Goal: Task Accomplishment & Management: Manage account settings

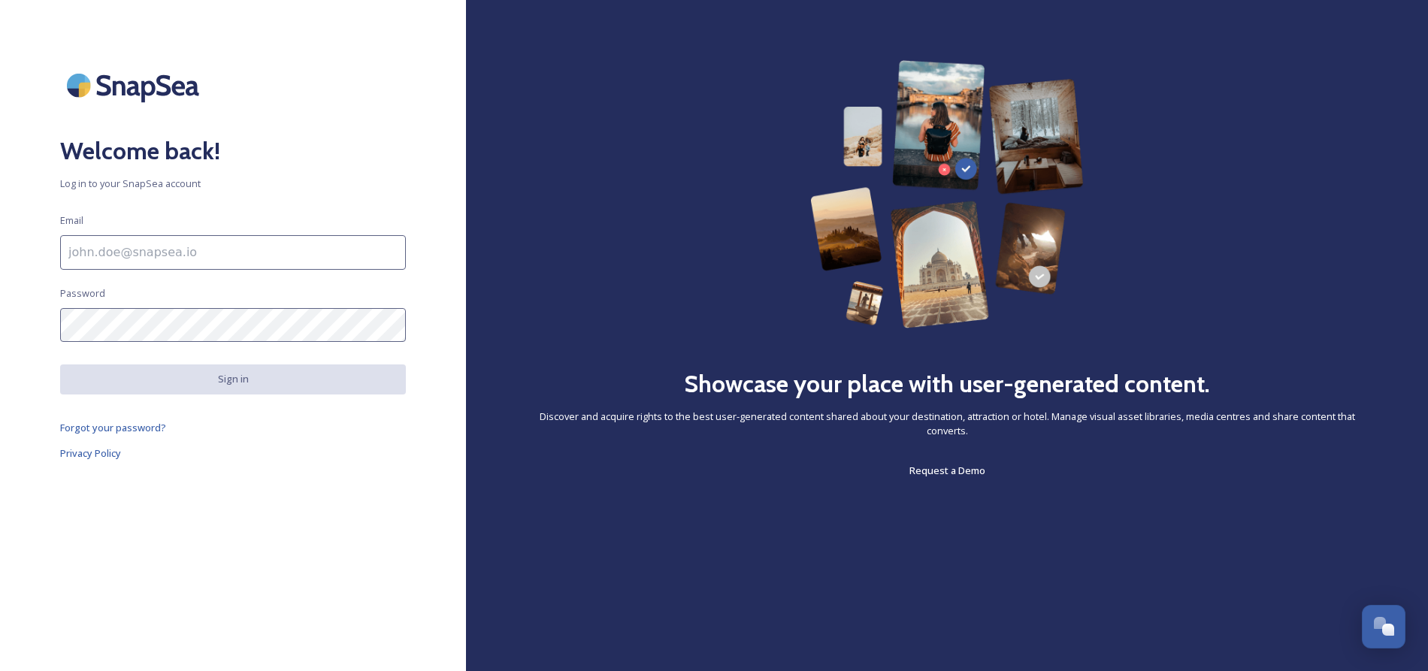
click at [256, 248] on input at bounding box center [233, 252] width 346 height 35
type input "[EMAIL_ADDRESS][DOMAIN_NAME]"
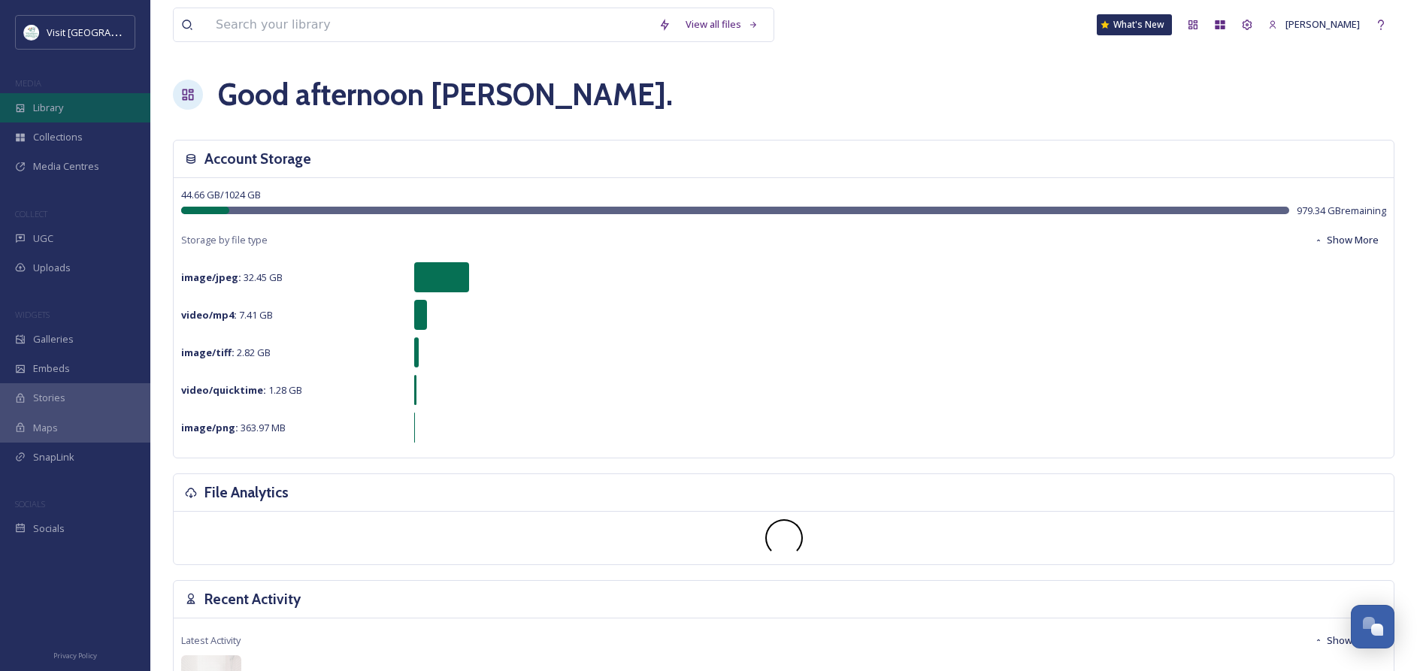
click at [51, 101] on span "Library" at bounding box center [48, 108] width 30 height 14
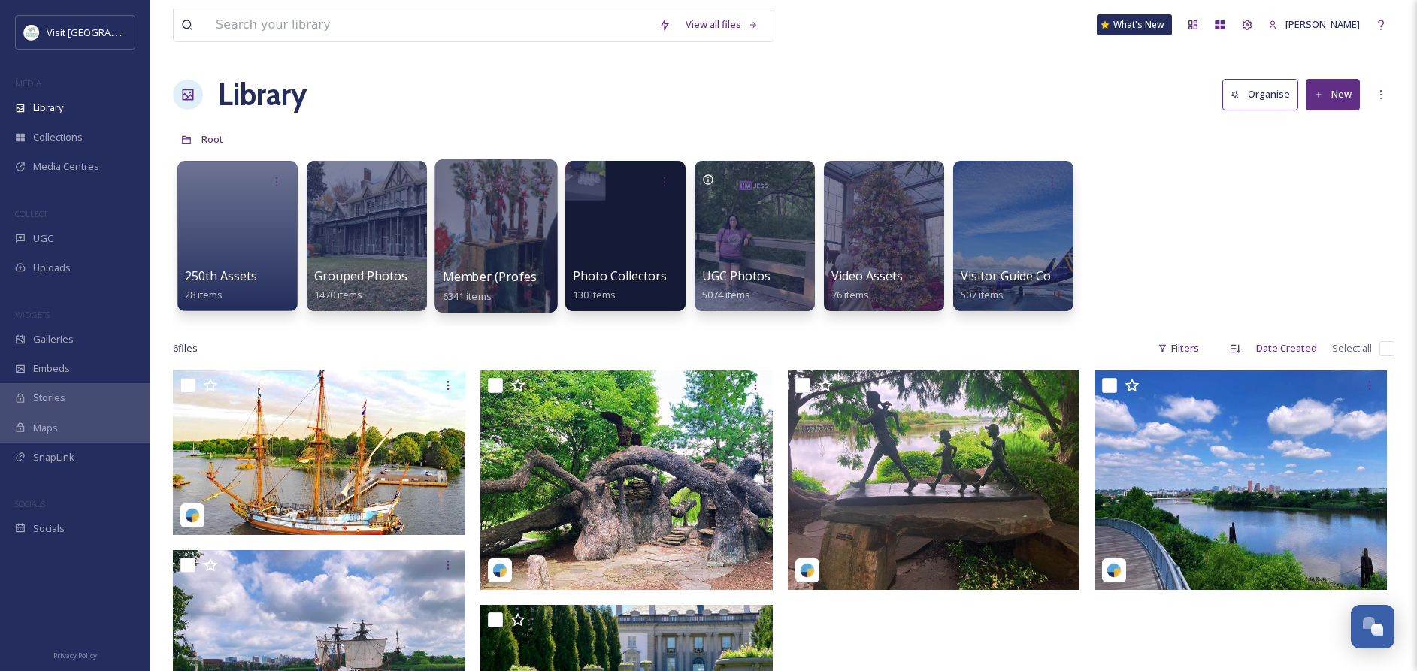
click at [480, 241] on div at bounding box center [496, 235] width 123 height 153
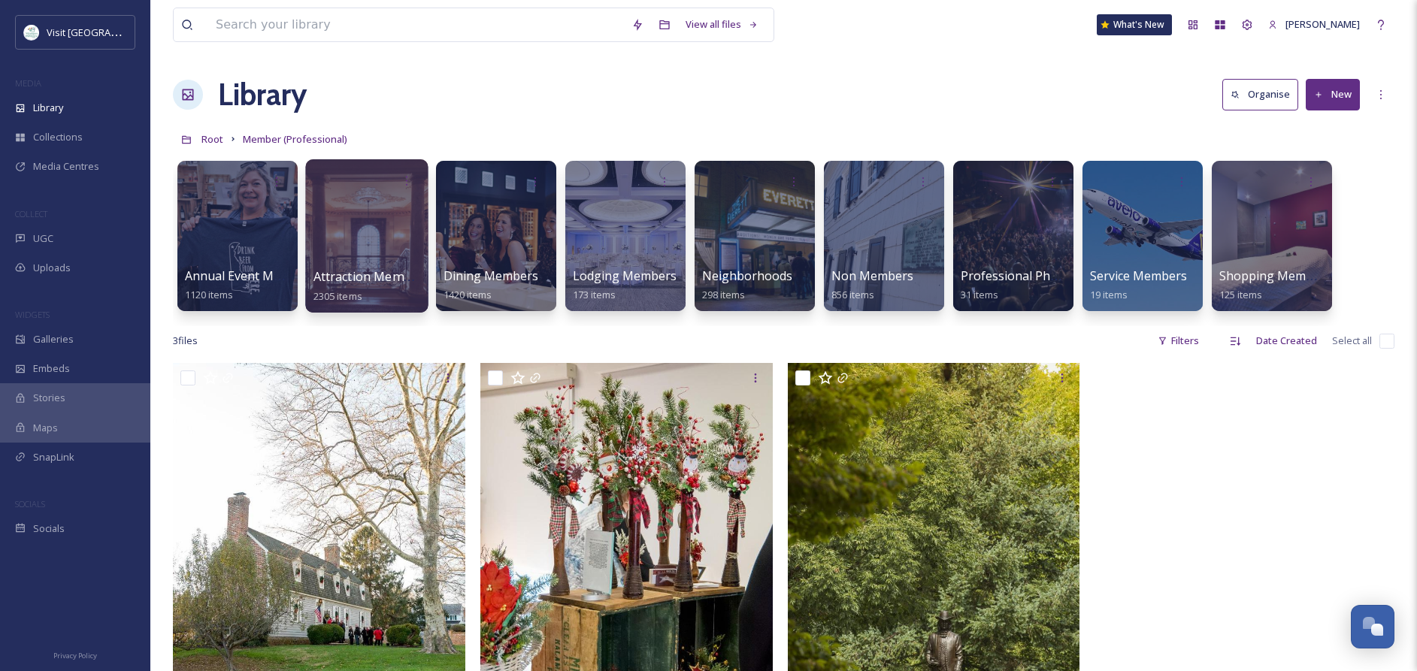
click at [382, 241] on div at bounding box center [366, 235] width 123 height 153
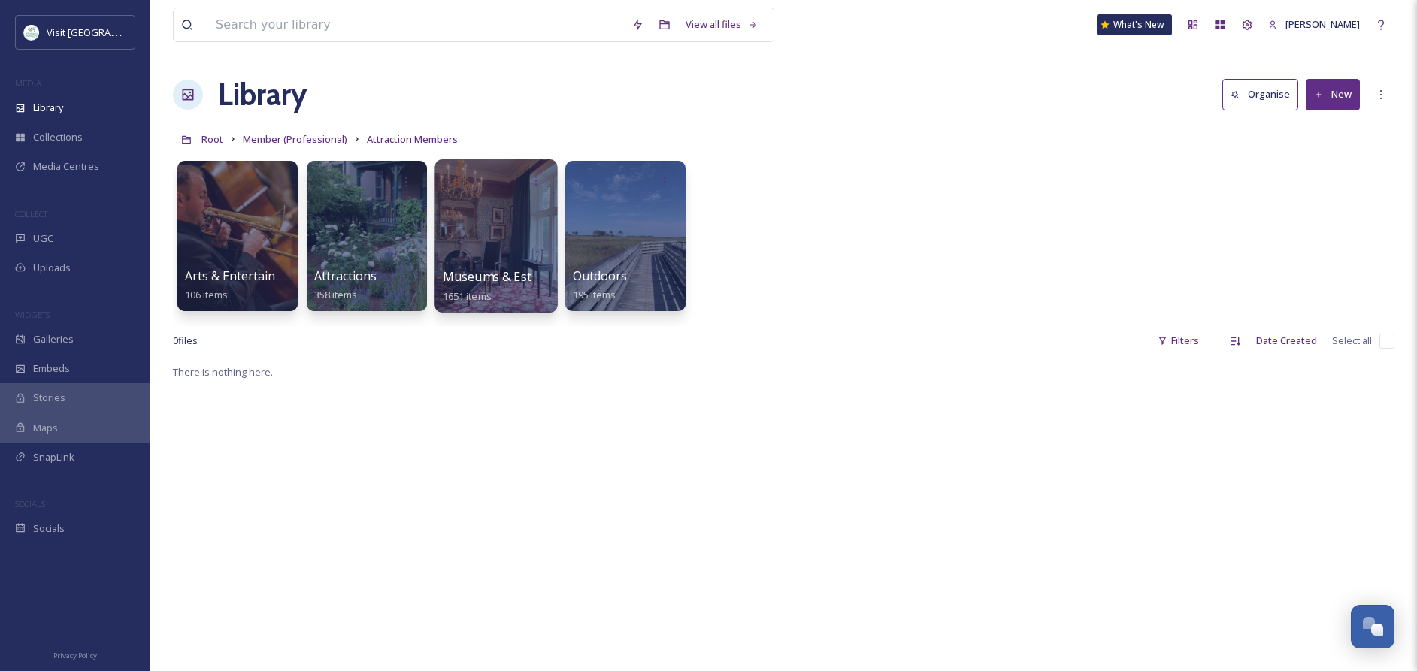
click at [508, 267] on div at bounding box center [496, 235] width 123 height 153
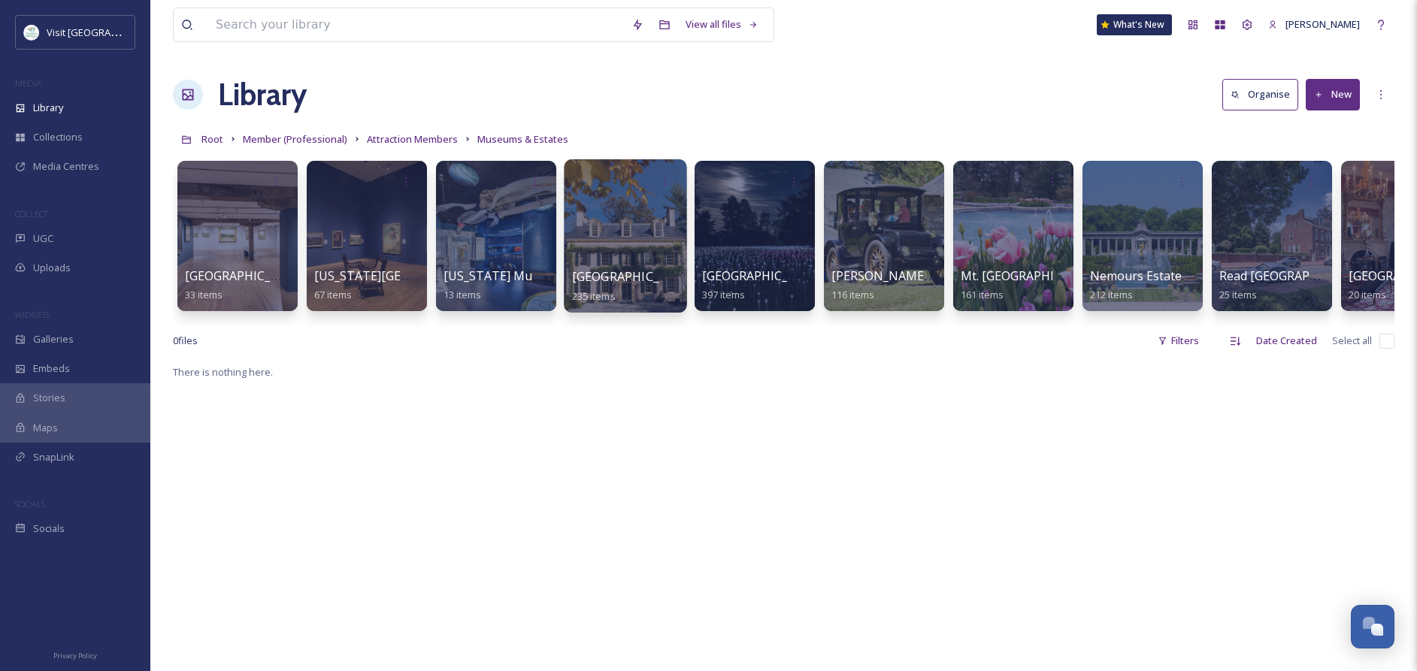
click at [659, 250] on div at bounding box center [625, 235] width 123 height 153
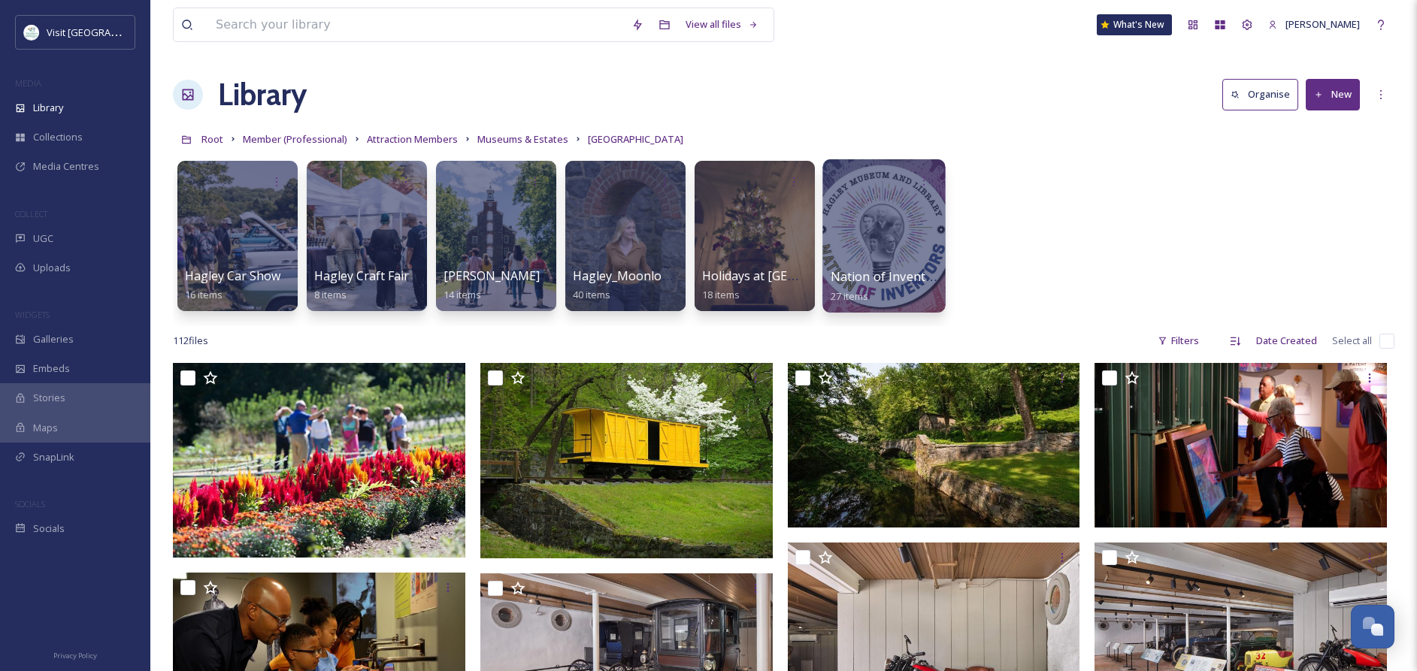
click at [881, 265] on div at bounding box center [883, 235] width 123 height 153
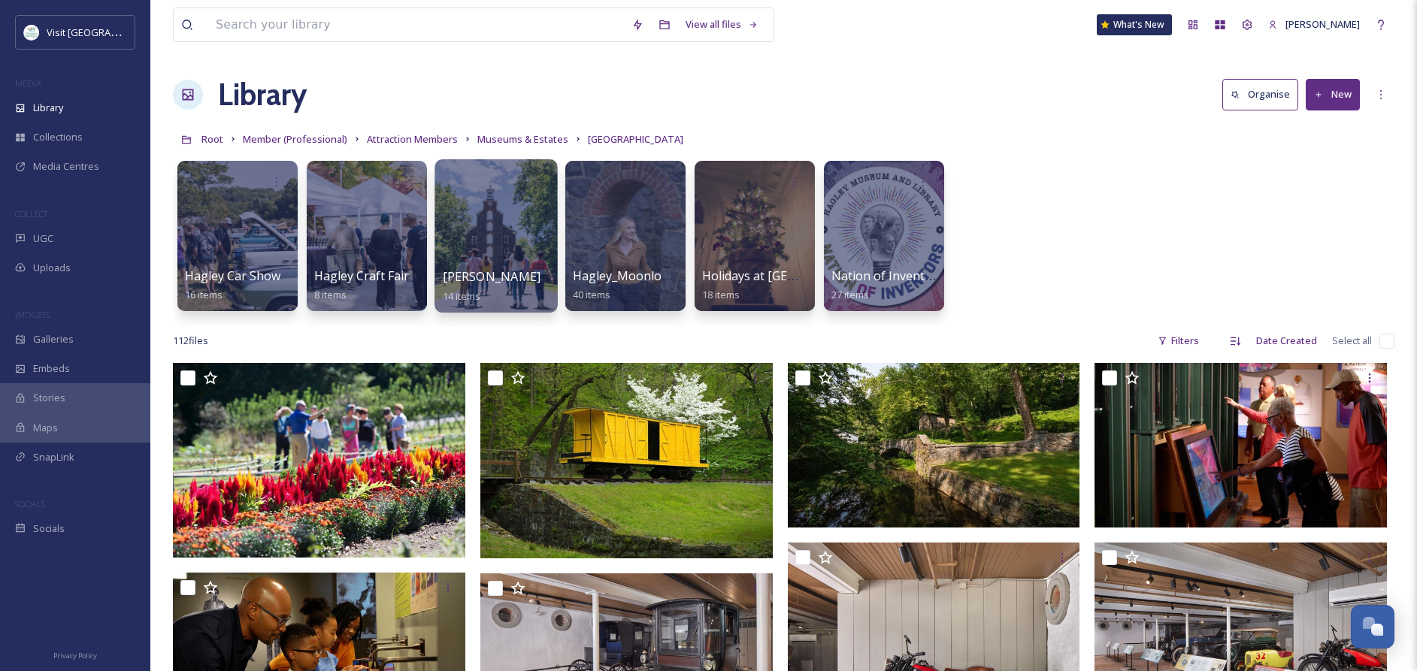
click at [503, 240] on div at bounding box center [496, 235] width 123 height 153
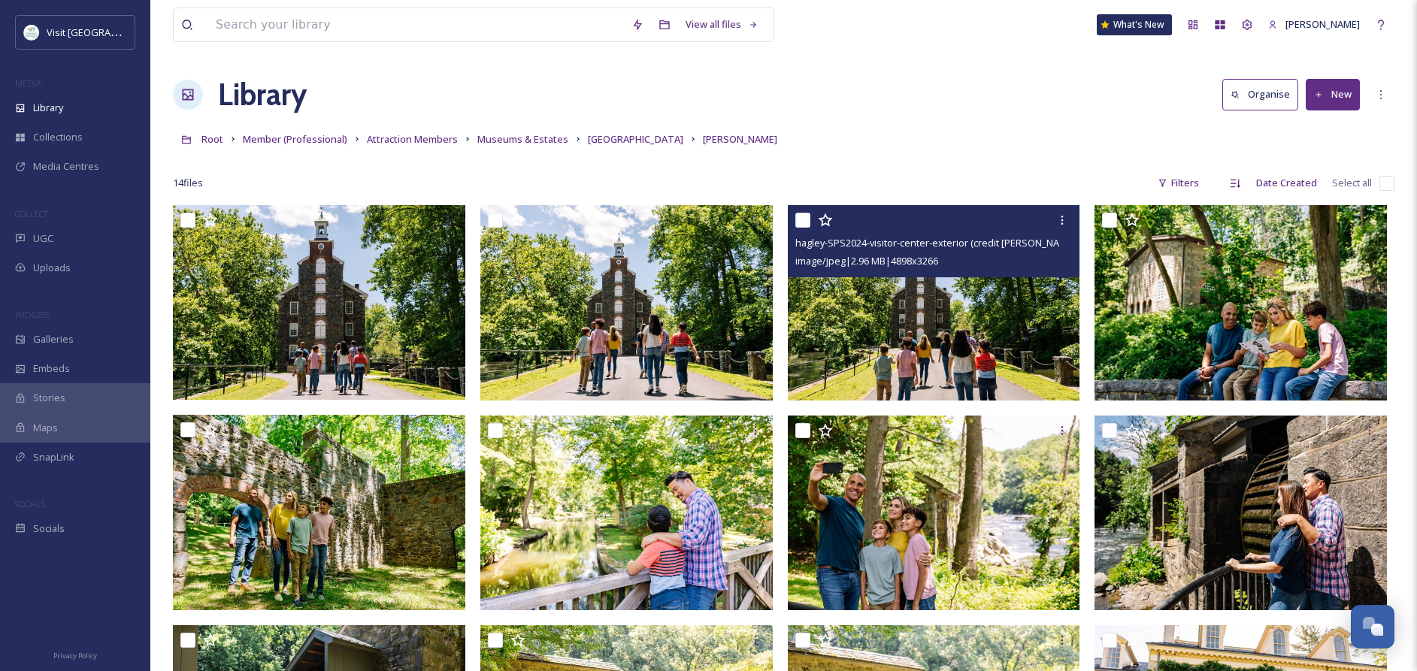
scroll to position [1, 0]
click at [1062, 220] on icon at bounding box center [1062, 220] width 12 height 12
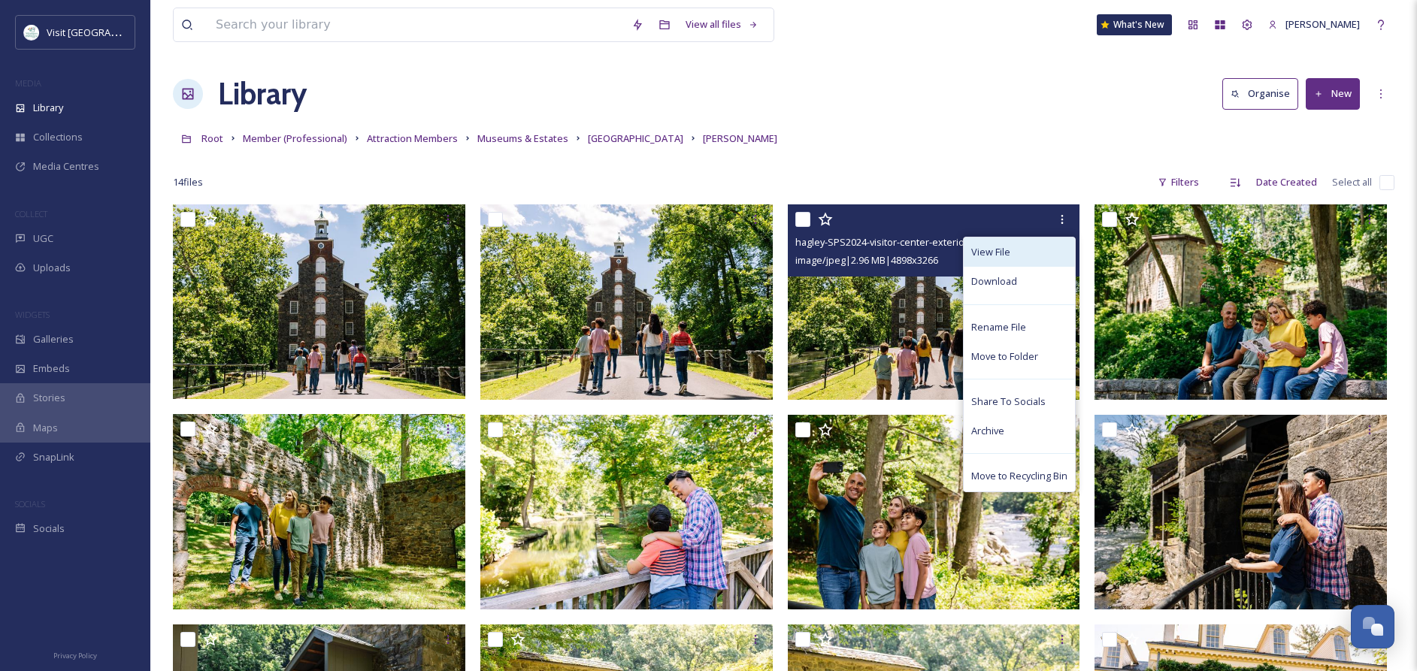
click at [977, 250] on span "View File" at bounding box center [990, 252] width 39 height 14
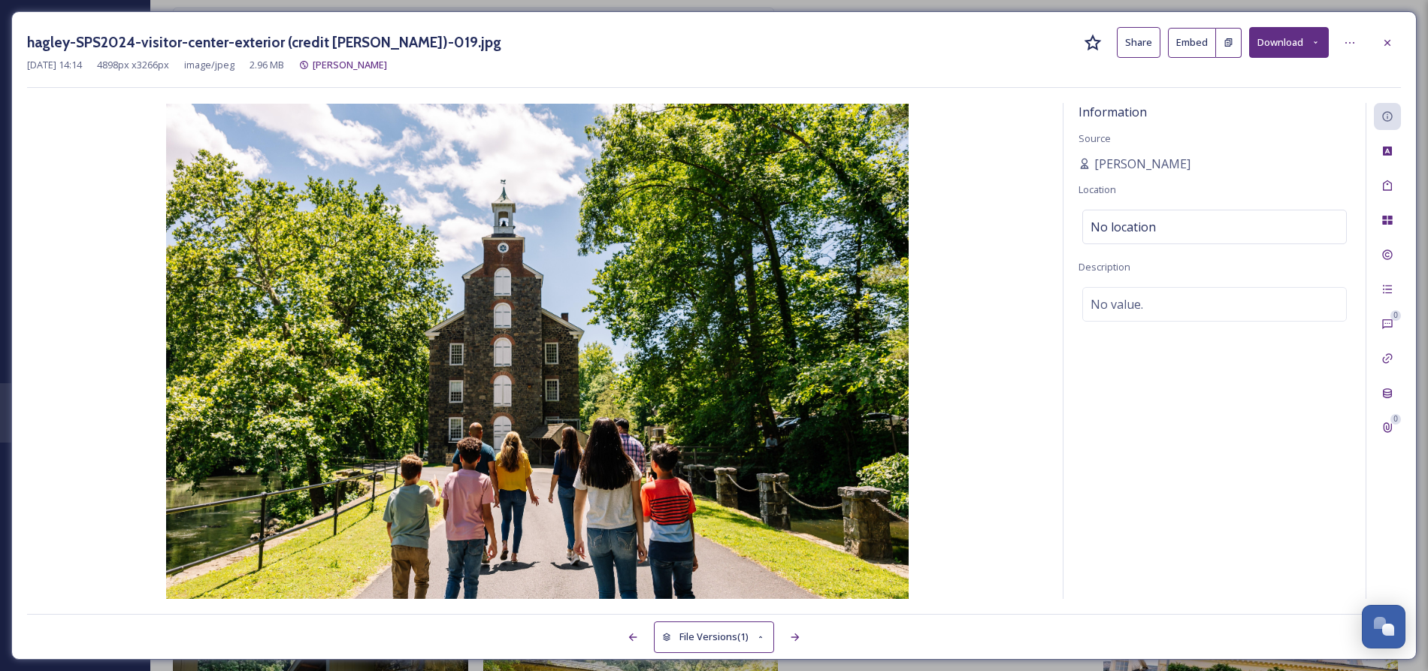
click at [1134, 44] on button "Share" at bounding box center [1139, 42] width 44 height 31
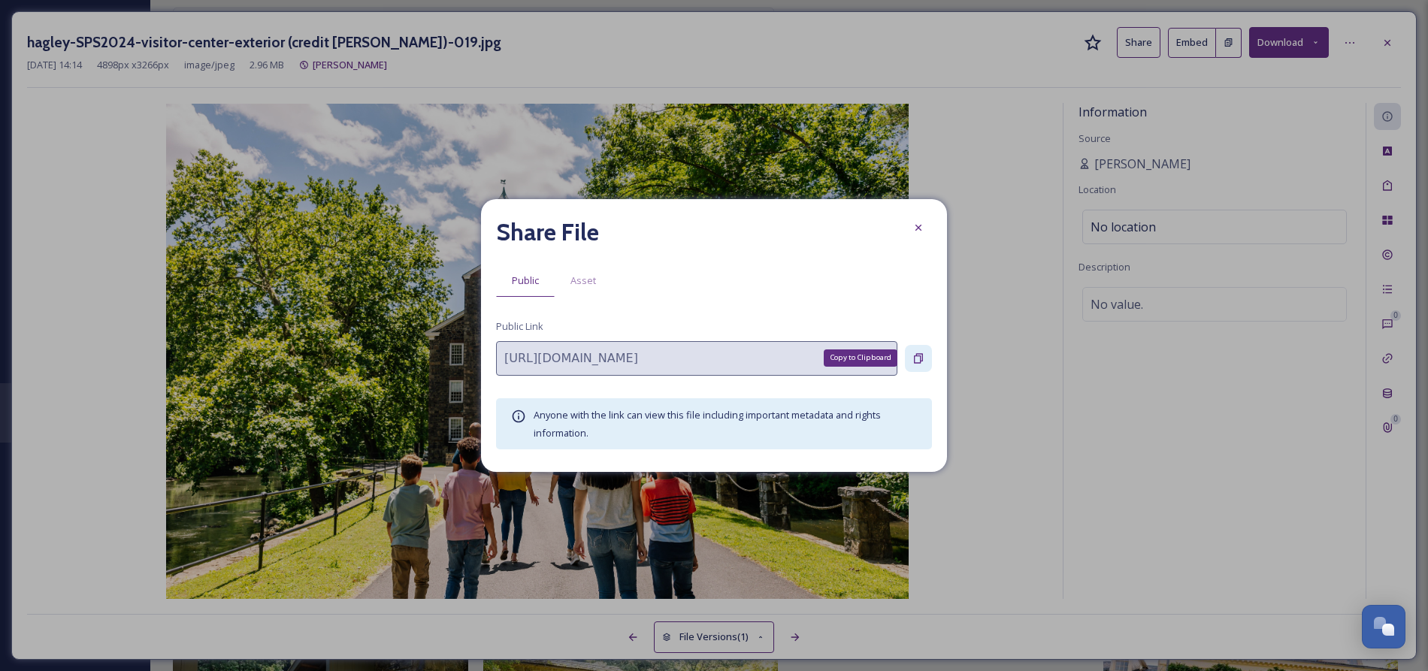
click at [920, 356] on icon at bounding box center [918, 358] width 9 height 10
click at [916, 229] on icon at bounding box center [919, 228] width 6 height 6
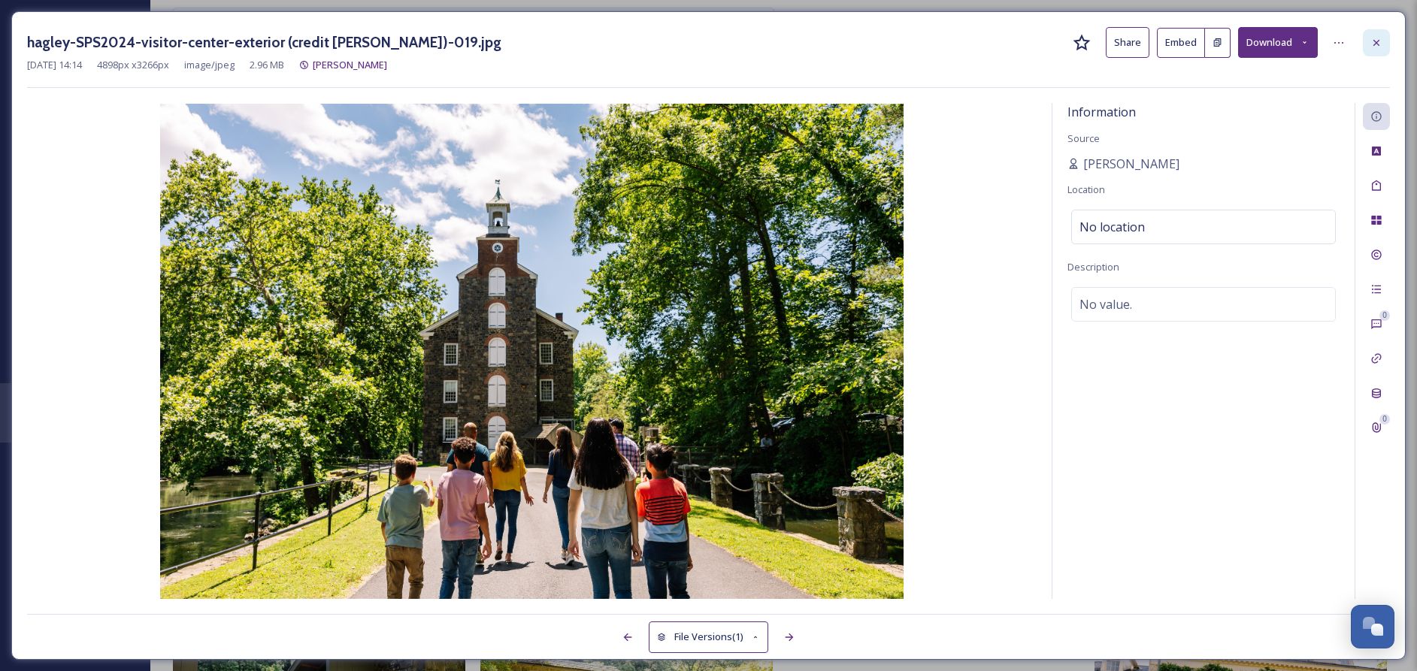
click at [1377, 42] on icon at bounding box center [1377, 42] width 6 height 6
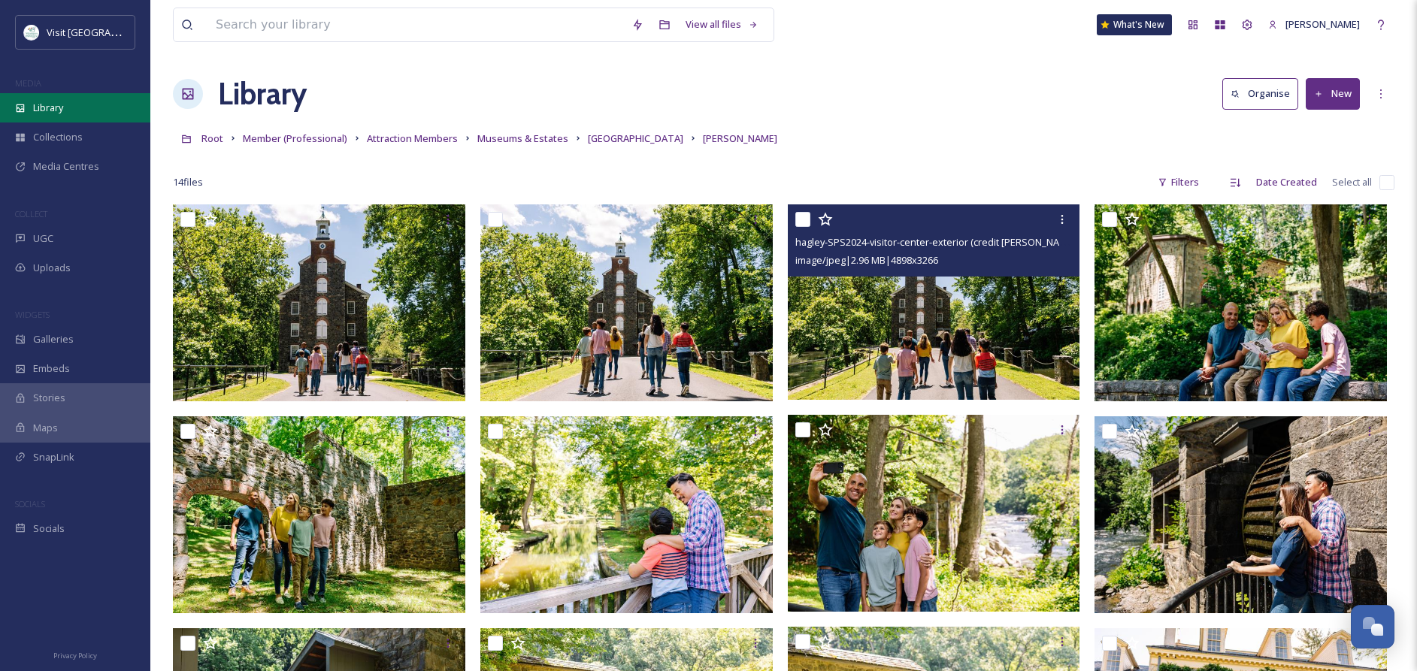
click at [47, 107] on span "Library" at bounding box center [48, 108] width 30 height 14
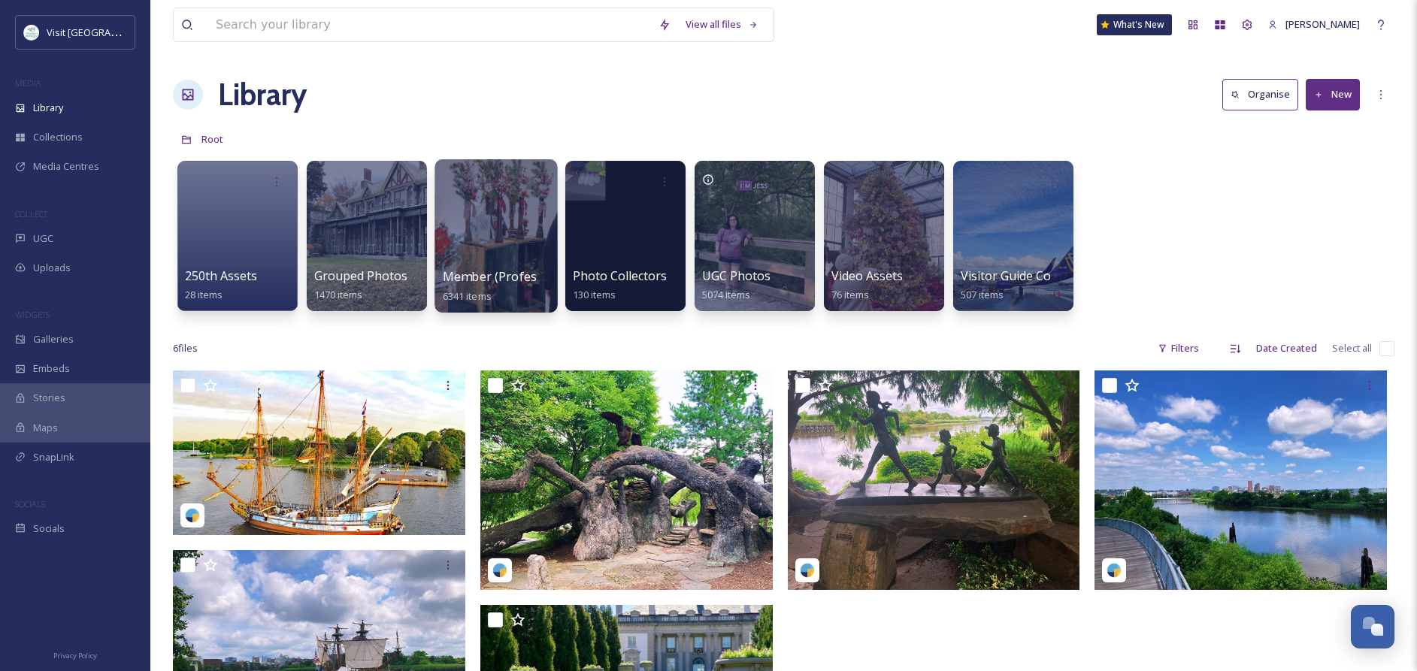
click at [483, 238] on div at bounding box center [496, 235] width 123 height 153
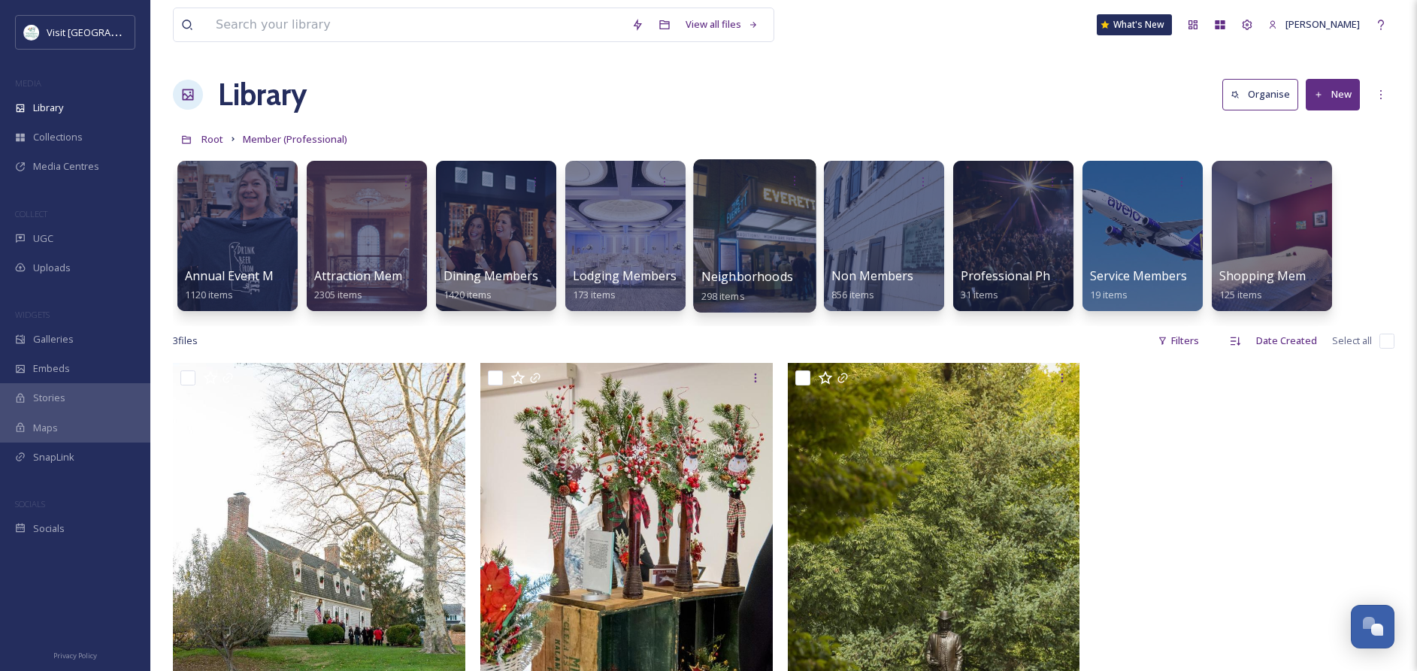
click at [759, 260] on div at bounding box center [754, 235] width 123 height 153
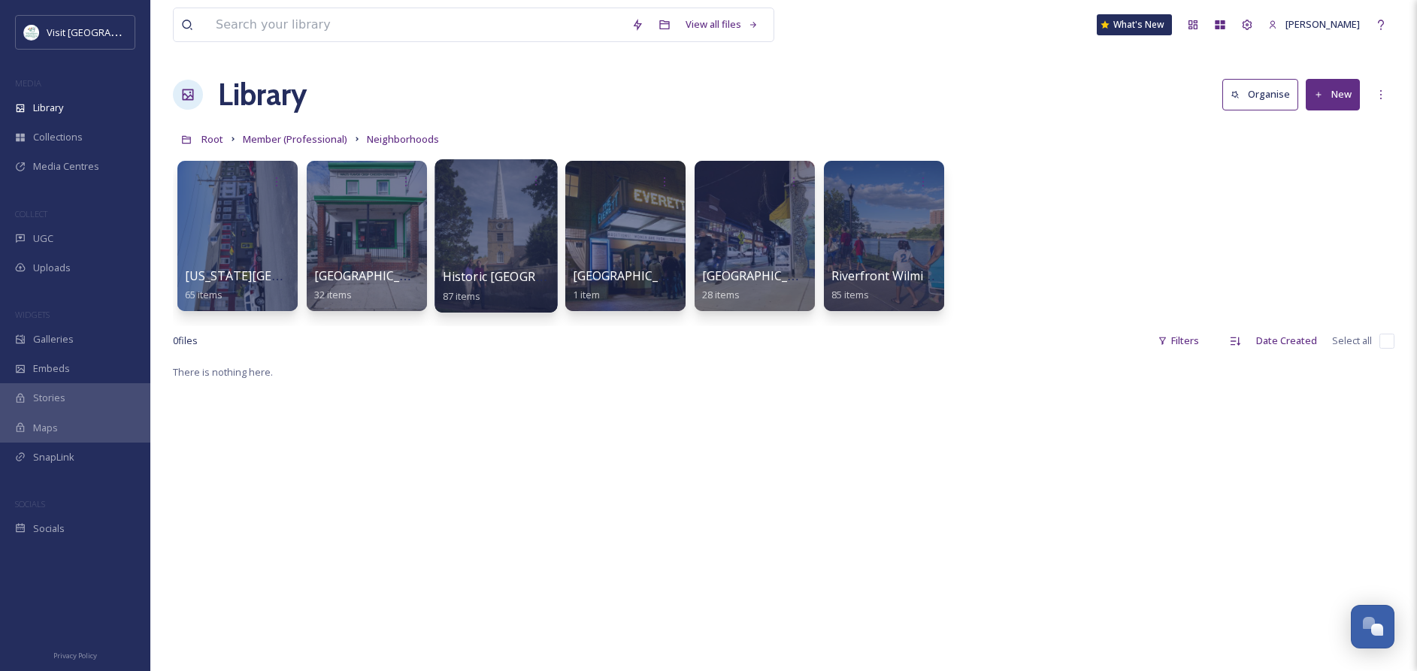
click at [477, 257] on div at bounding box center [496, 235] width 123 height 153
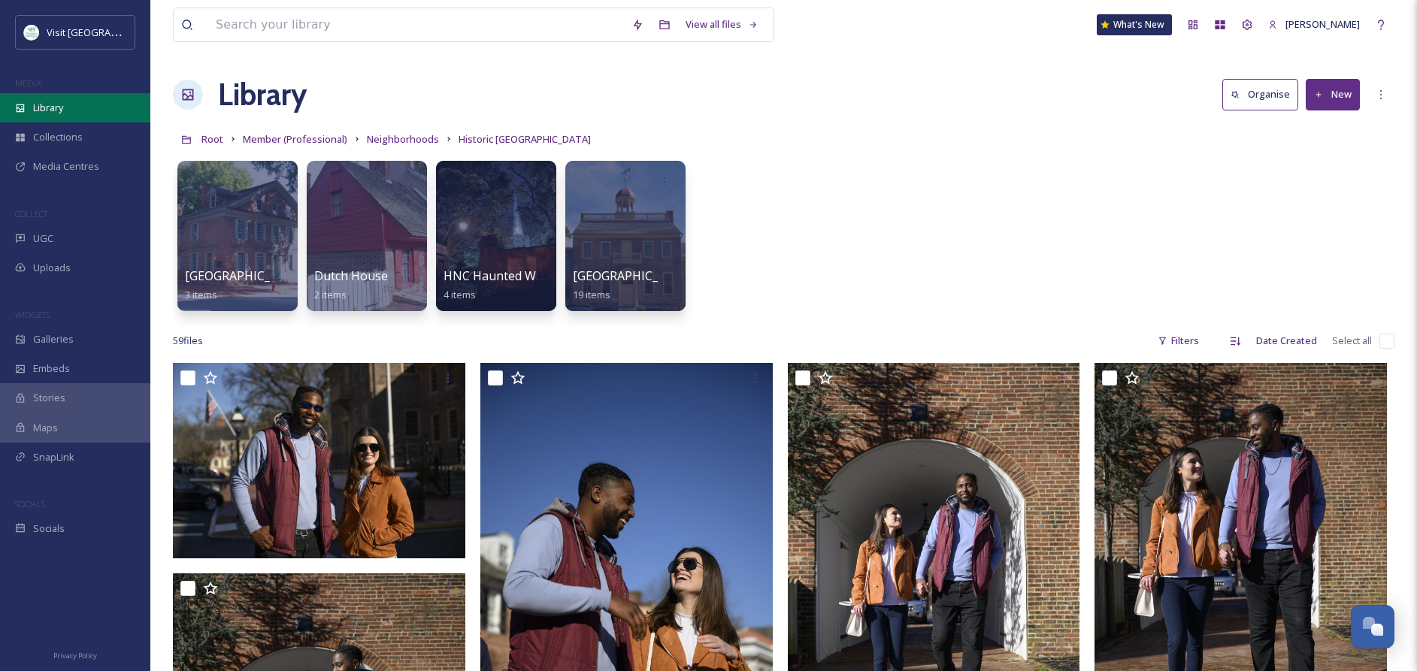
click at [53, 106] on span "Library" at bounding box center [48, 108] width 30 height 14
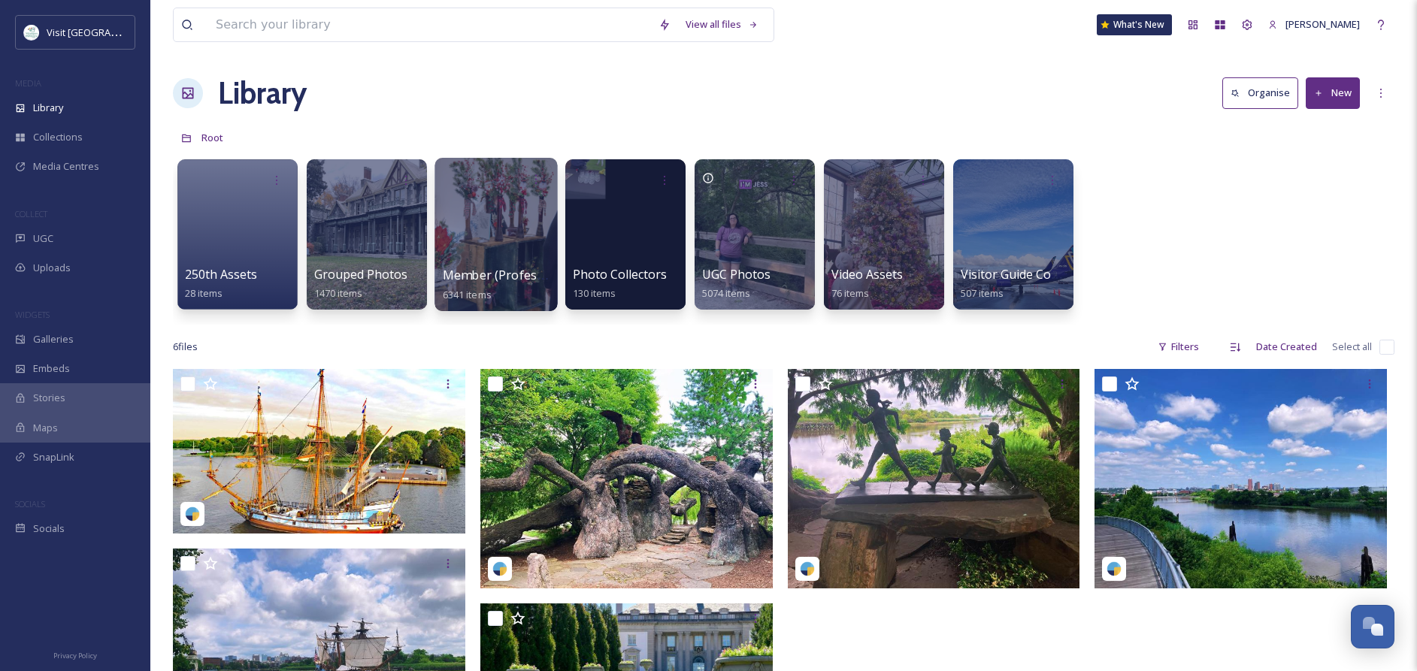
scroll to position [3, 0]
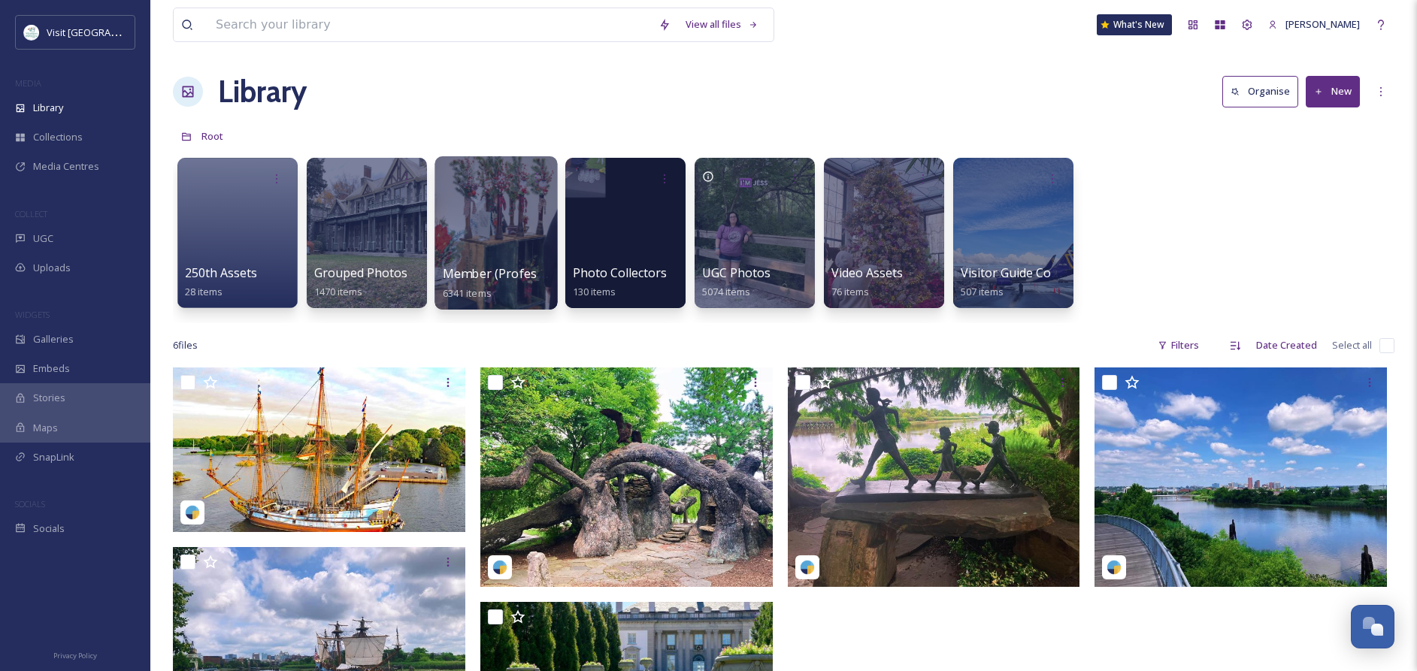
click at [504, 250] on div at bounding box center [496, 232] width 123 height 153
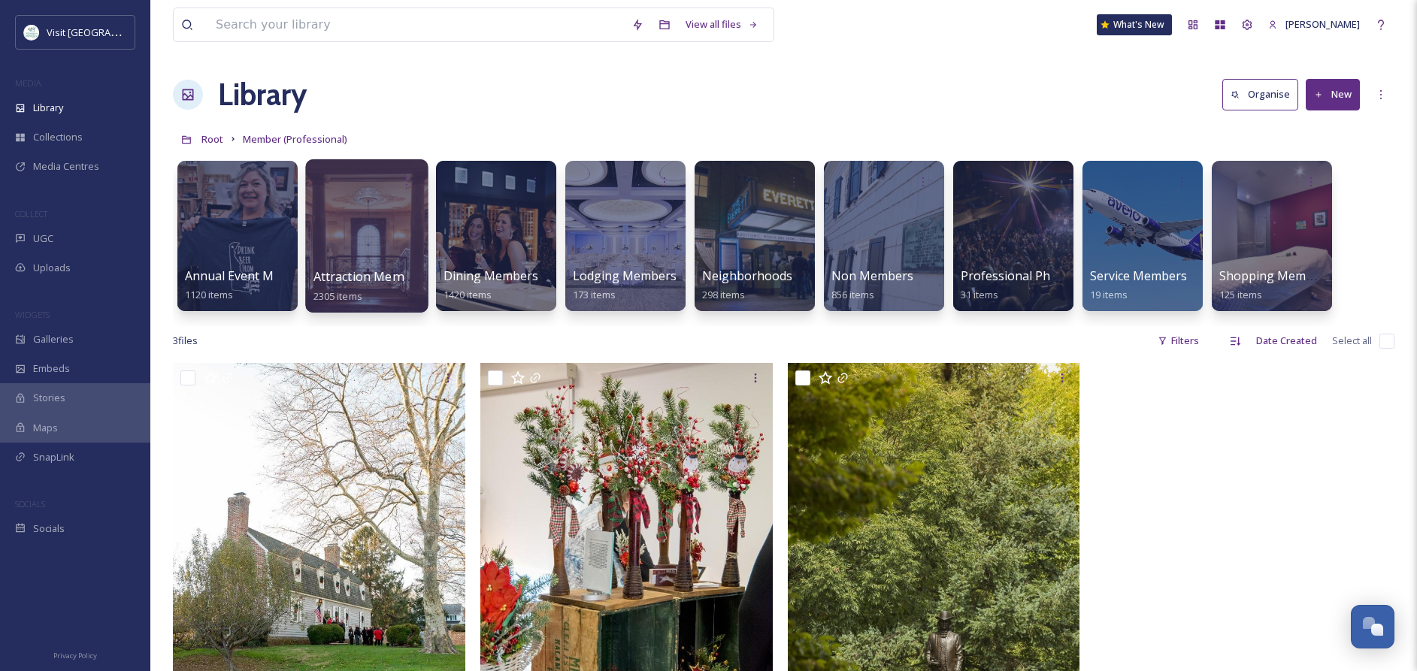
click at [379, 250] on div at bounding box center [366, 235] width 123 height 153
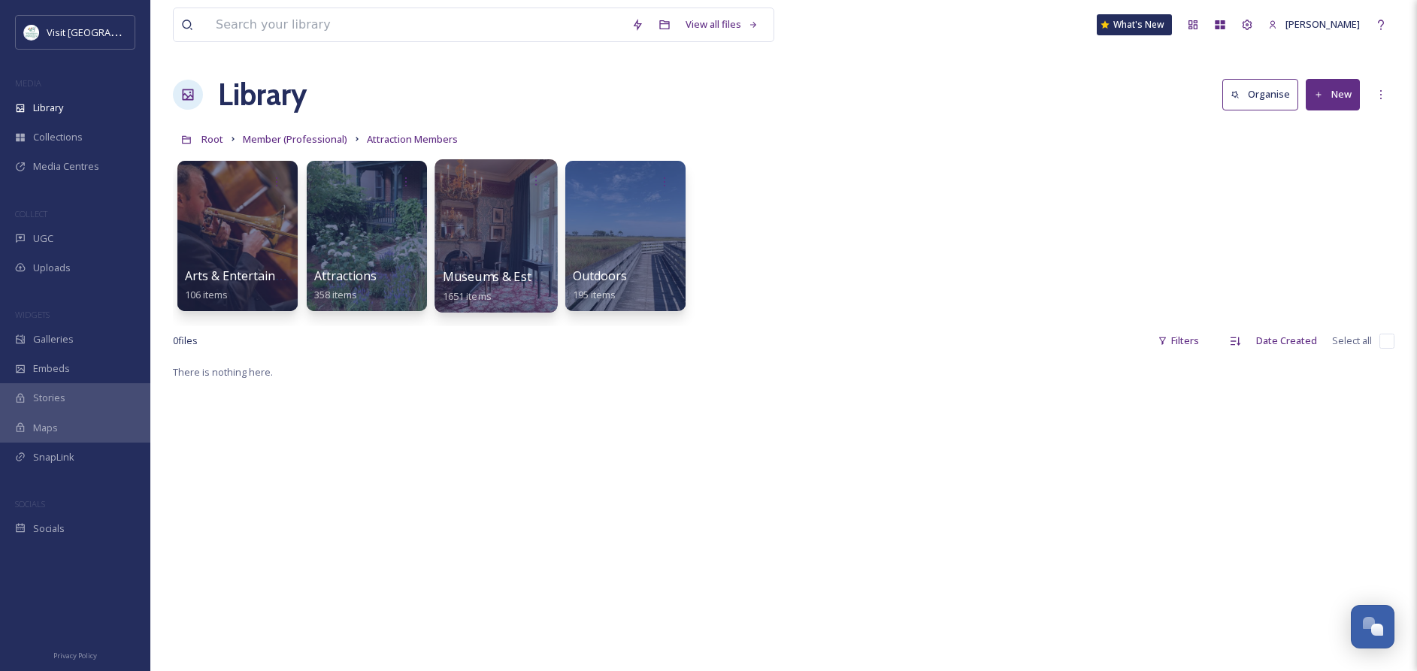
click at [480, 255] on div at bounding box center [496, 235] width 123 height 153
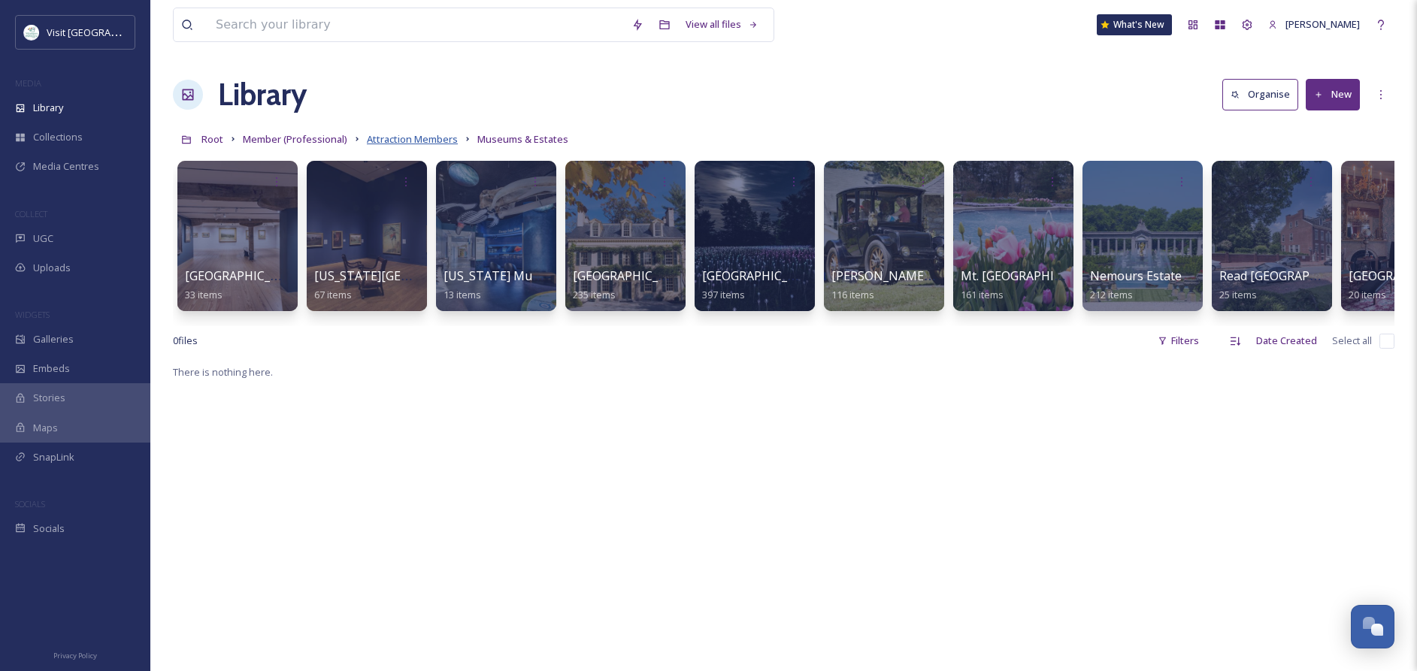
click at [412, 139] on span "Attraction Members" at bounding box center [412, 139] width 91 height 14
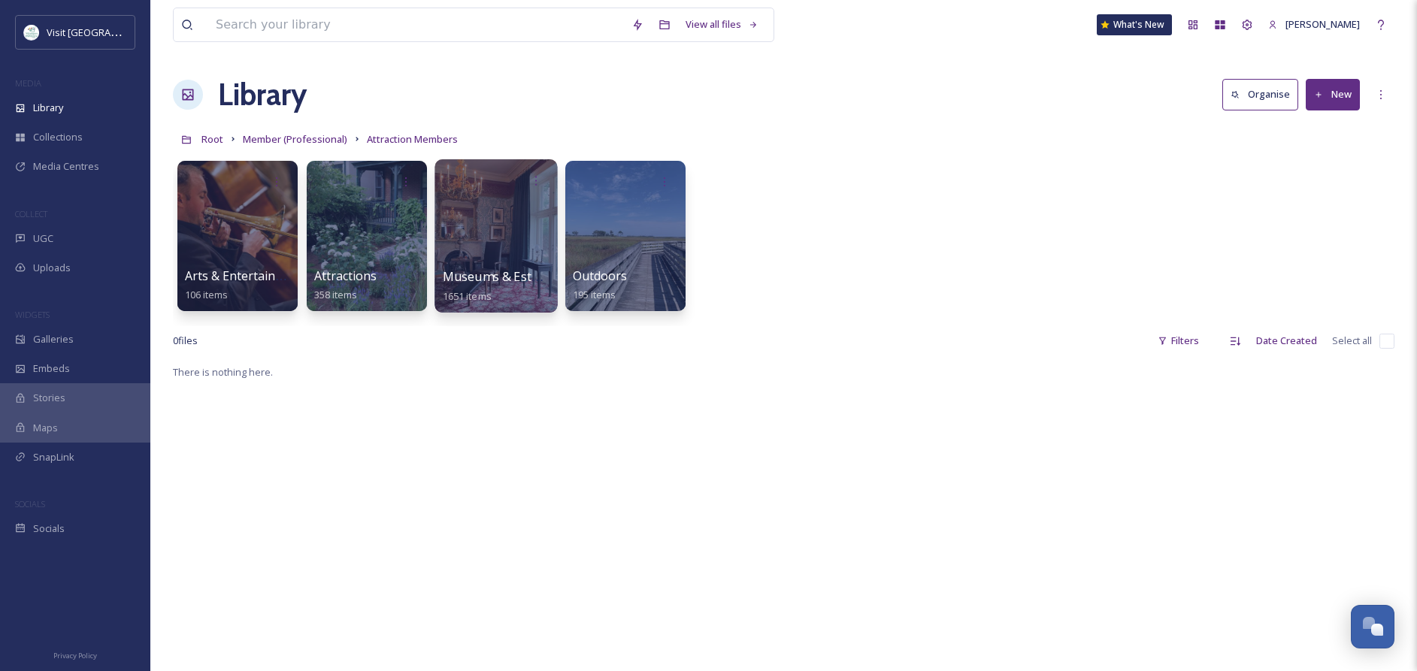
click at [486, 240] on div at bounding box center [496, 235] width 123 height 153
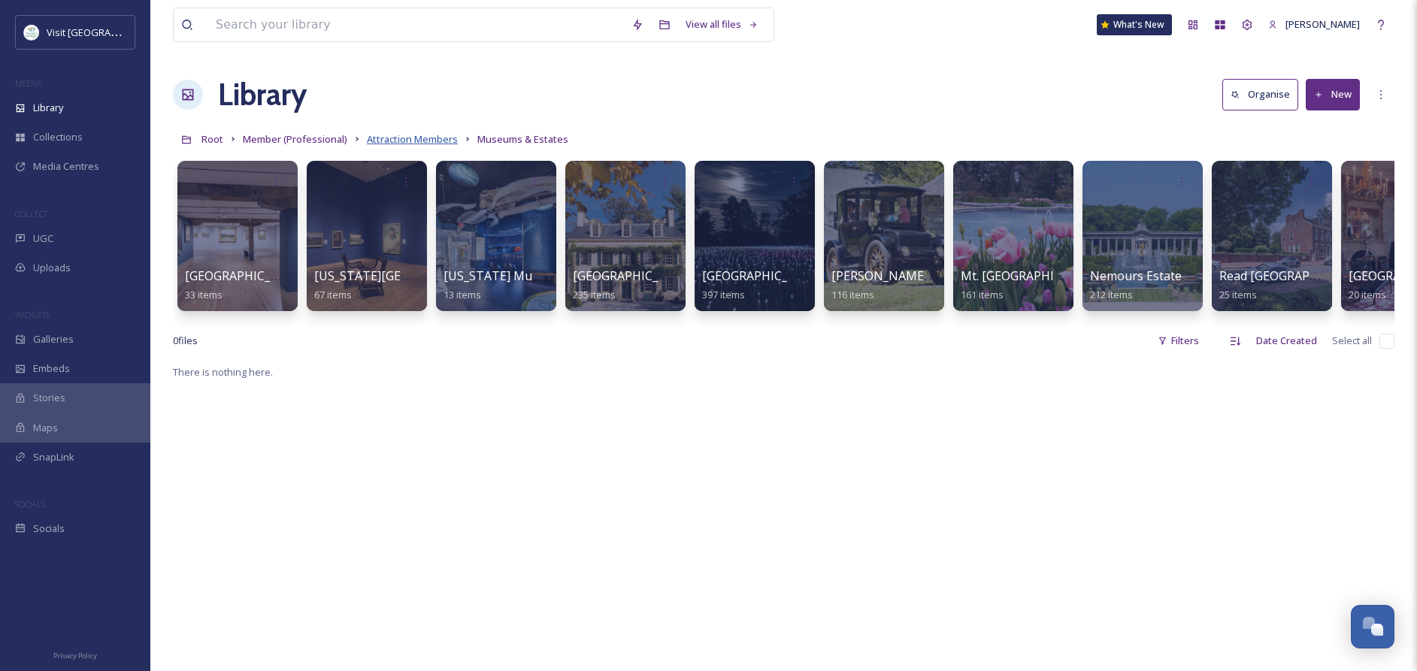
click at [409, 140] on span "Attraction Members" at bounding box center [412, 139] width 91 height 14
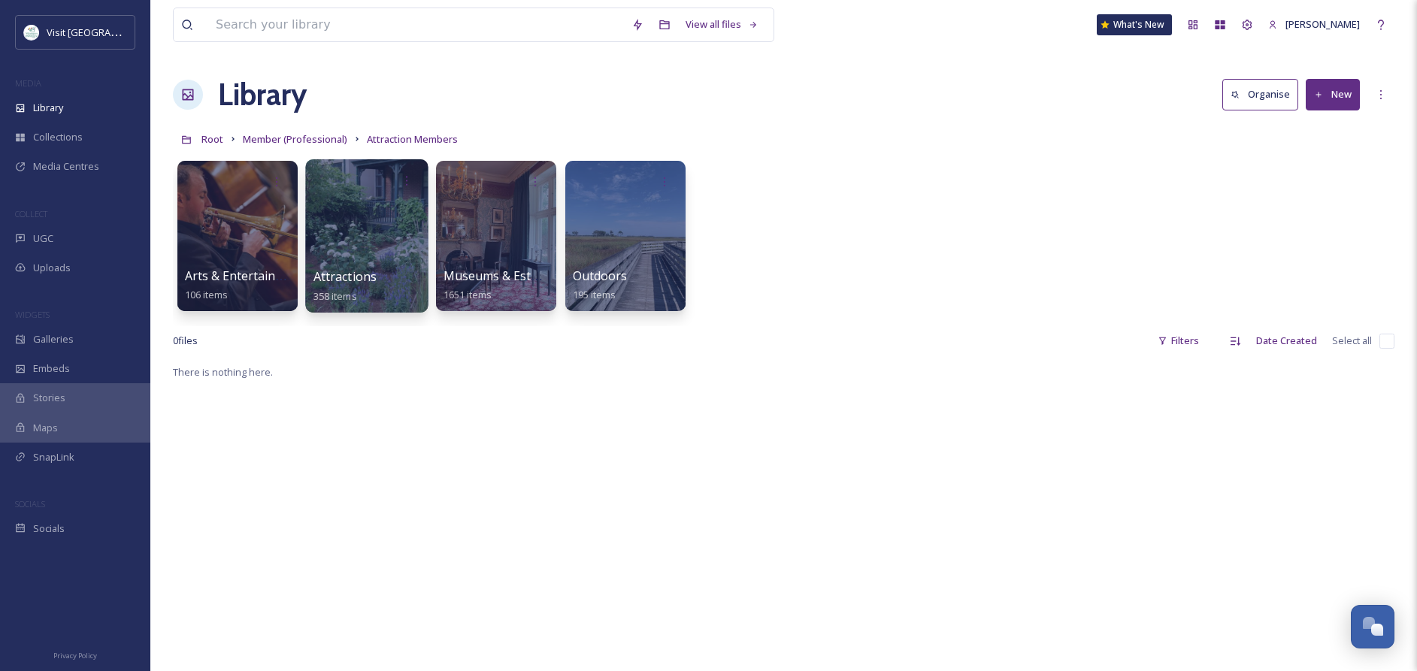
click at [350, 235] on div at bounding box center [366, 235] width 123 height 153
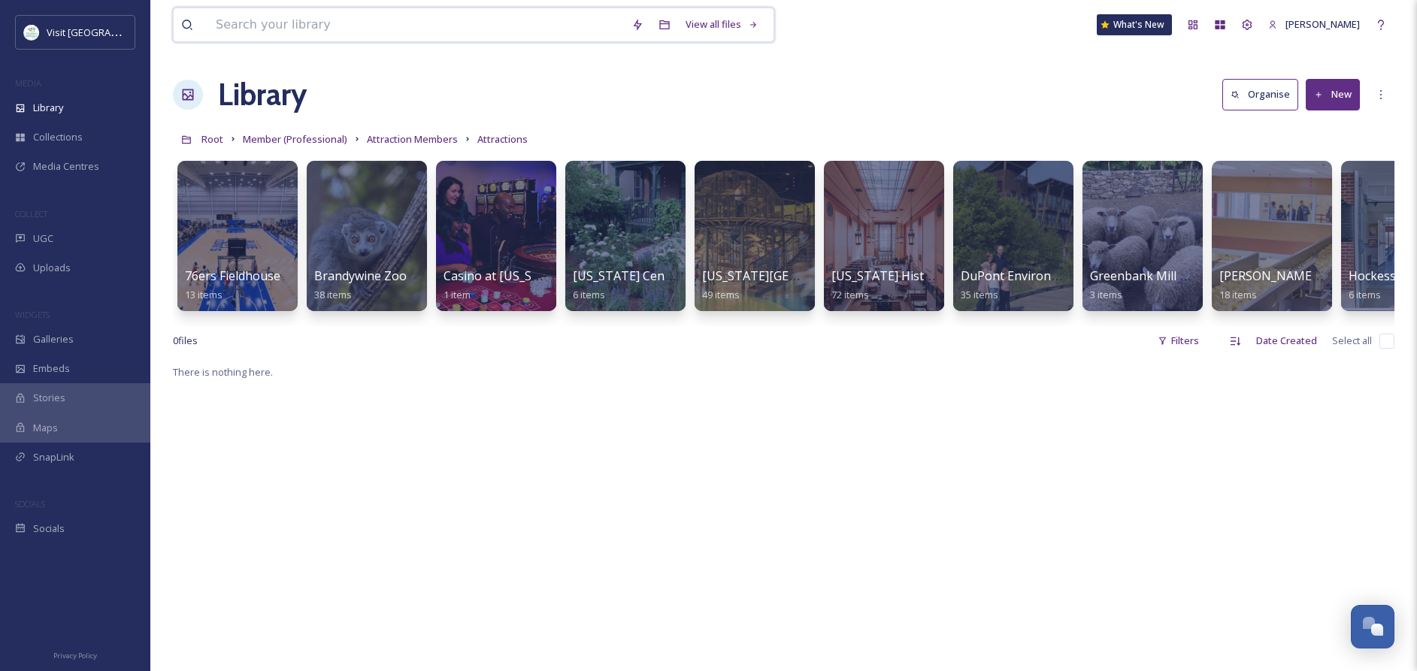
click at [311, 23] on input at bounding box center [416, 24] width 416 height 33
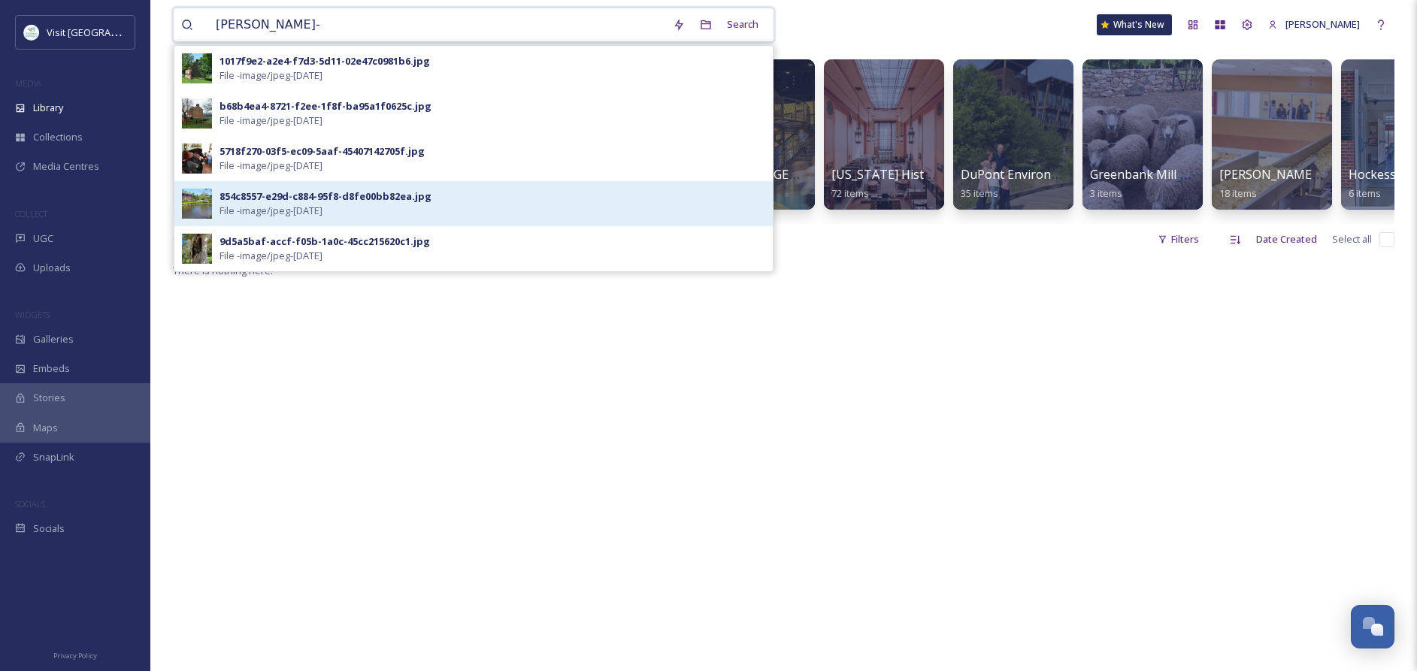
scroll to position [107, 0]
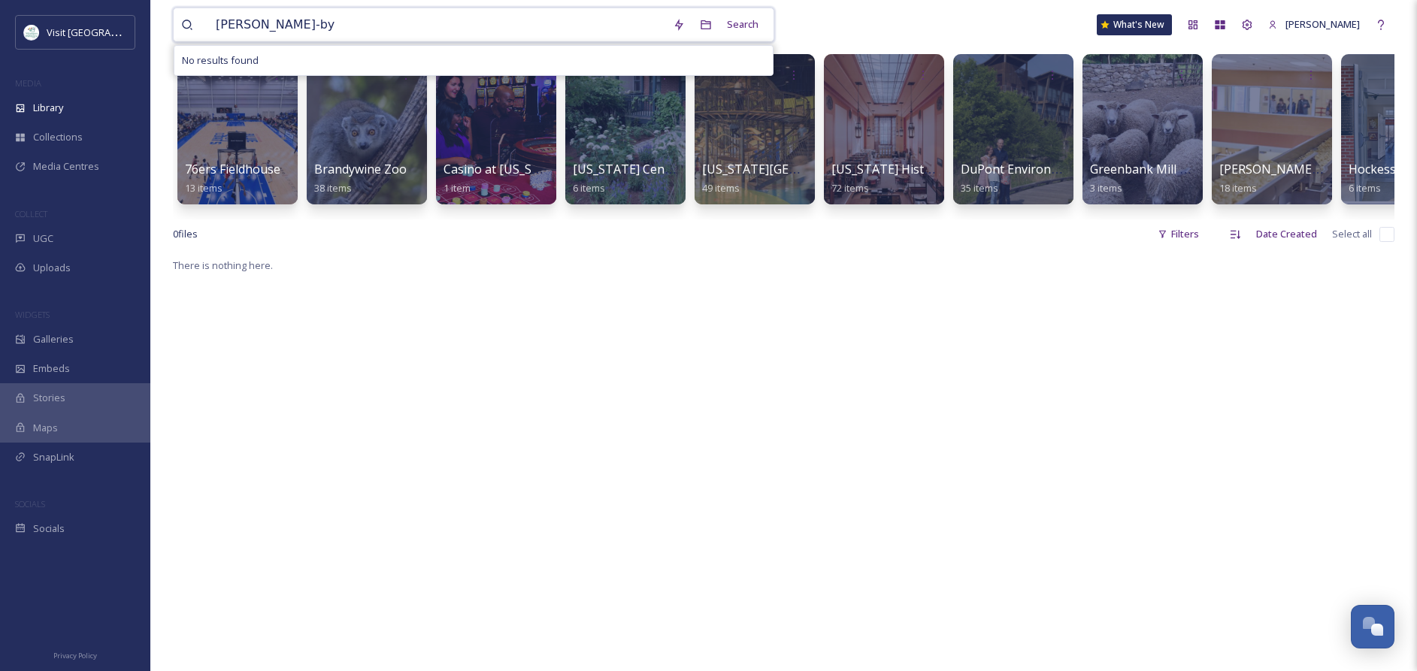
type input "[PERSON_NAME]-by"
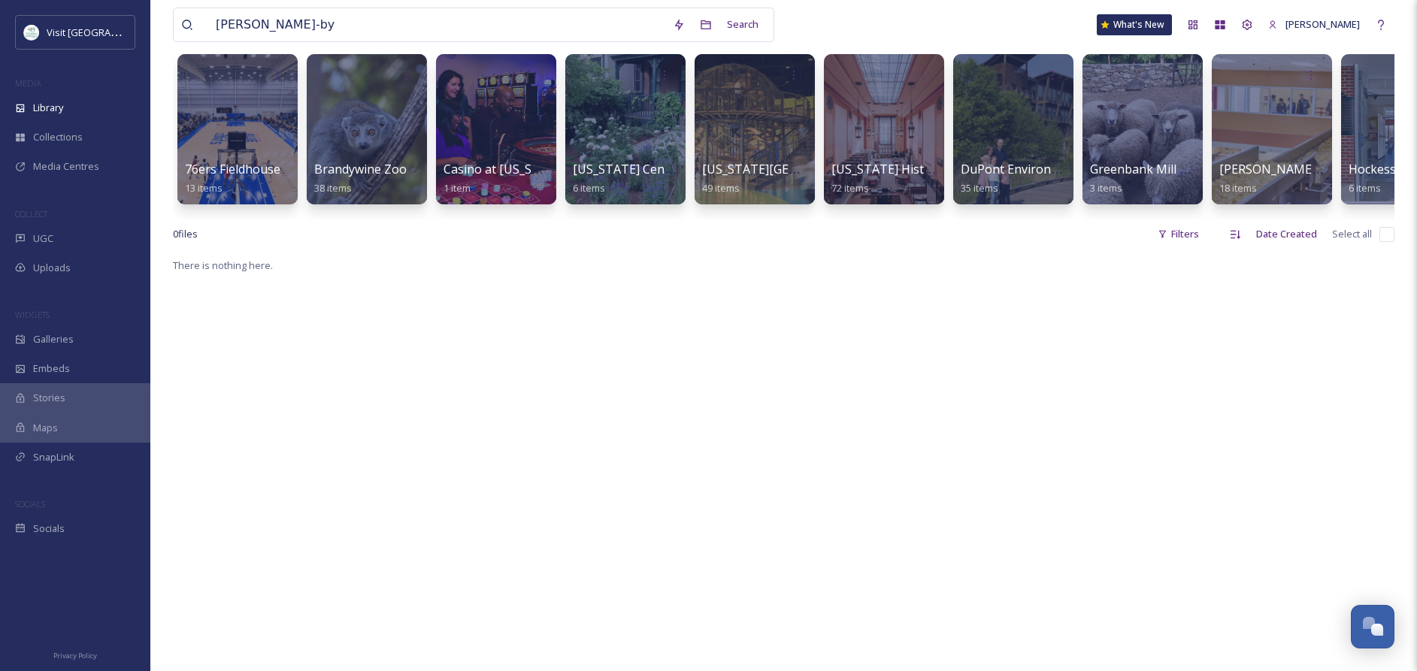
drag, startPoint x: 540, startPoint y: 261, endPoint x: 493, endPoint y: 235, distance: 53.2
click at [540, 261] on div "[PERSON_NAME]-by Search What's New [PERSON_NAME] Library Organise New Root Memb…" at bounding box center [783, 410] width 1267 height 1035
click at [45, 110] on span "Library" at bounding box center [48, 108] width 30 height 14
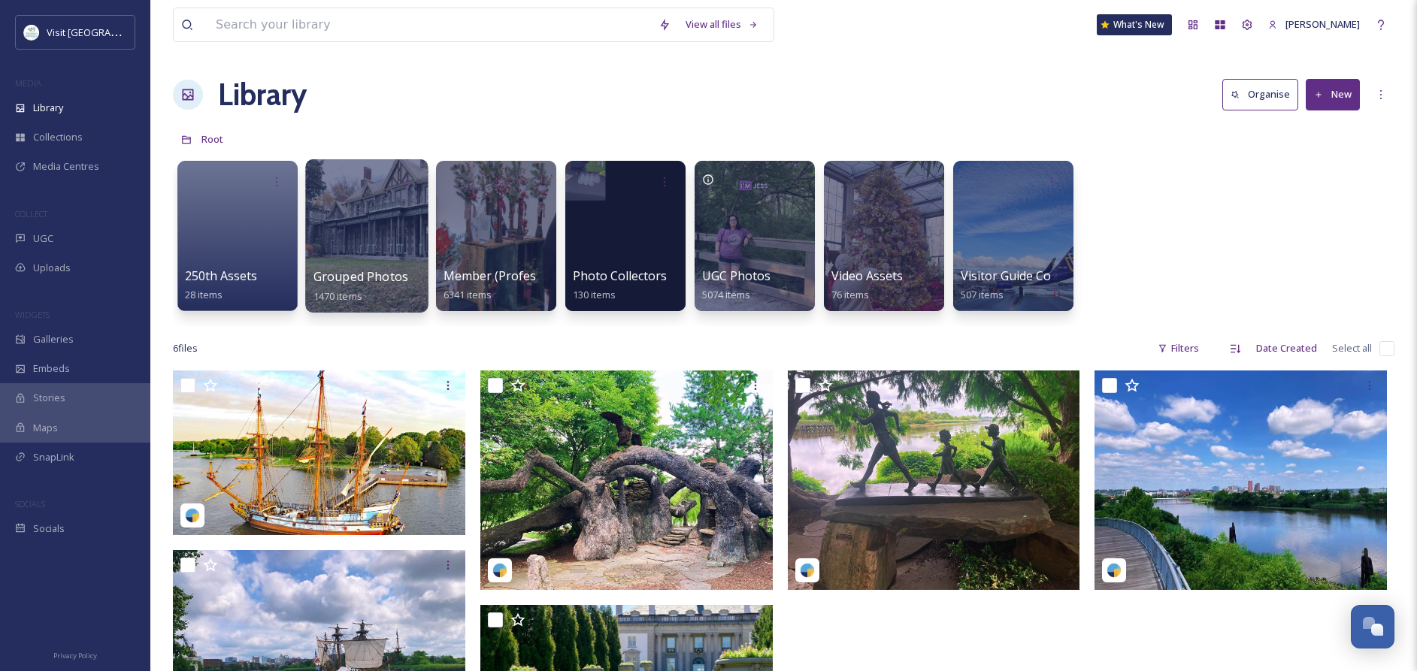
click at [372, 256] on div at bounding box center [366, 235] width 123 height 153
click at [482, 241] on div at bounding box center [496, 235] width 123 height 153
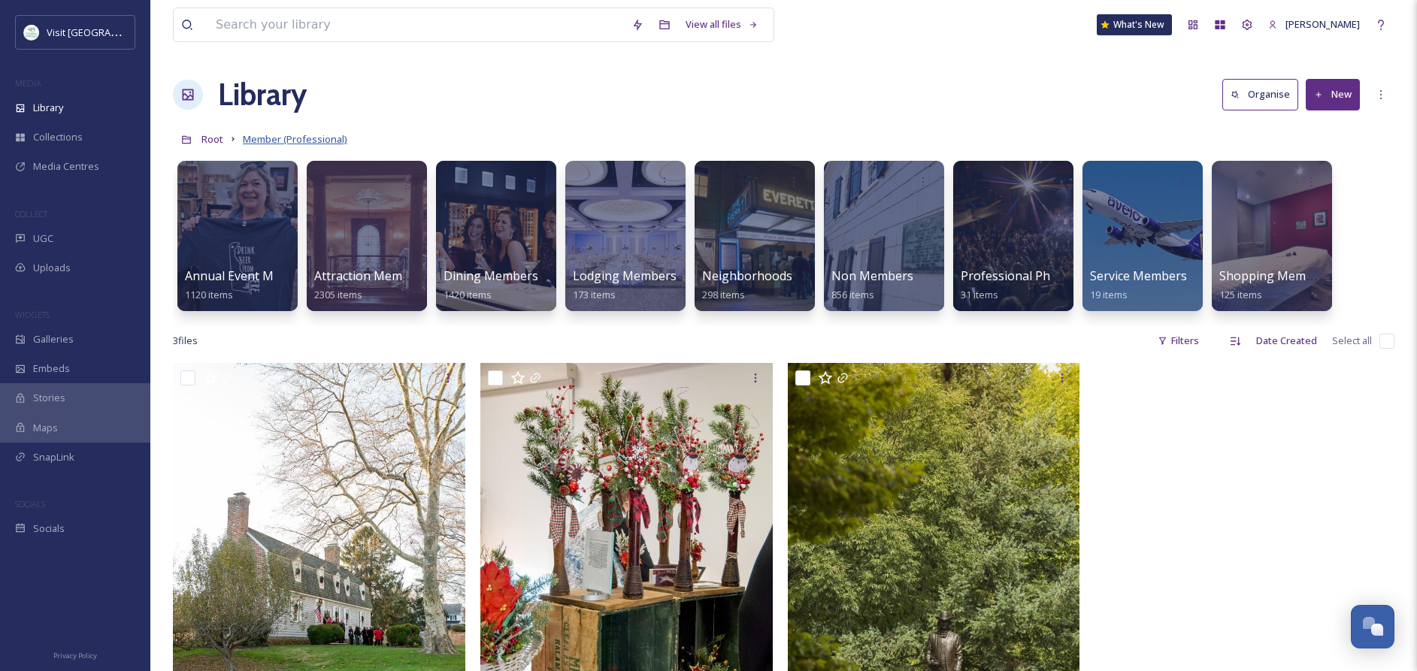
click at [280, 140] on span "Member (Professional)" at bounding box center [295, 139] width 105 height 14
click at [383, 270] on span "Attraction Members" at bounding box center [372, 276] width 116 height 17
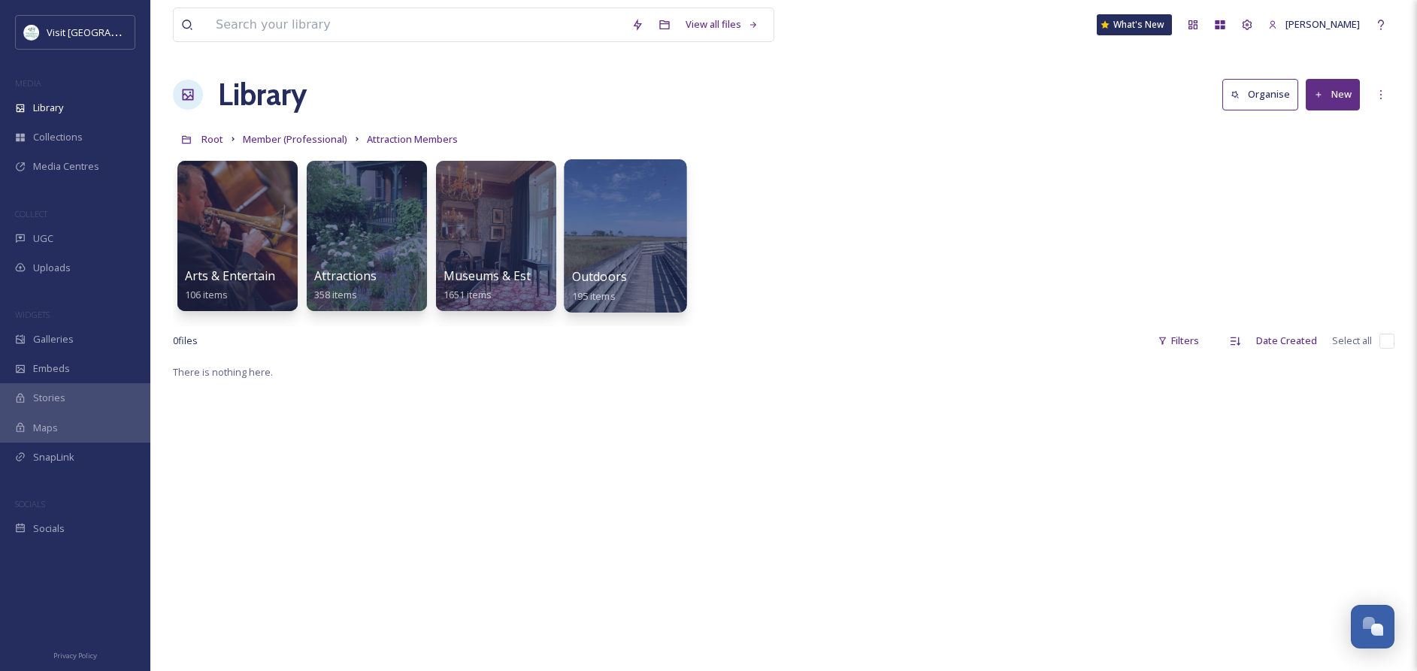
click at [628, 263] on div at bounding box center [625, 235] width 123 height 153
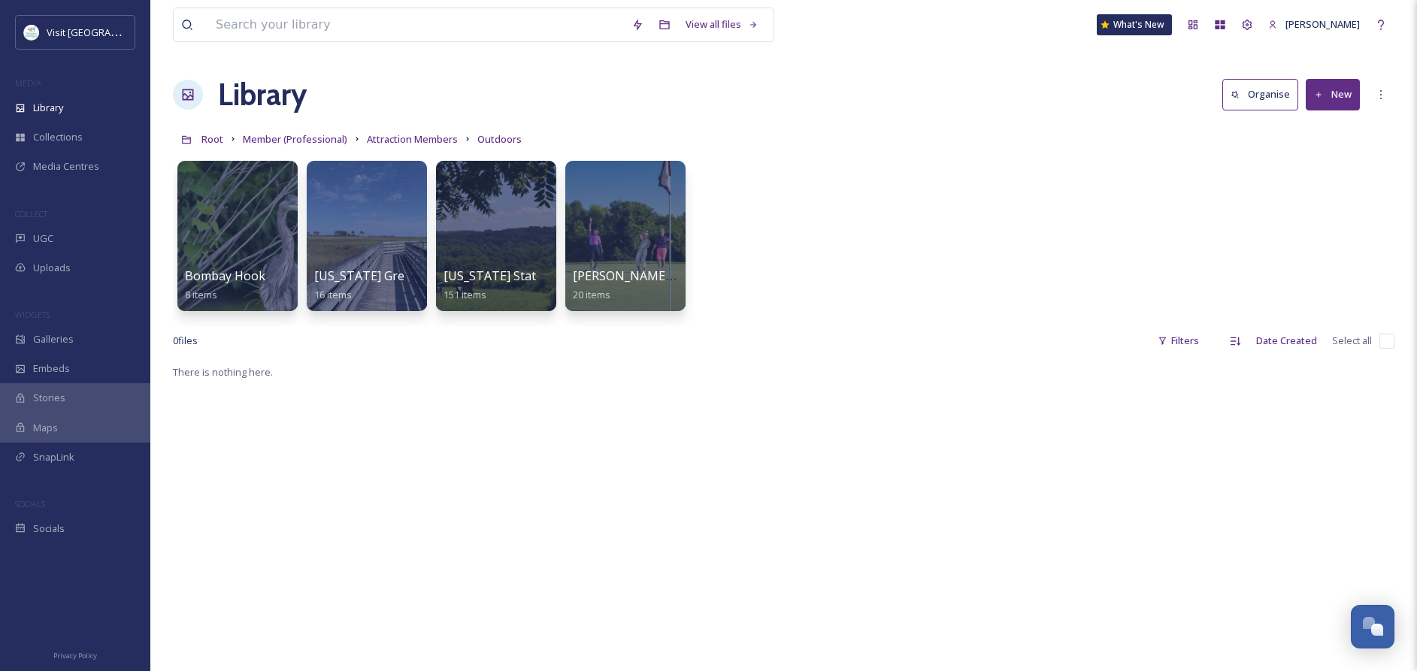
click at [628, 263] on div at bounding box center [625, 236] width 120 height 150
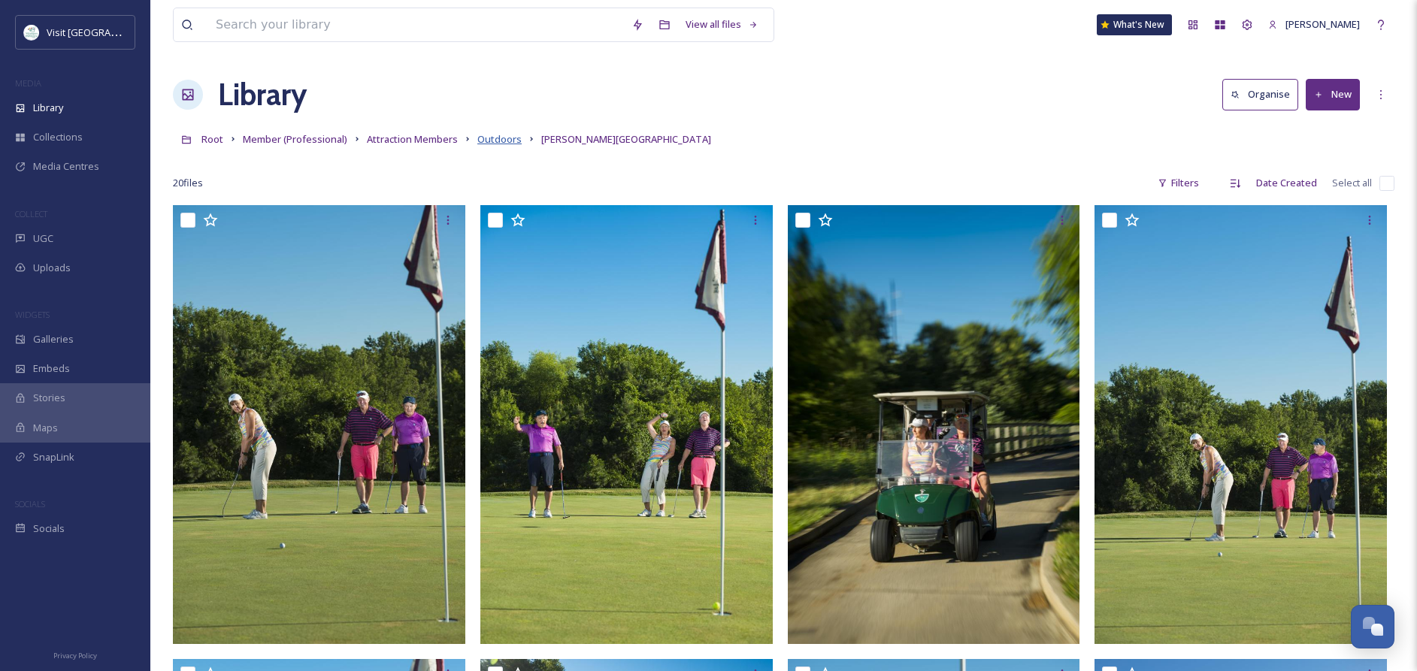
click at [498, 135] on span "Outdoors" at bounding box center [499, 139] width 44 height 14
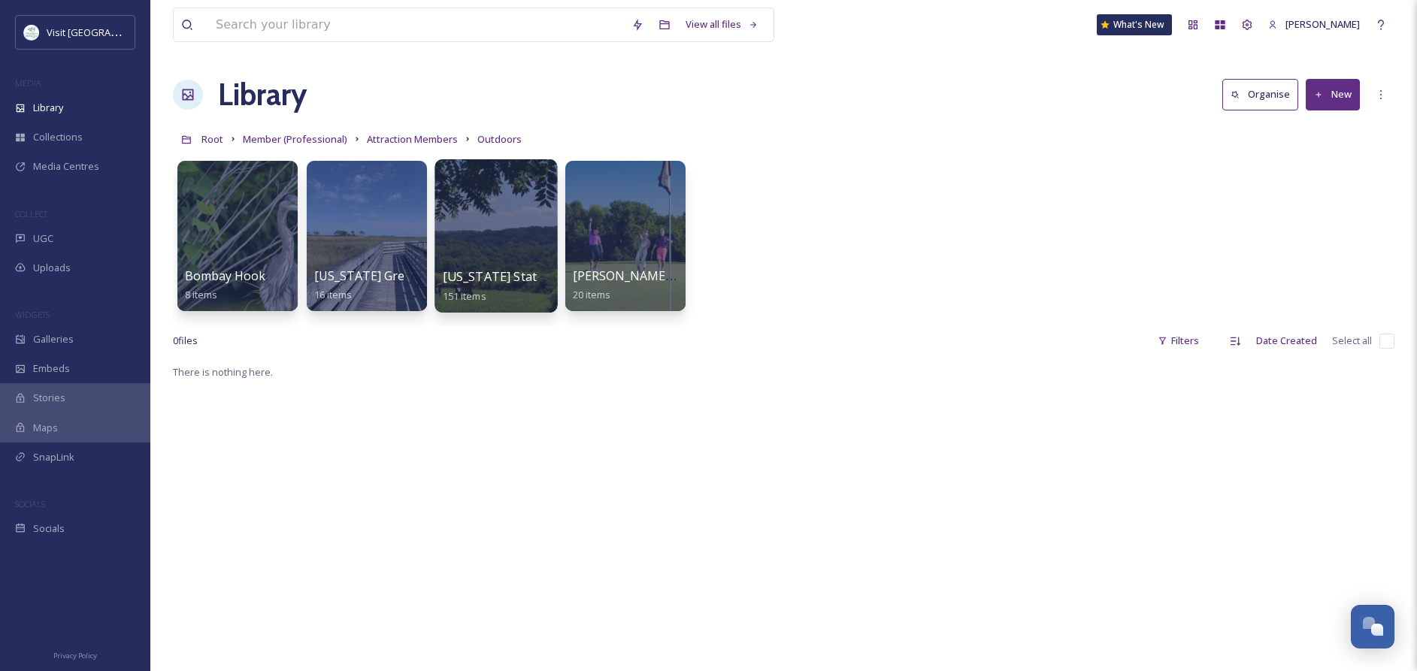
click at [488, 249] on div at bounding box center [496, 235] width 123 height 153
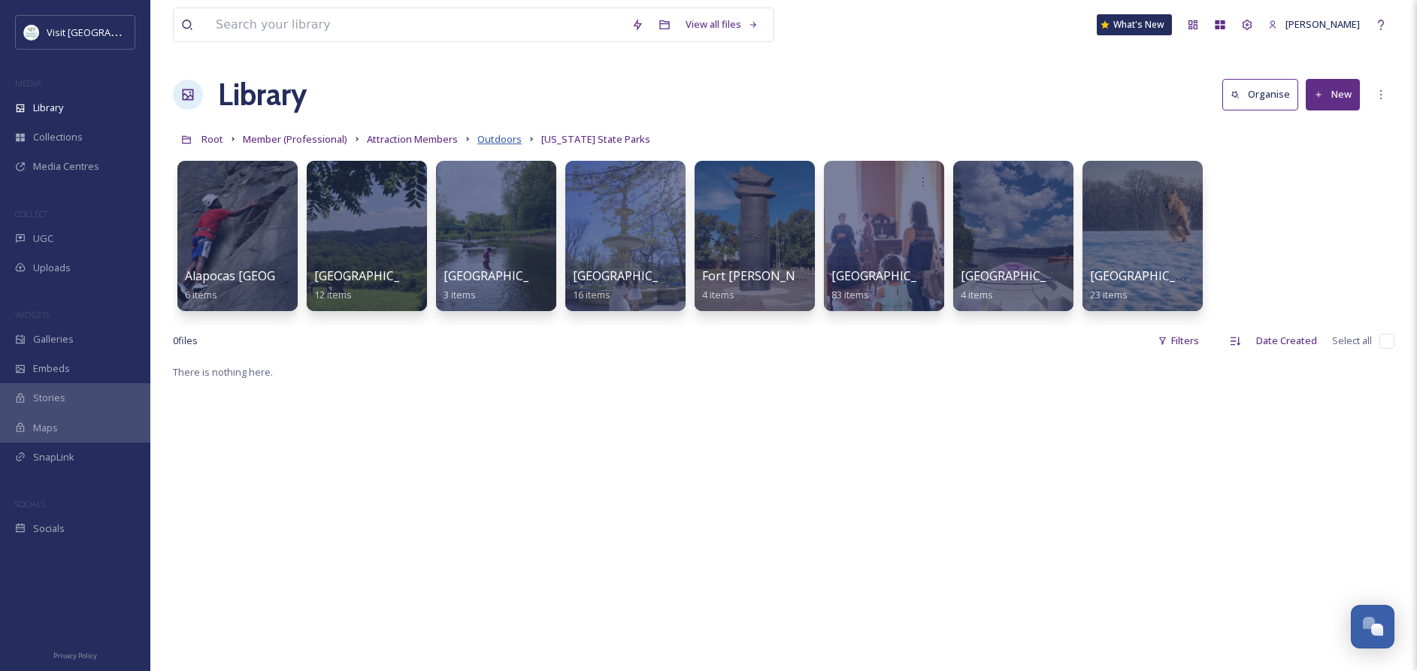
click at [491, 138] on span "Outdoors" at bounding box center [499, 139] width 44 height 14
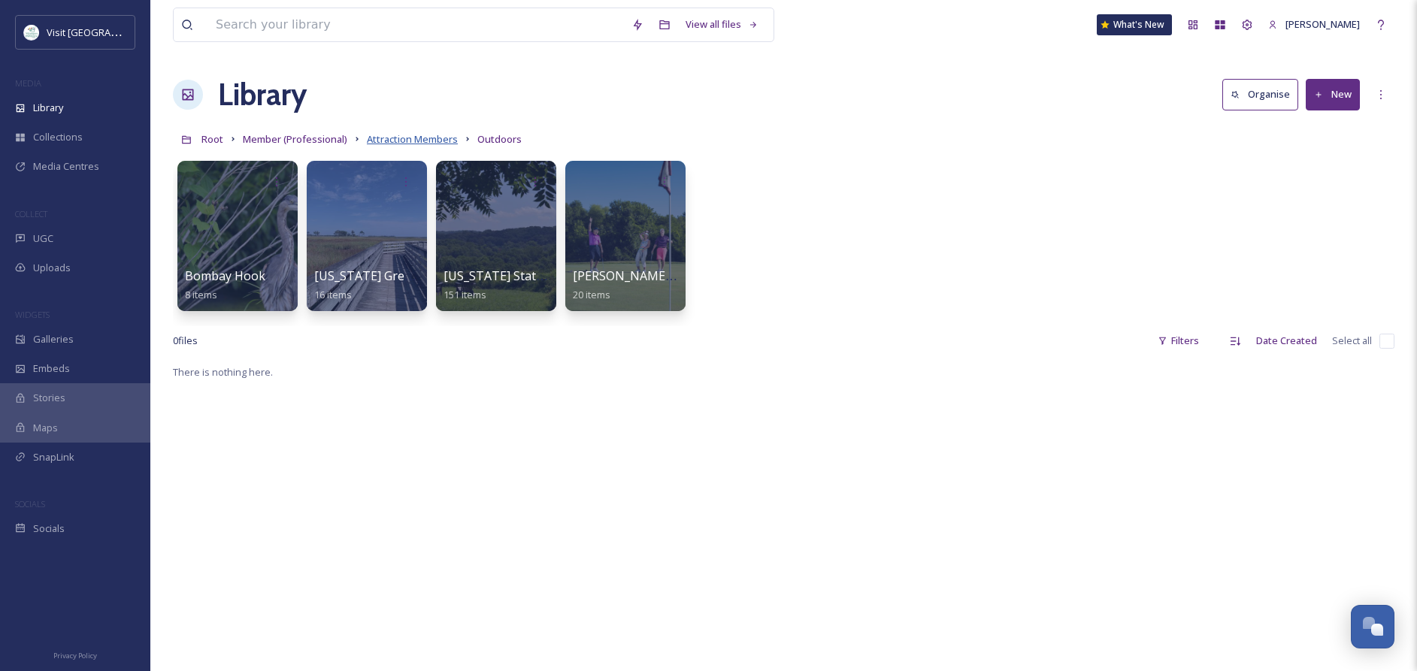
click at [389, 137] on span "Attraction Members" at bounding box center [412, 139] width 91 height 14
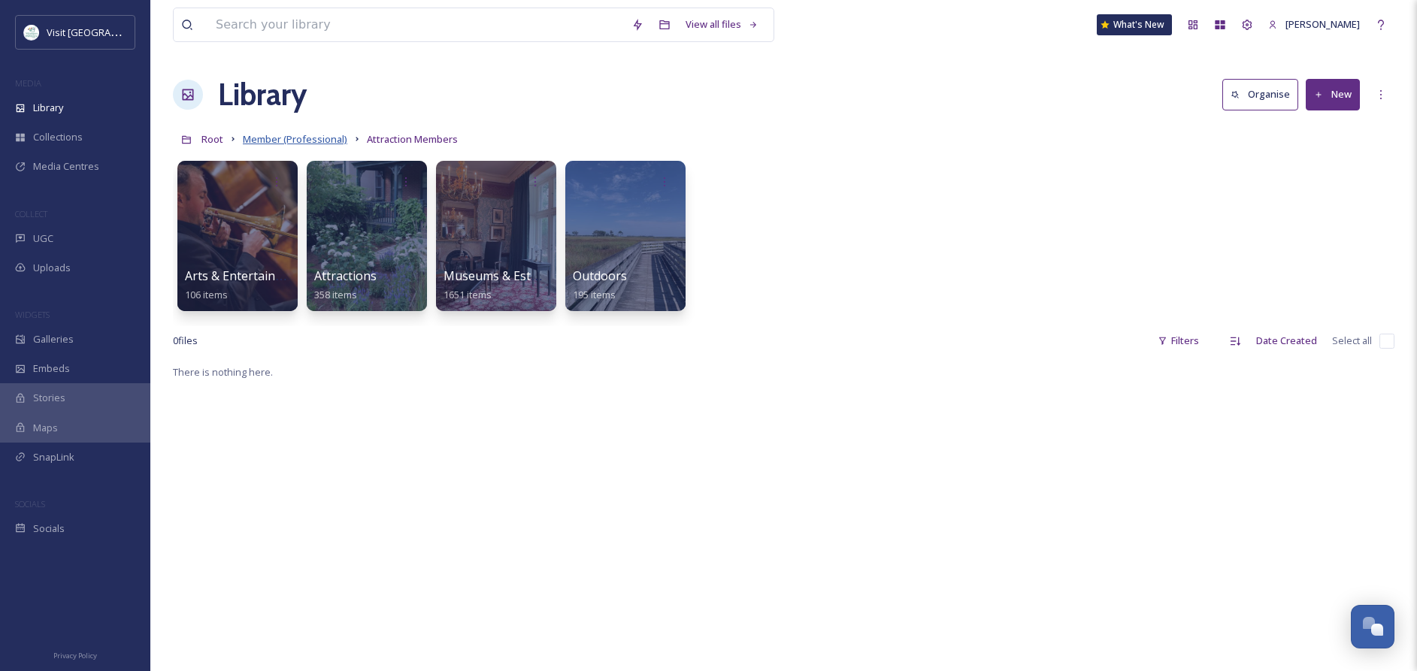
click at [274, 136] on span "Member (Professional)" at bounding box center [295, 139] width 105 height 14
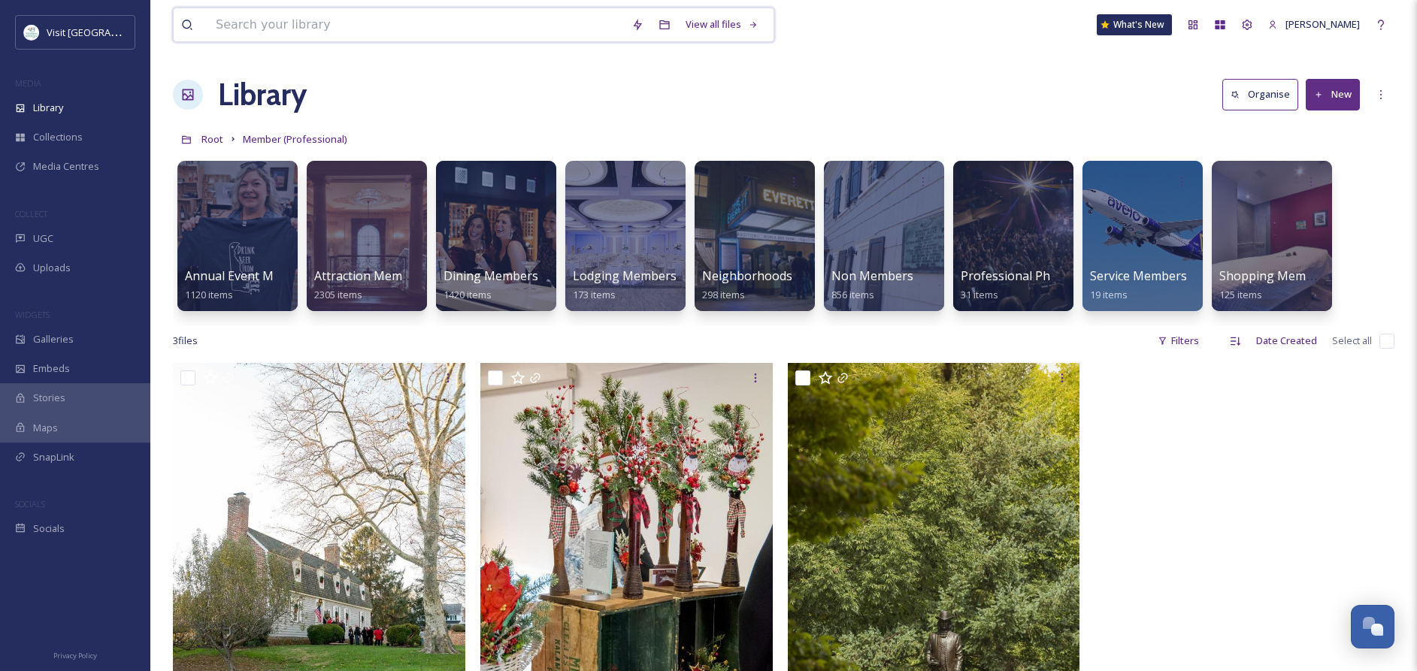
click at [340, 20] on input at bounding box center [416, 24] width 416 height 33
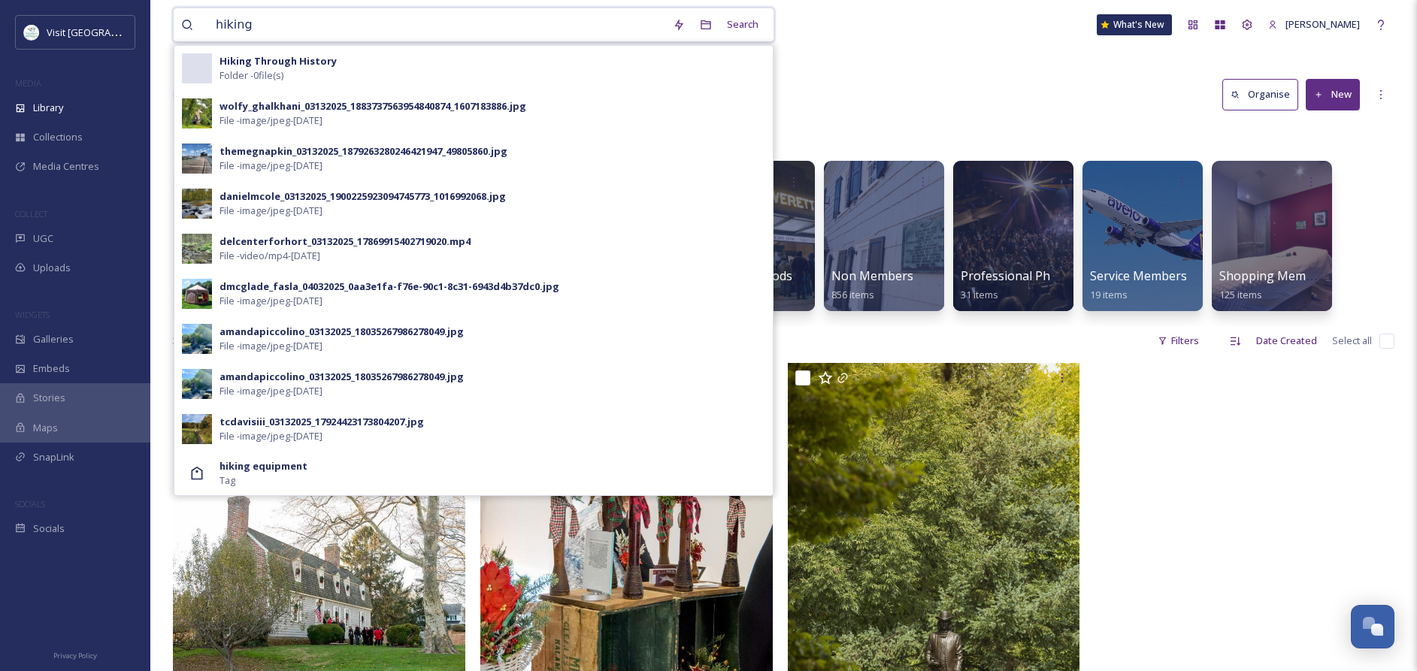
click at [274, 29] on input "hiking" at bounding box center [436, 24] width 457 height 33
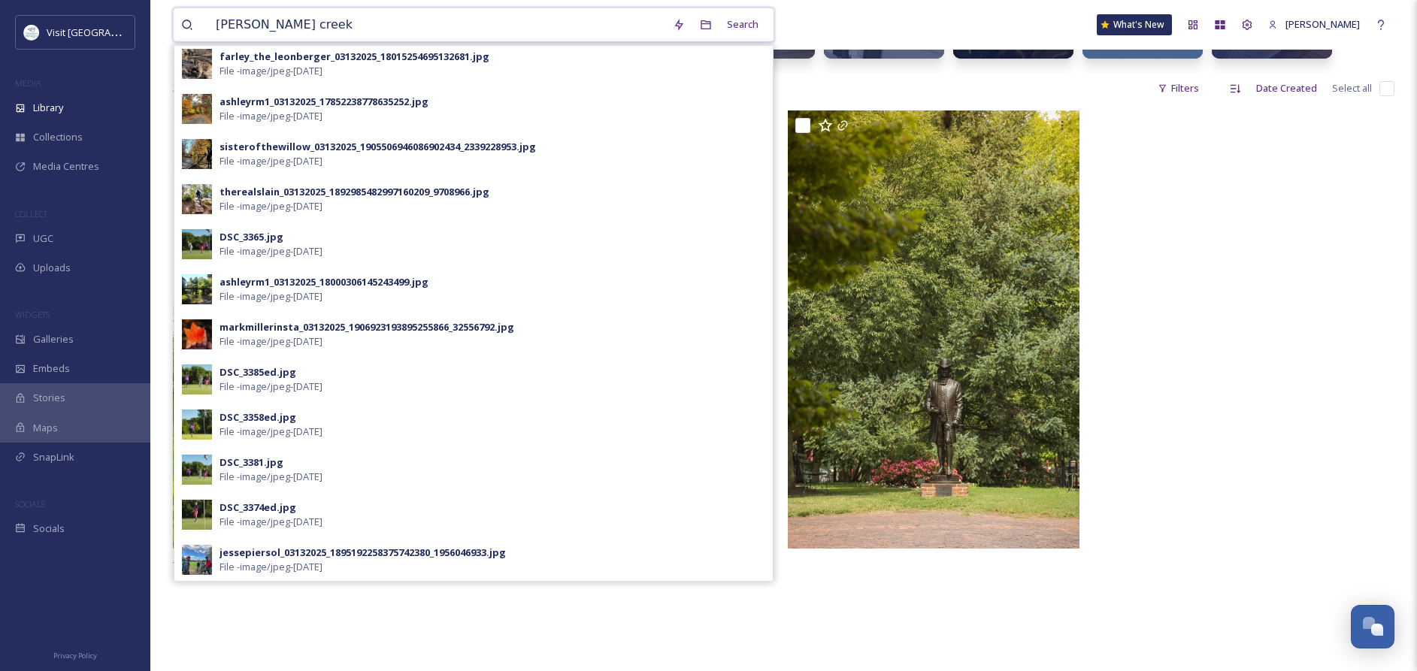
scroll to position [363, 0]
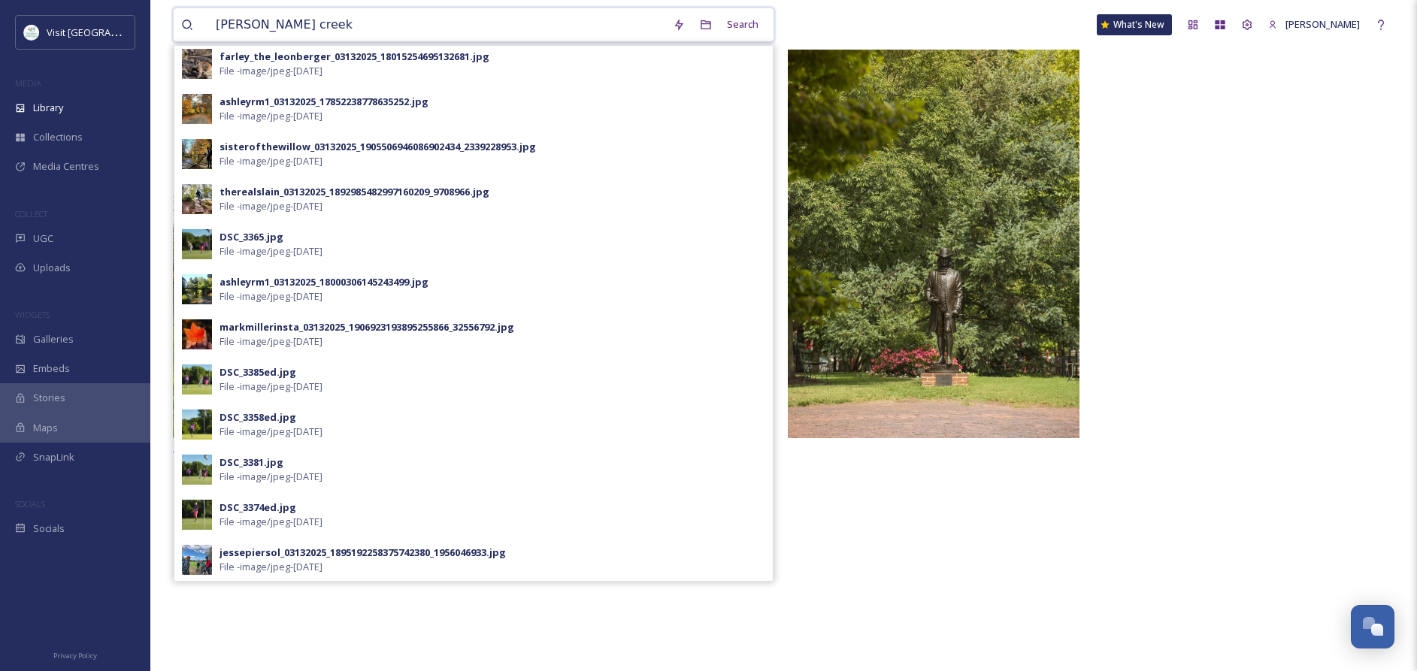
type input "[PERSON_NAME] creek"
click at [1201, 236] on div at bounding box center [1245, 223] width 300 height 446
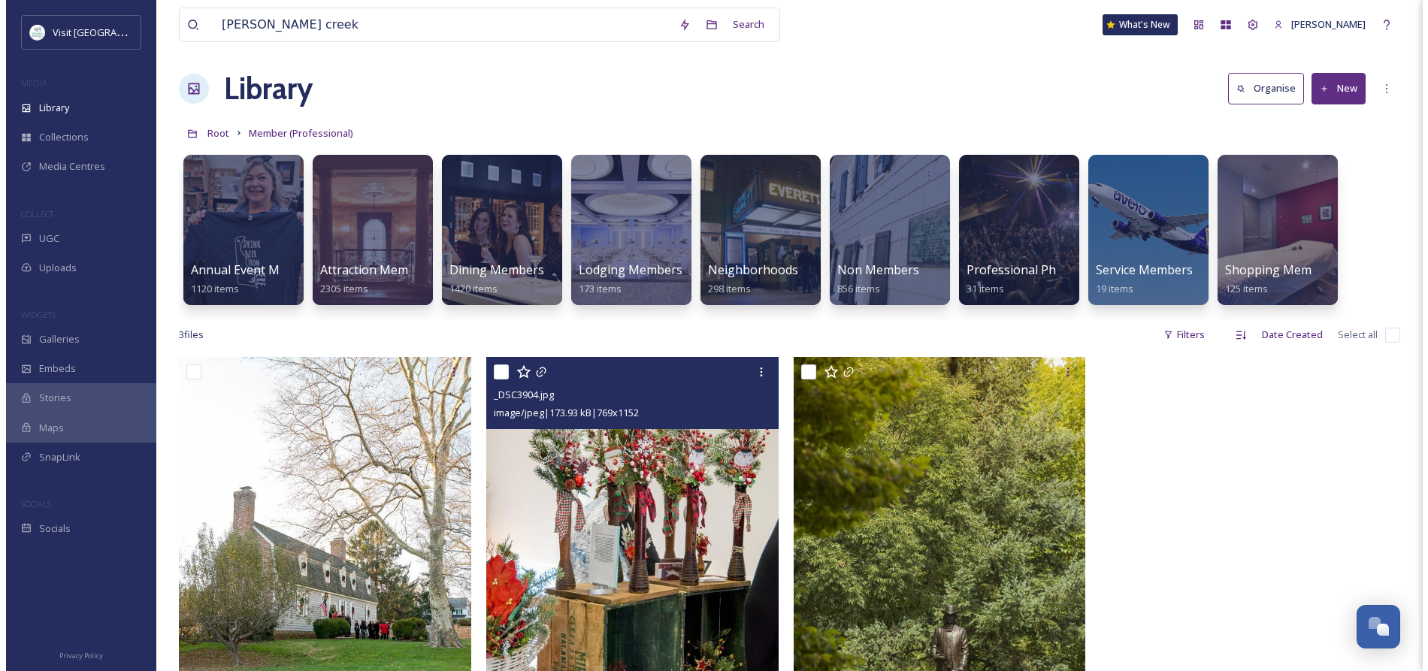
scroll to position [0, 0]
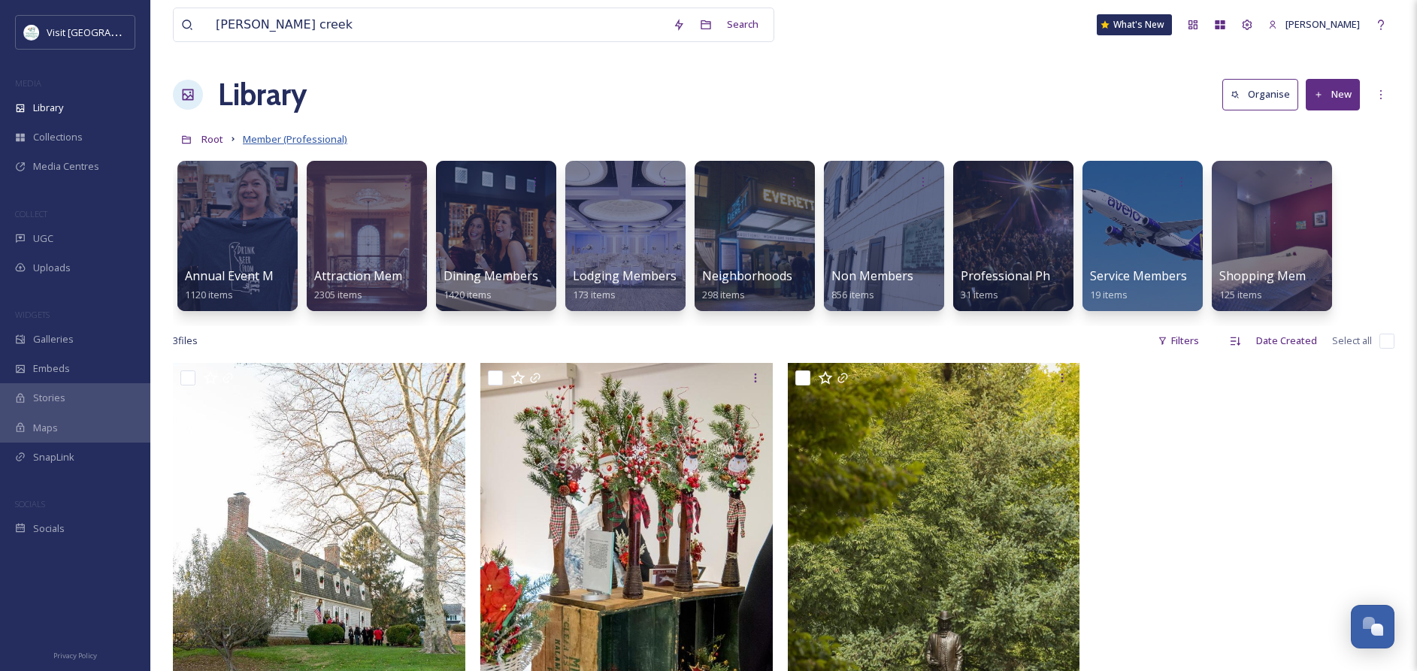
click at [273, 140] on span "Member (Professional)" at bounding box center [295, 139] width 105 height 14
click at [36, 133] on span "Collections" at bounding box center [58, 137] width 50 height 14
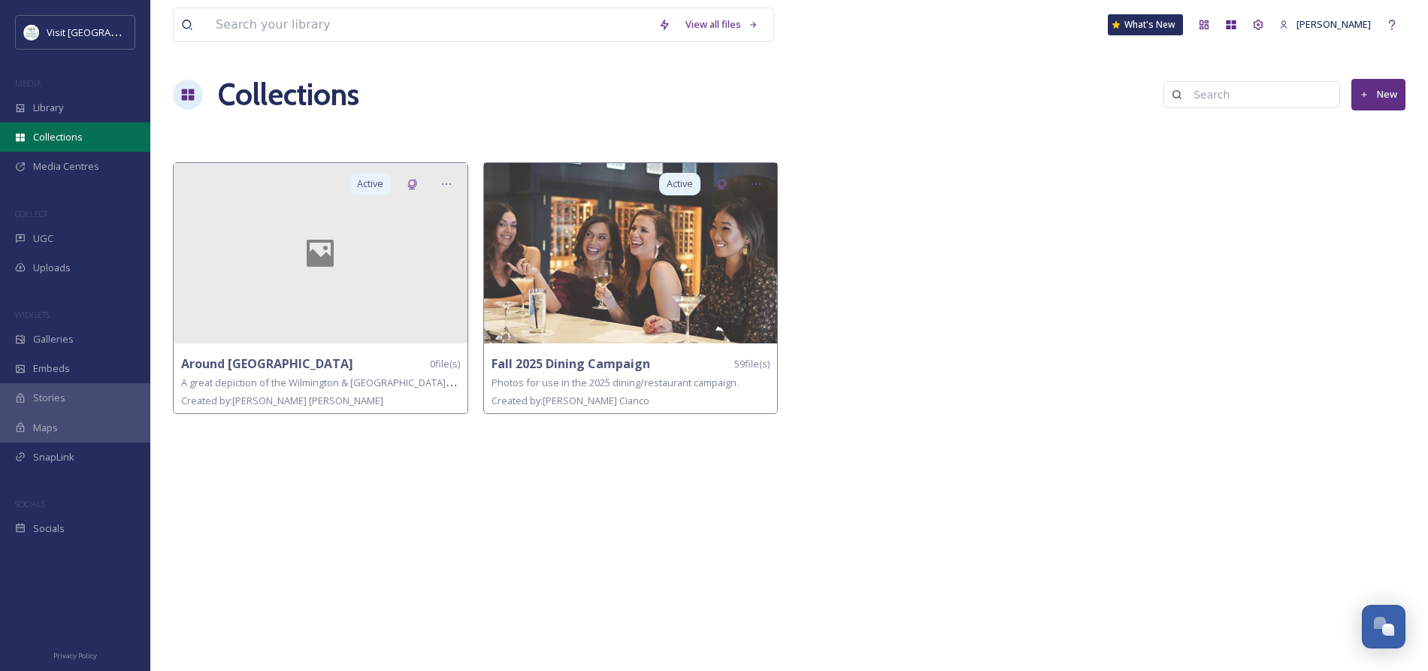
click at [50, 135] on span "Collections" at bounding box center [58, 137] width 50 height 14
click at [48, 165] on span "Media Centres" at bounding box center [66, 166] width 66 height 14
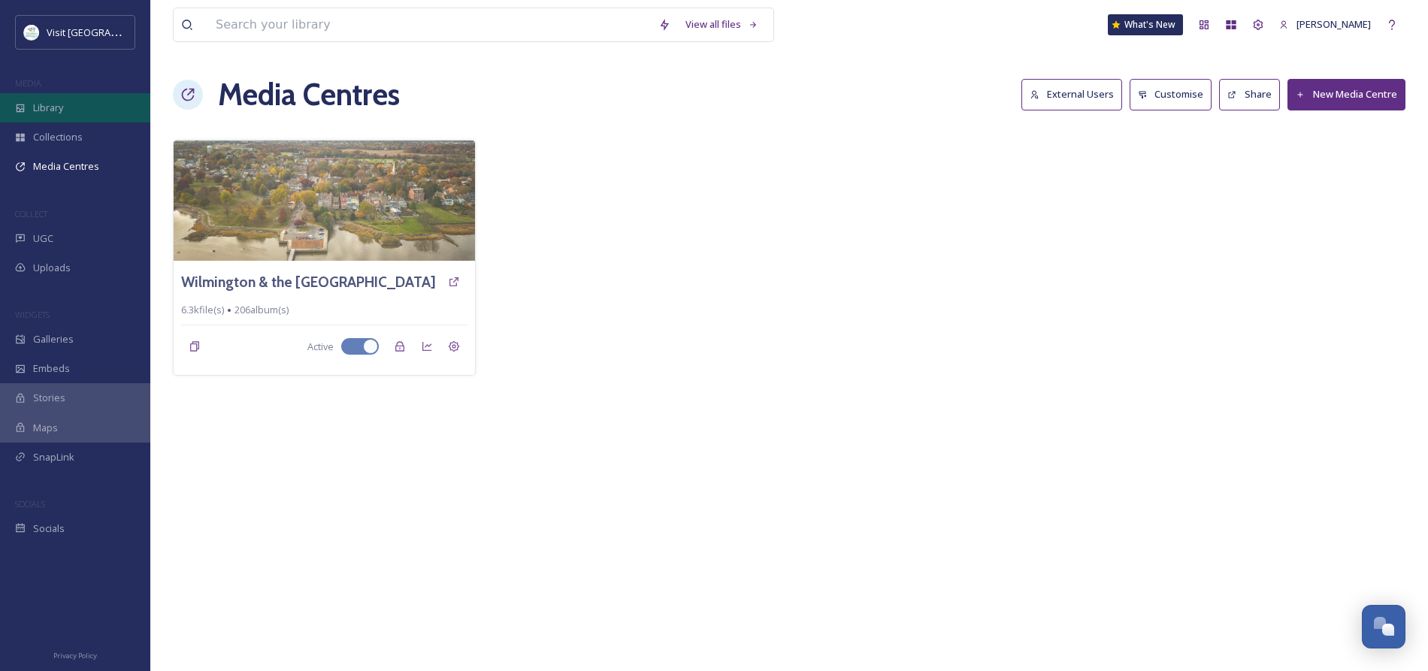
click at [43, 109] on span "Library" at bounding box center [48, 108] width 30 height 14
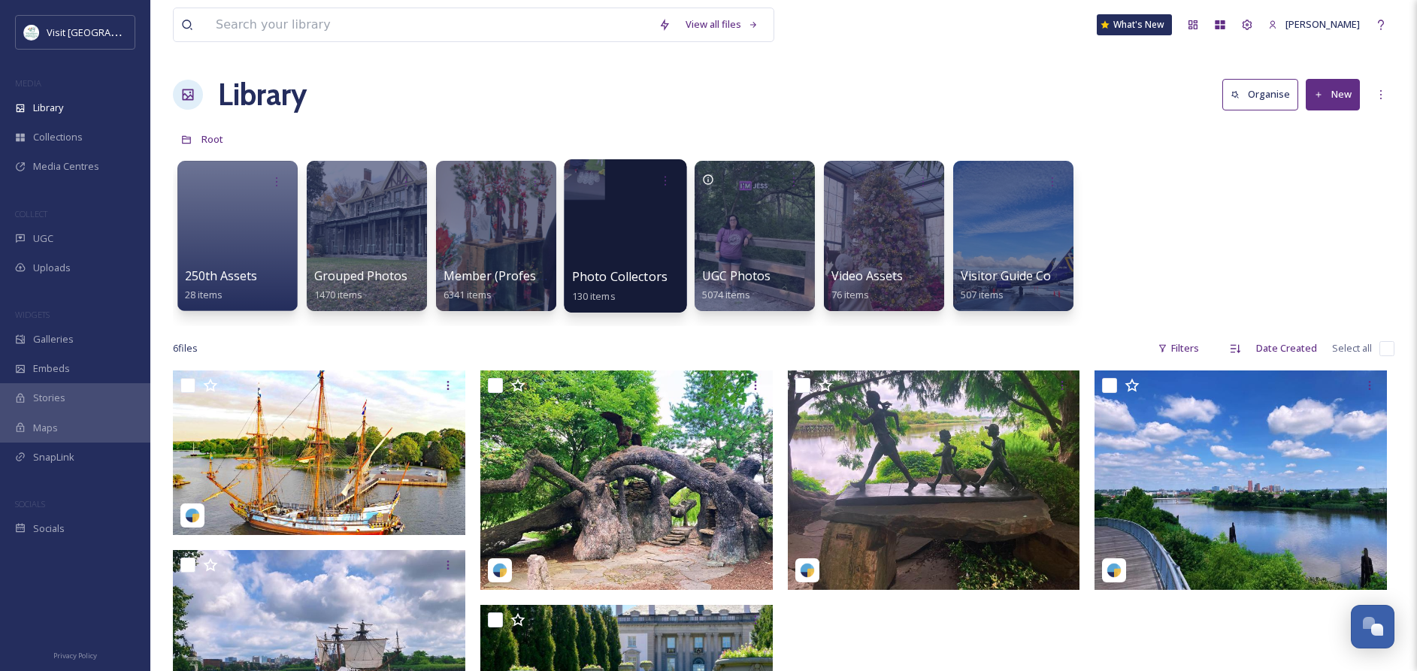
click at [627, 268] on div "Photo Collectors 130 items" at bounding box center [626, 287] width 108 height 38
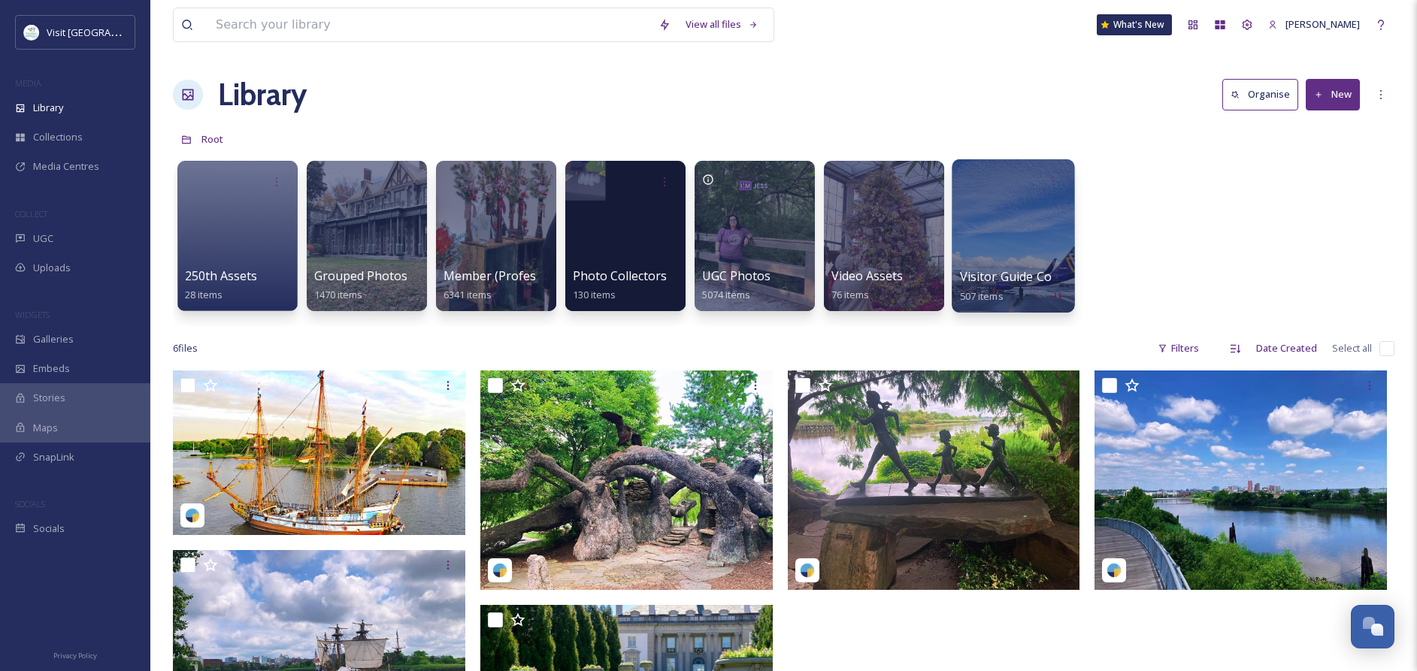
click at [1035, 262] on div at bounding box center [1013, 235] width 123 height 153
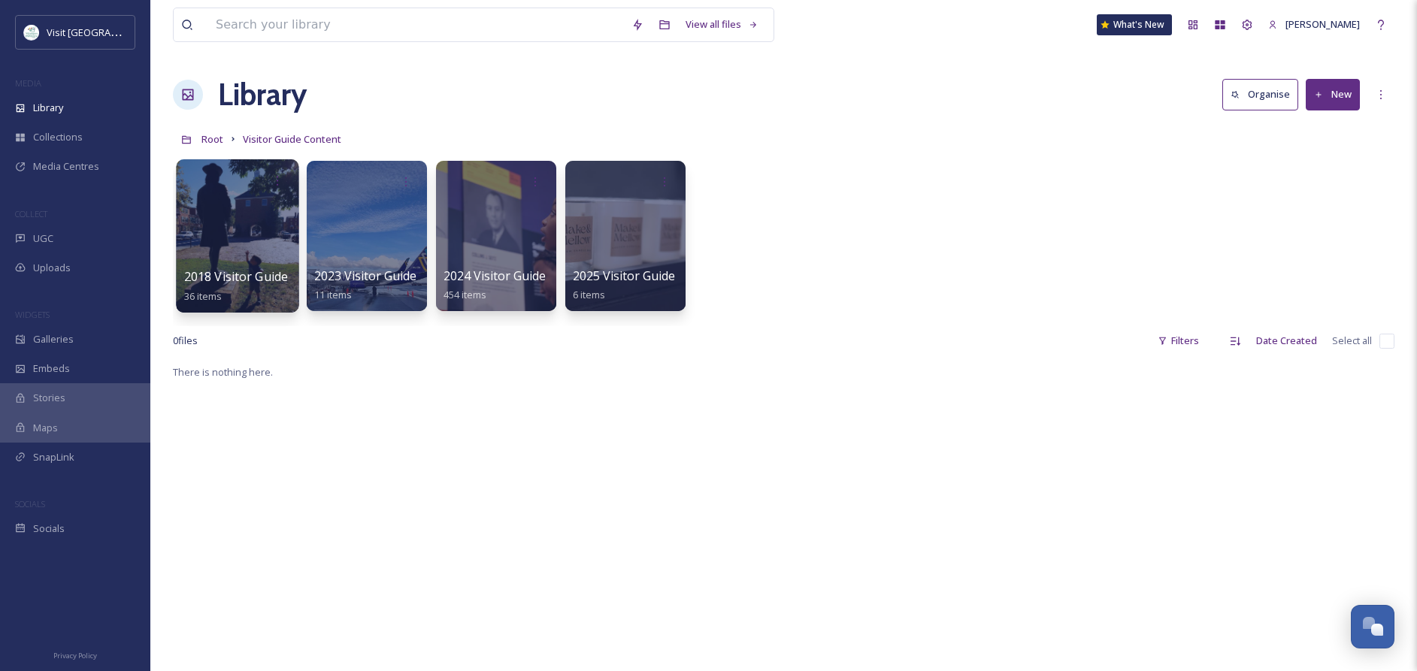
click at [249, 238] on div at bounding box center [237, 235] width 123 height 153
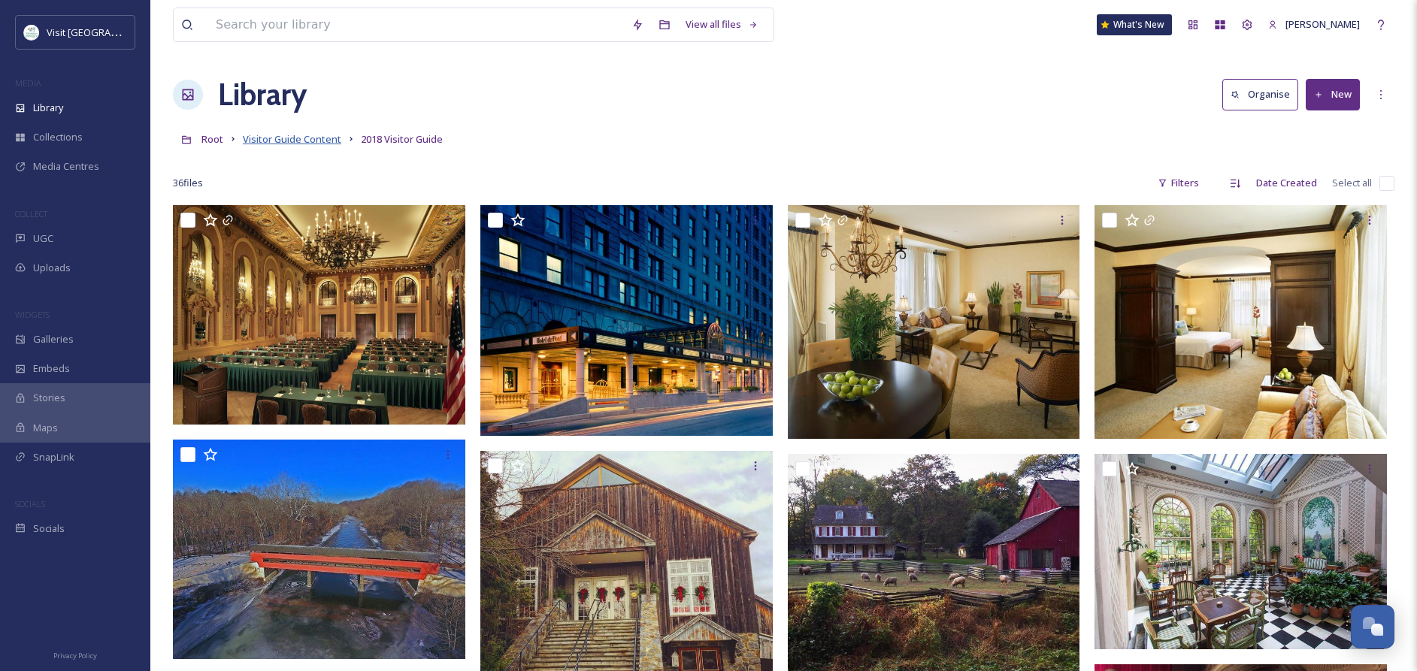
click at [321, 141] on span "Visitor Guide Content" at bounding box center [292, 139] width 98 height 14
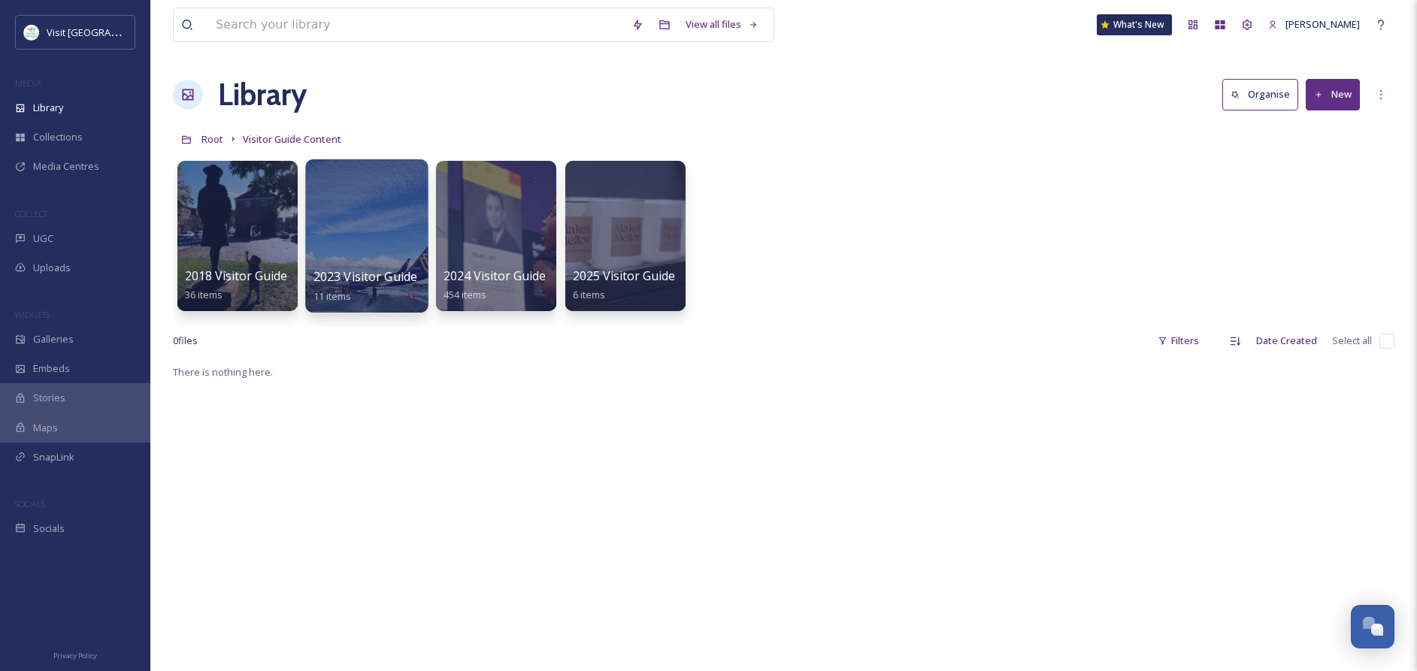
click at [372, 260] on div at bounding box center [366, 235] width 123 height 153
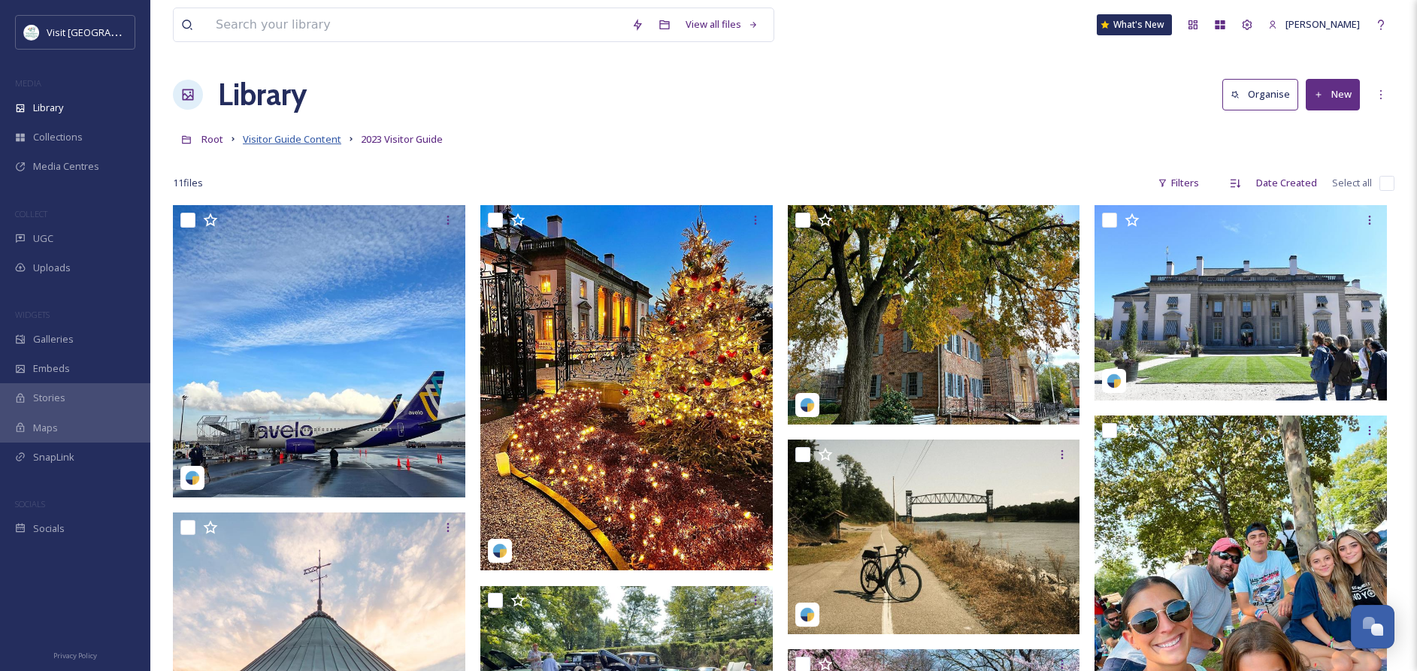
click at [312, 143] on span "Visitor Guide Content" at bounding box center [292, 139] width 98 height 14
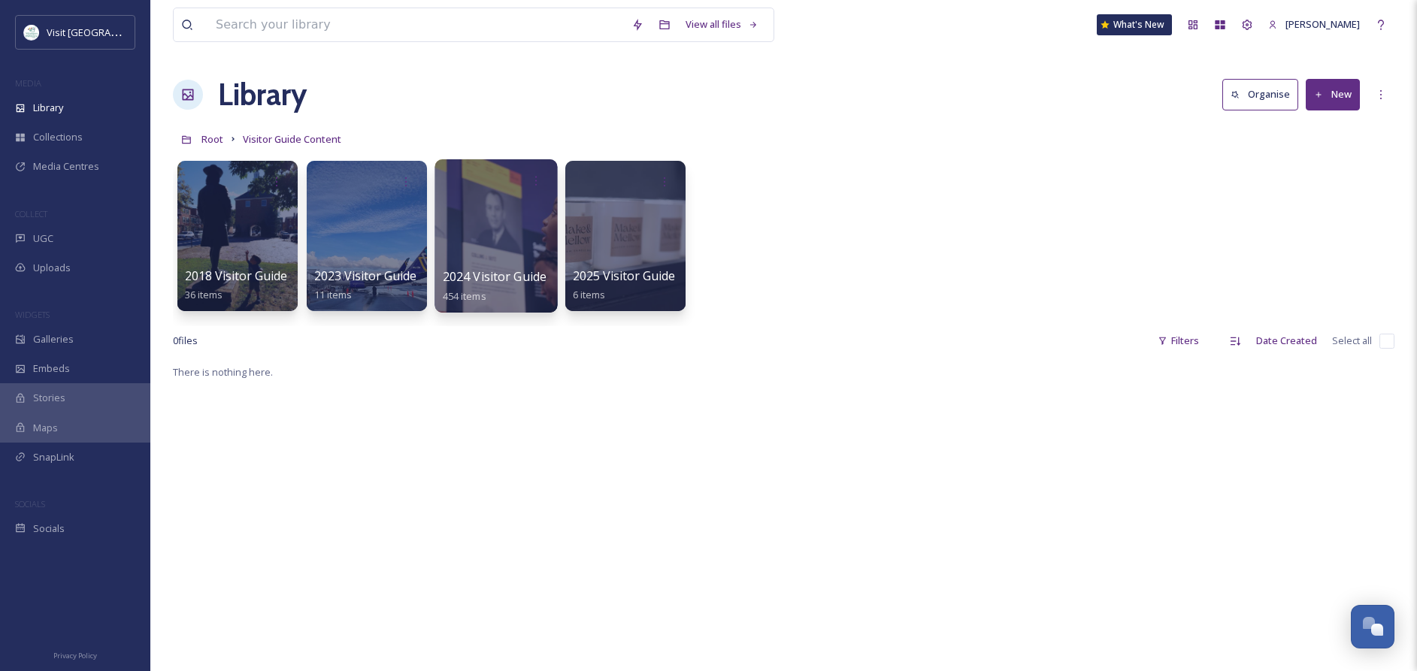
click at [474, 219] on div at bounding box center [496, 235] width 123 height 153
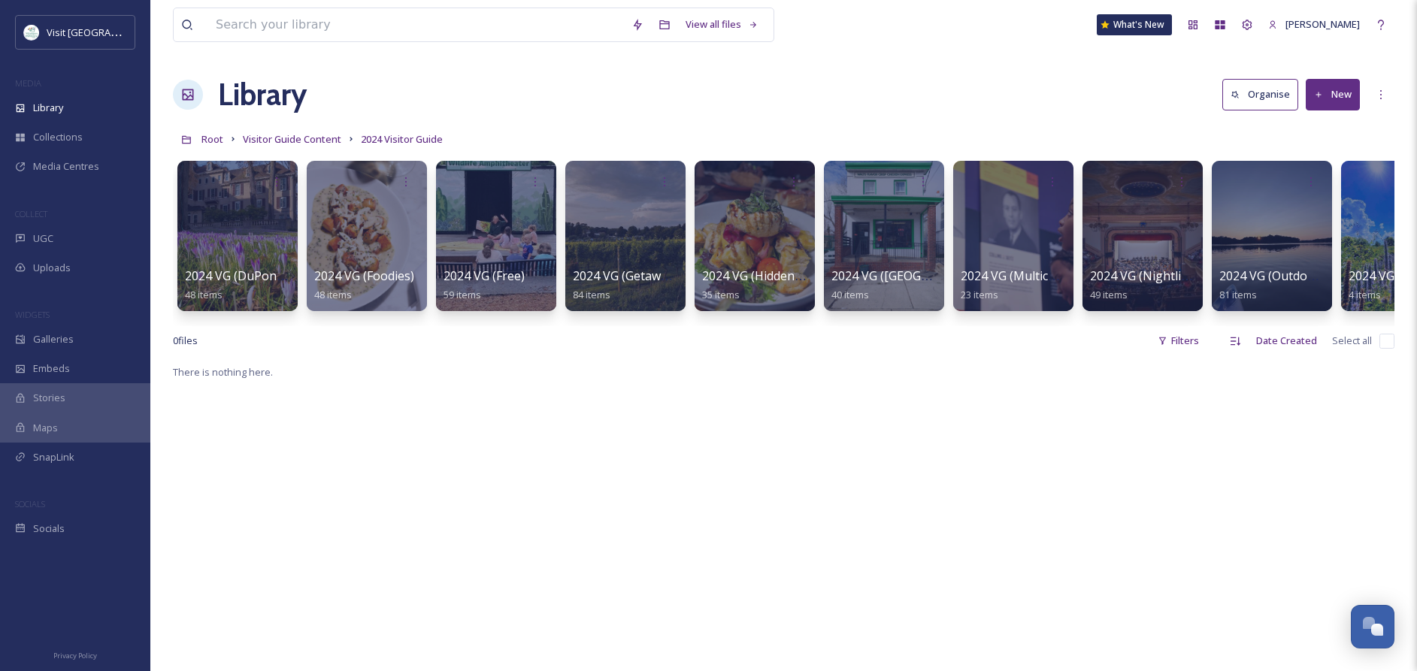
scroll to position [0, 589]
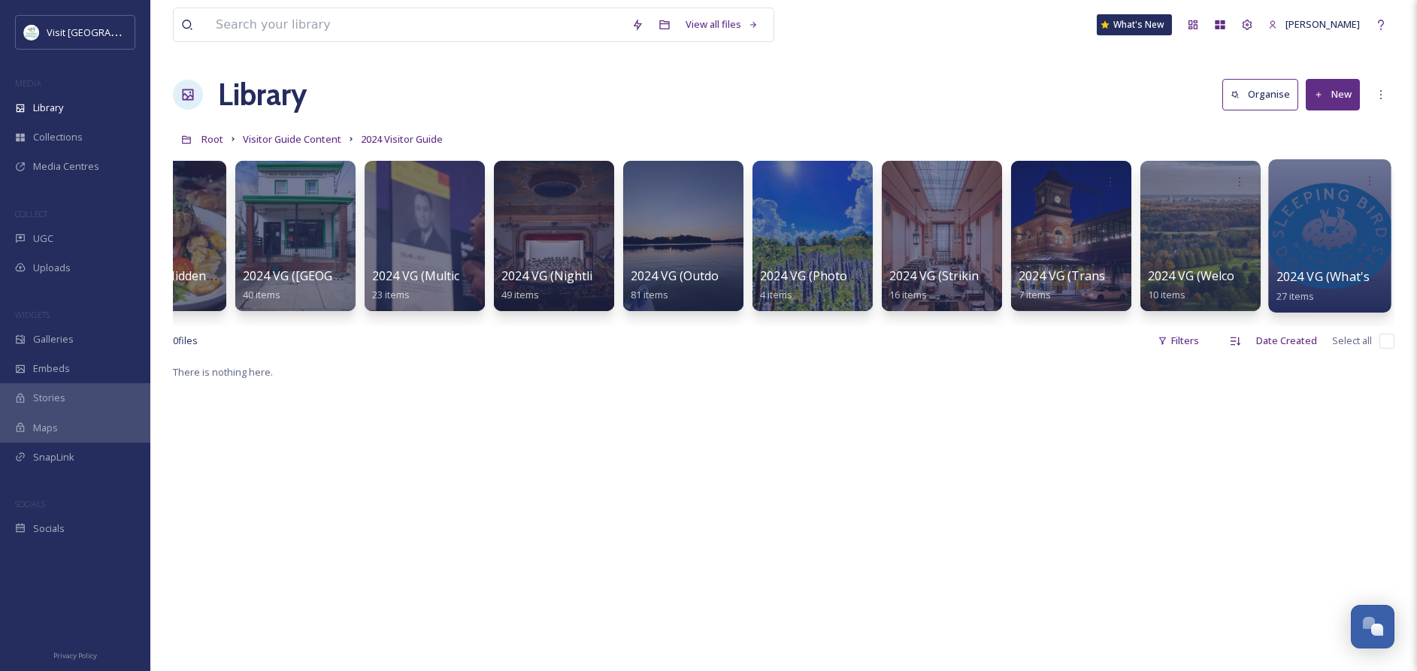
click at [1320, 286] on div "2024 VG (What's New) 27 items" at bounding box center [1331, 287] width 108 height 38
click at [1303, 249] on div at bounding box center [1329, 235] width 123 height 153
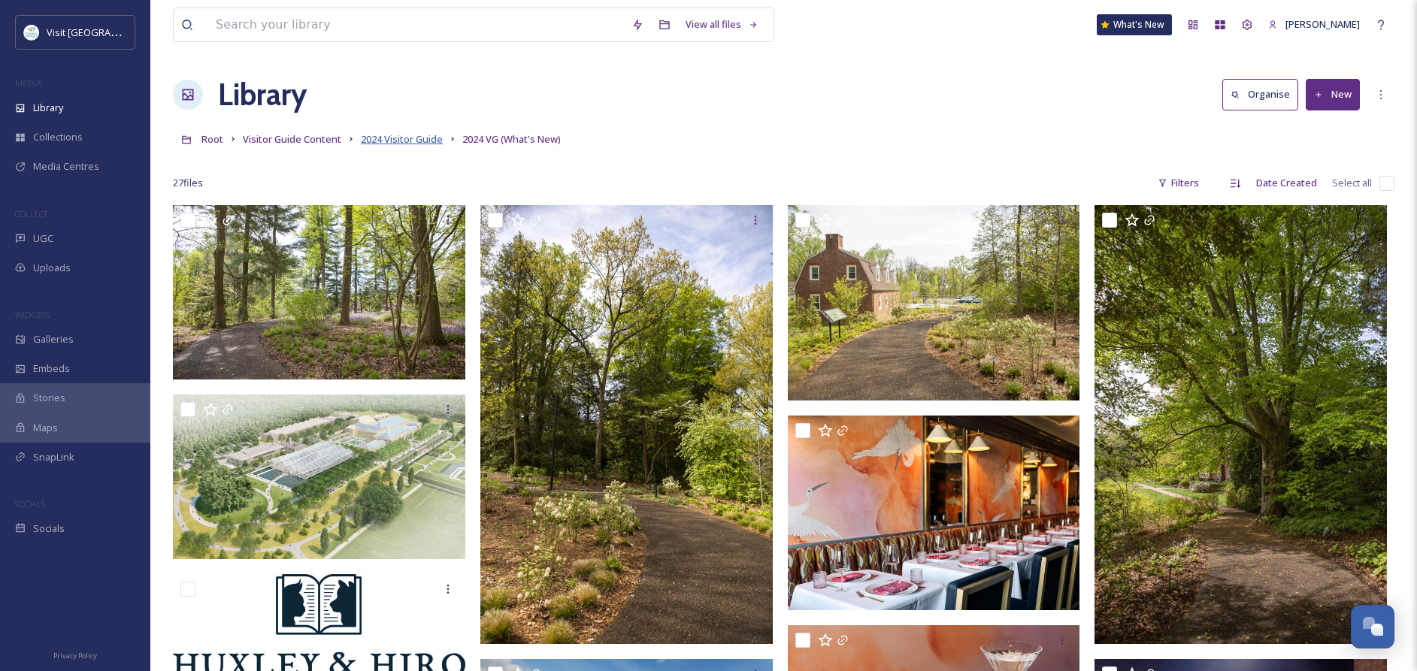
click at [396, 140] on span "2024 Visitor Guide" at bounding box center [402, 139] width 82 height 14
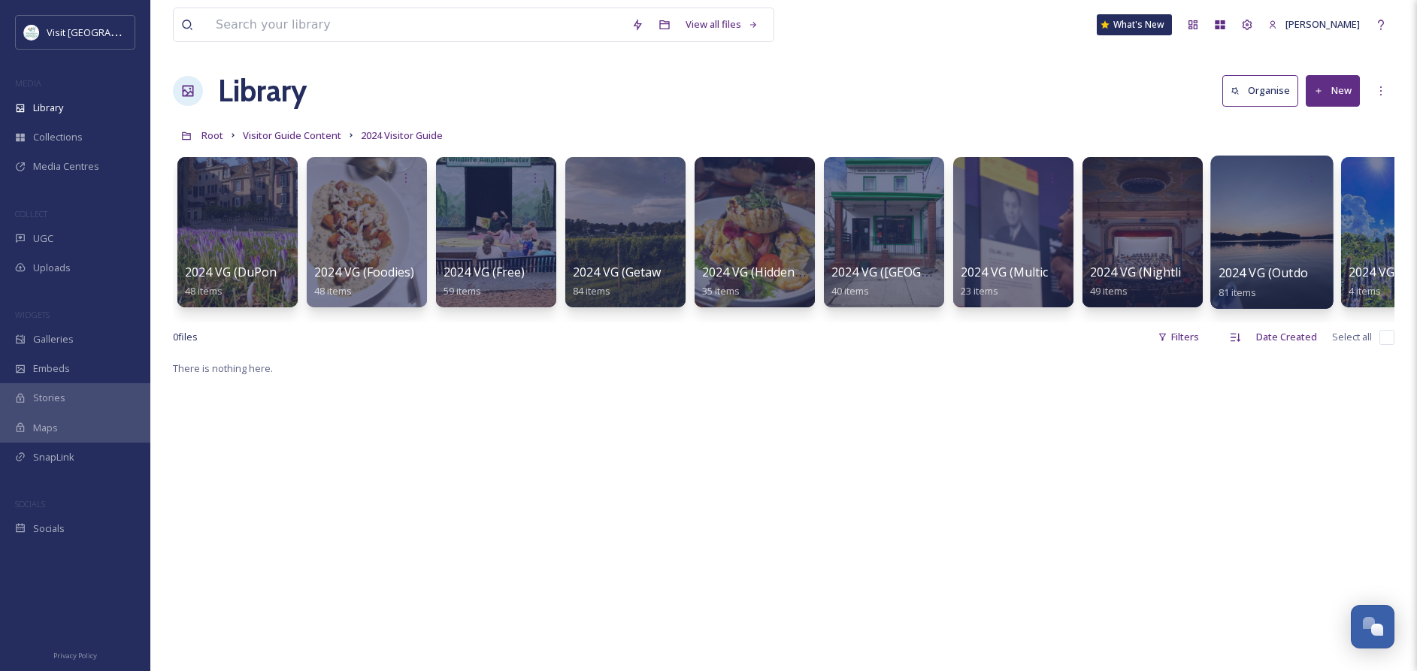
scroll to position [2, 0]
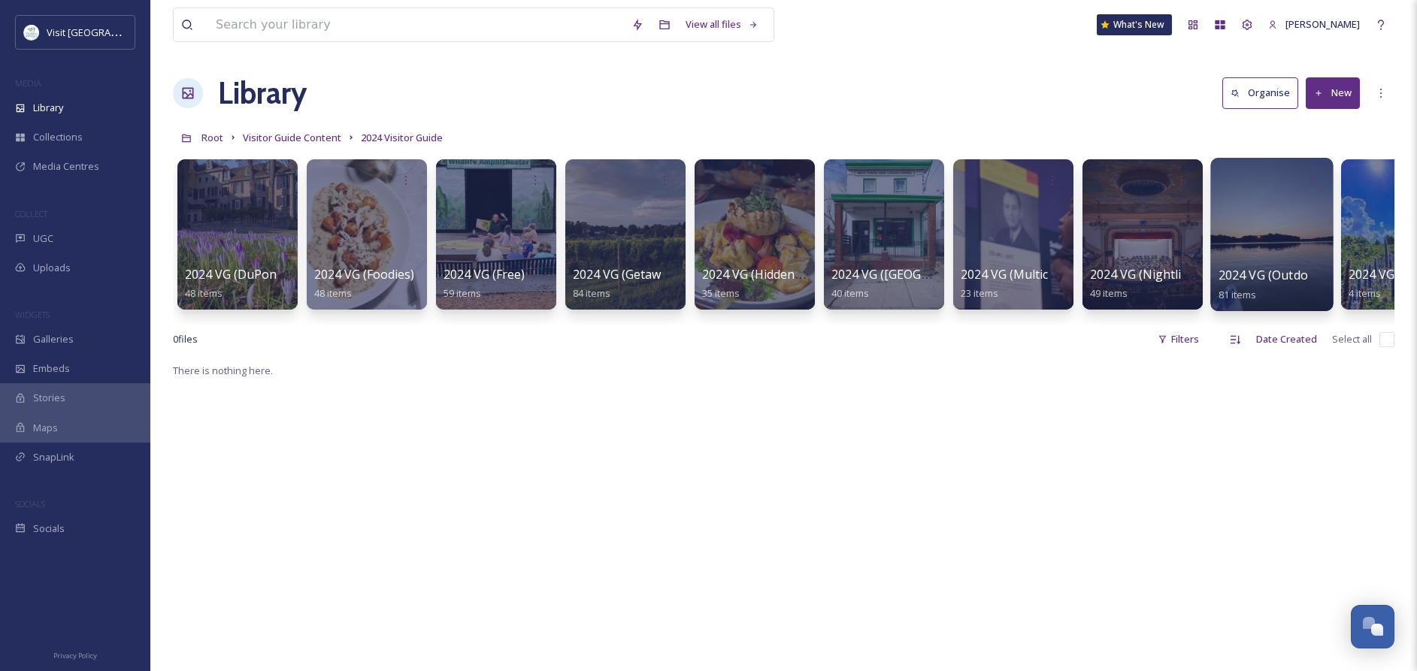
click at [1245, 222] on div at bounding box center [1271, 234] width 123 height 153
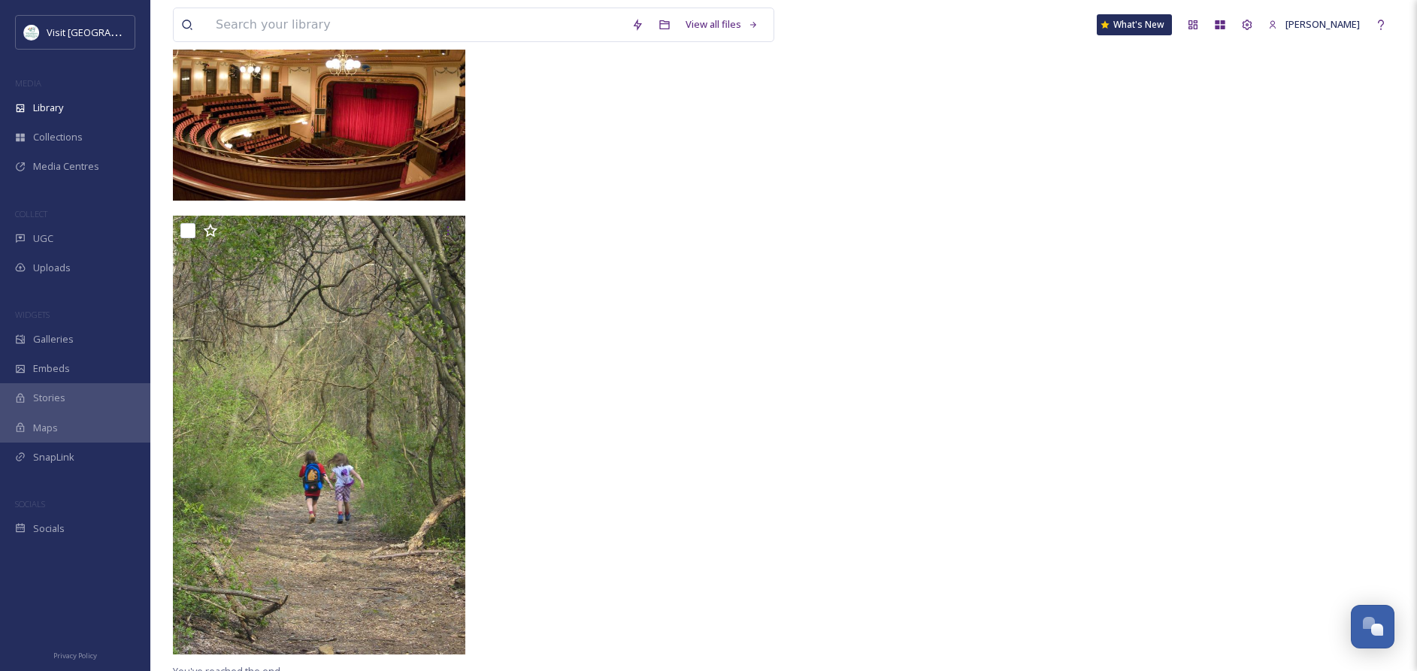
scroll to position [5833, 0]
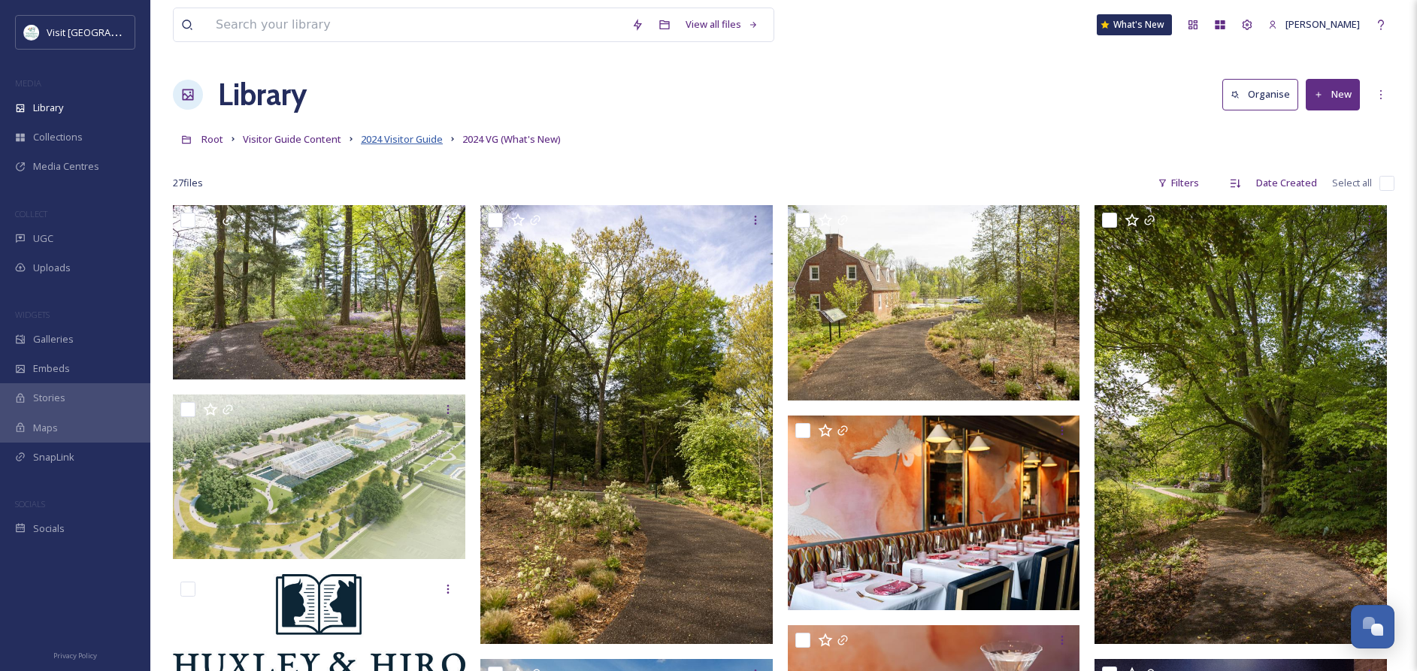
click at [413, 141] on span "2024 Visitor Guide" at bounding box center [402, 139] width 82 height 14
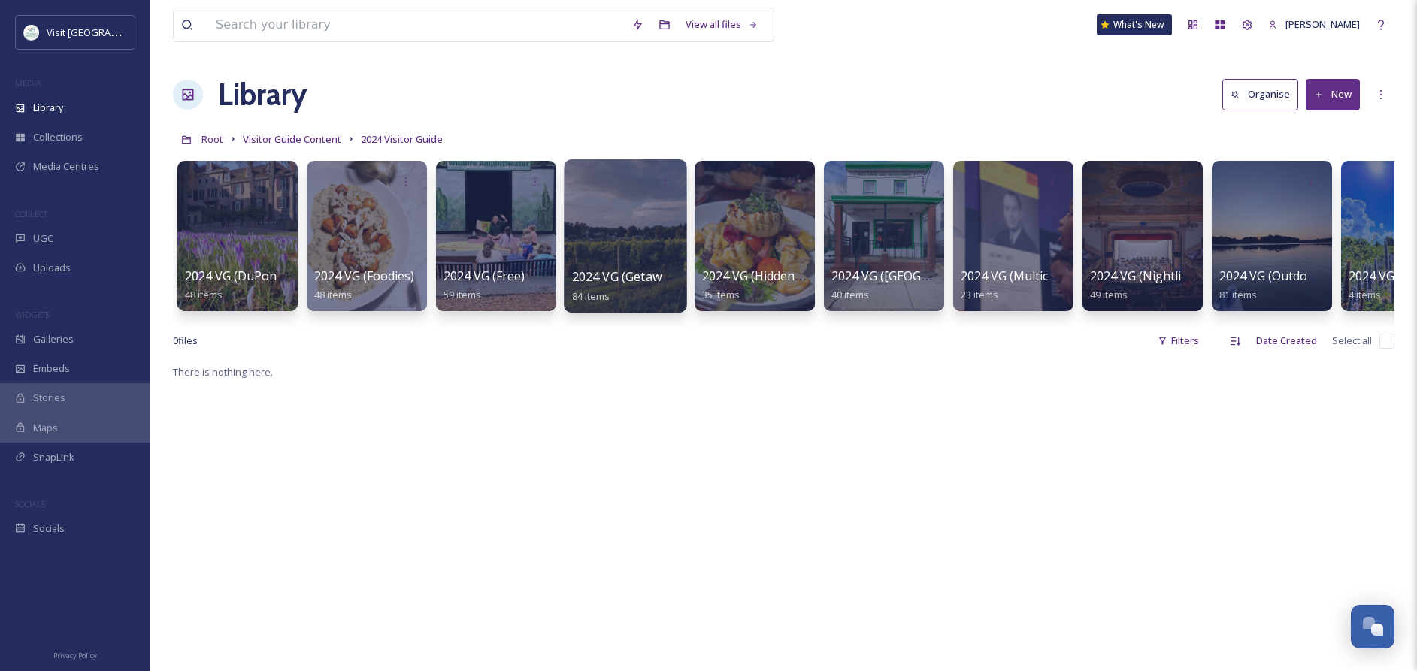
click at [604, 253] on div at bounding box center [625, 235] width 123 height 153
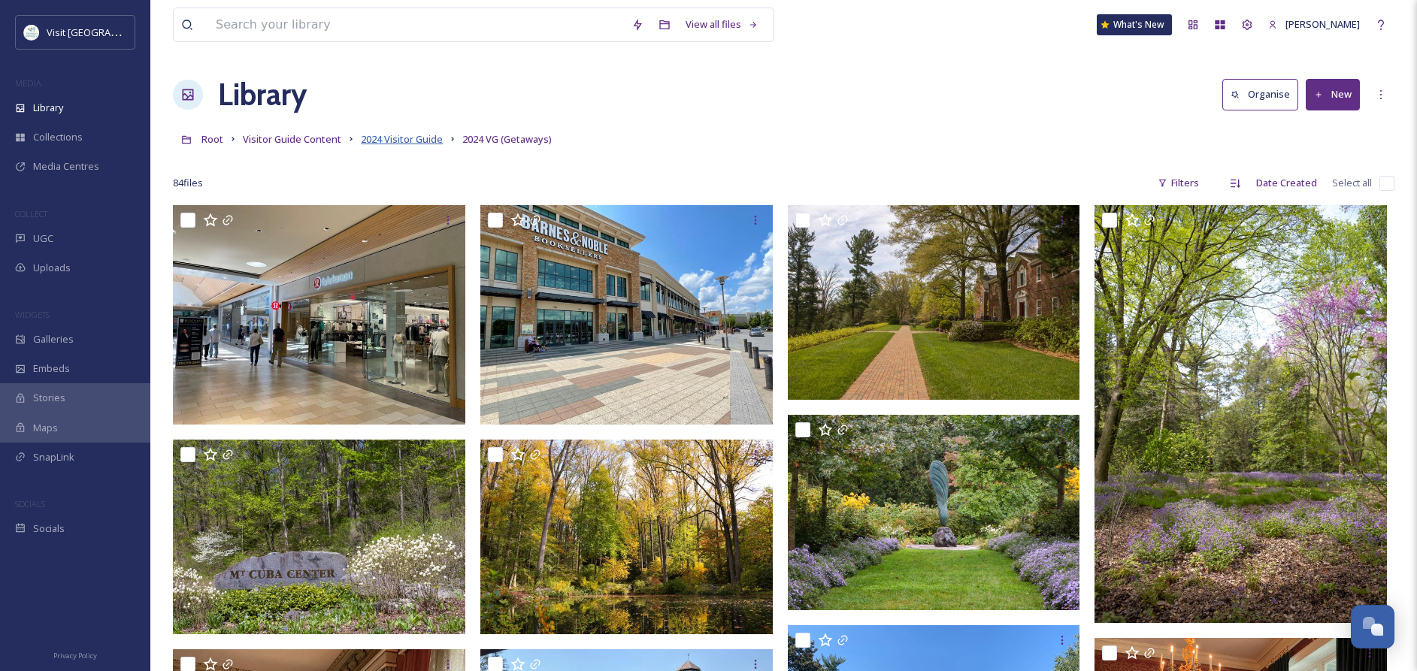
click at [417, 144] on span "2024 Visitor Guide" at bounding box center [402, 139] width 82 height 14
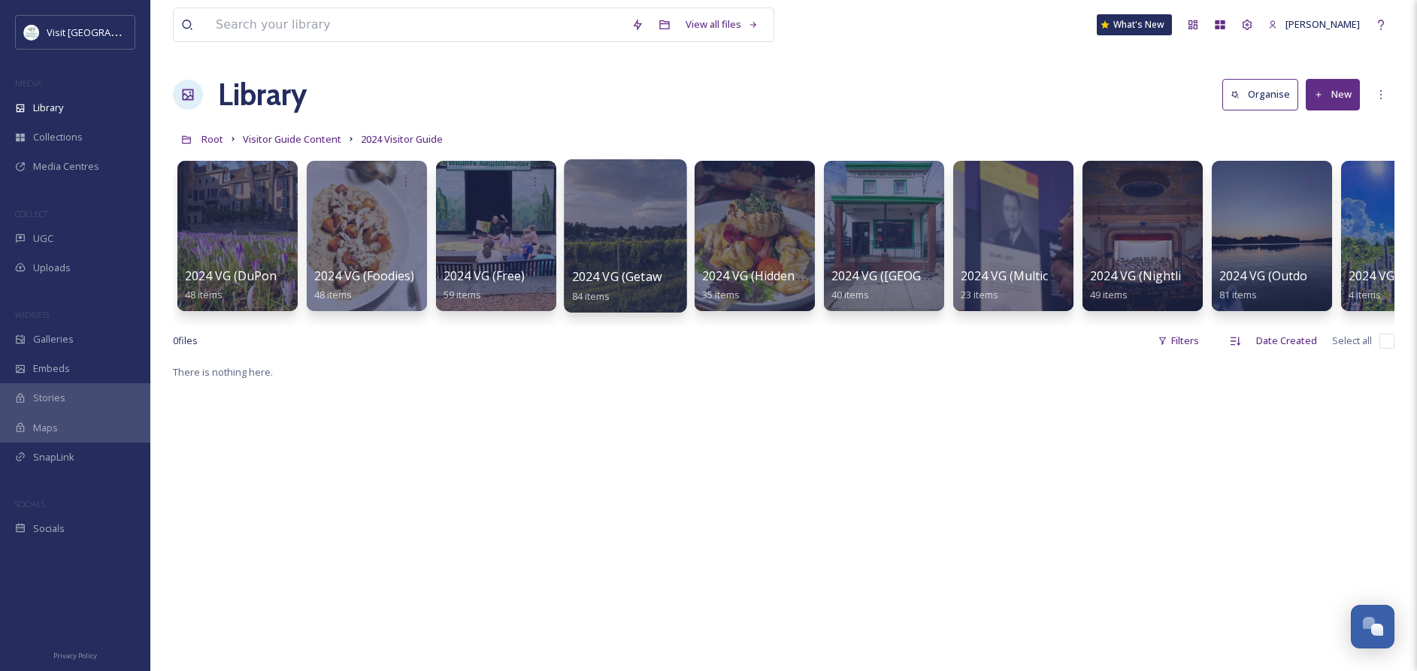
scroll to position [0, 1]
click at [316, 141] on span "Visitor Guide Content" at bounding box center [292, 139] width 98 height 14
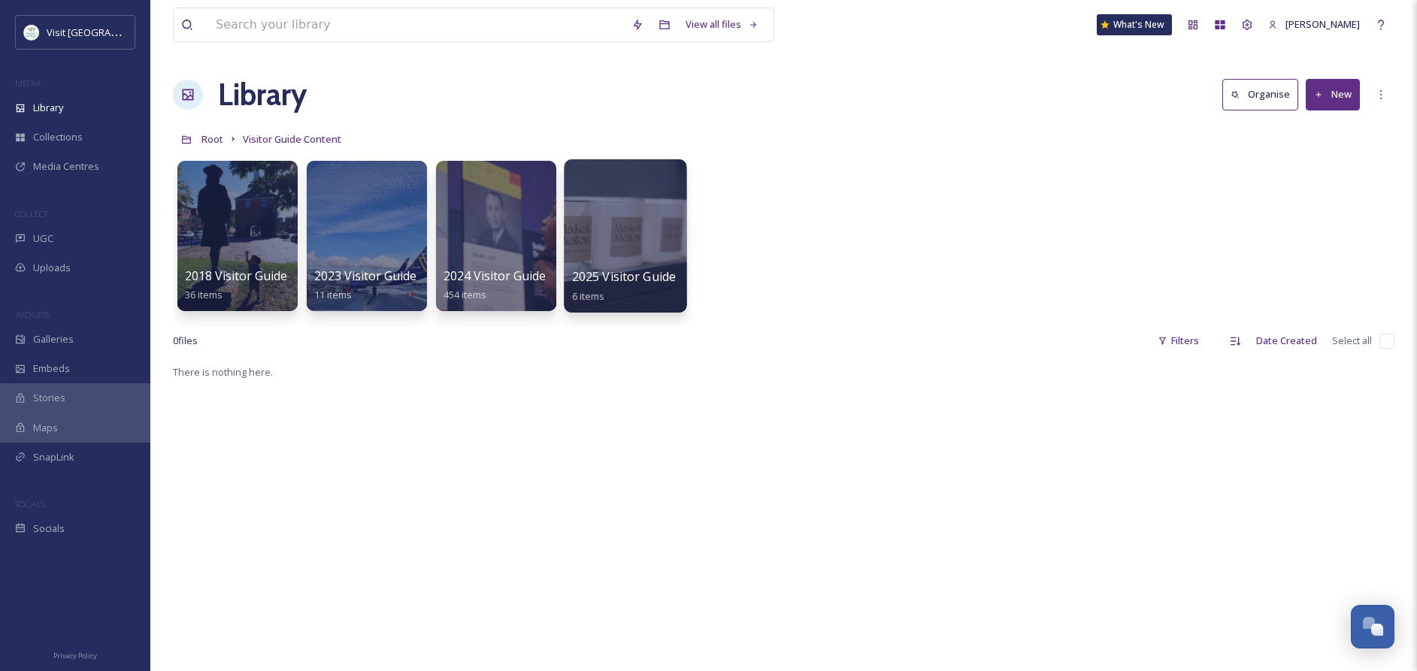
click at [631, 253] on div at bounding box center [625, 235] width 123 height 153
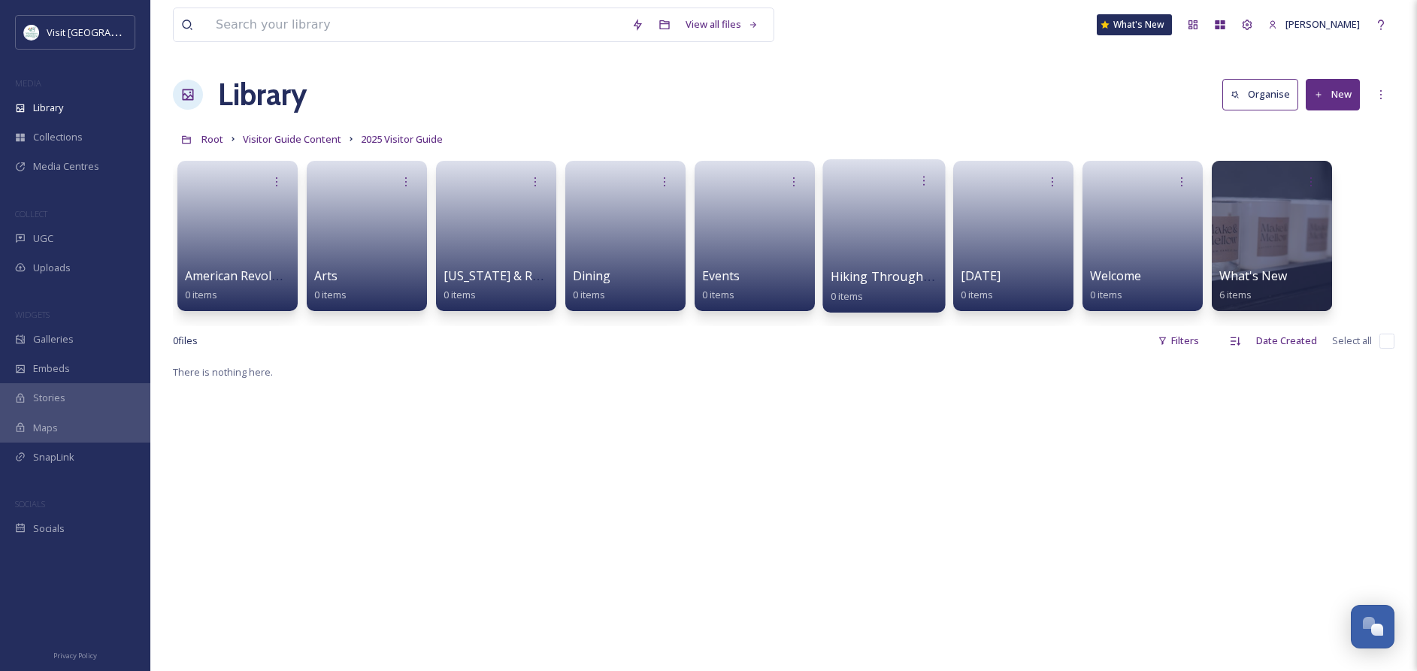
click at [876, 262] on link at bounding box center [885, 231] width 108 height 73
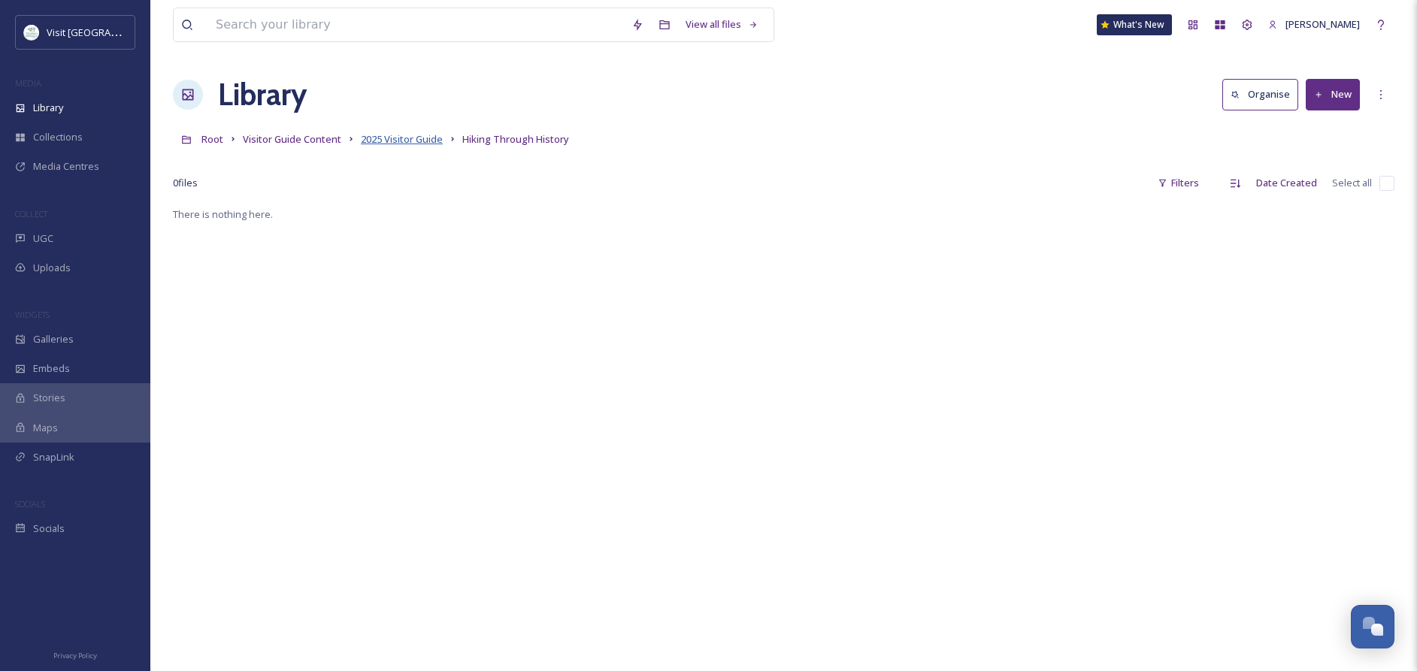
click at [402, 136] on span "2025 Visitor Guide" at bounding box center [402, 139] width 82 height 14
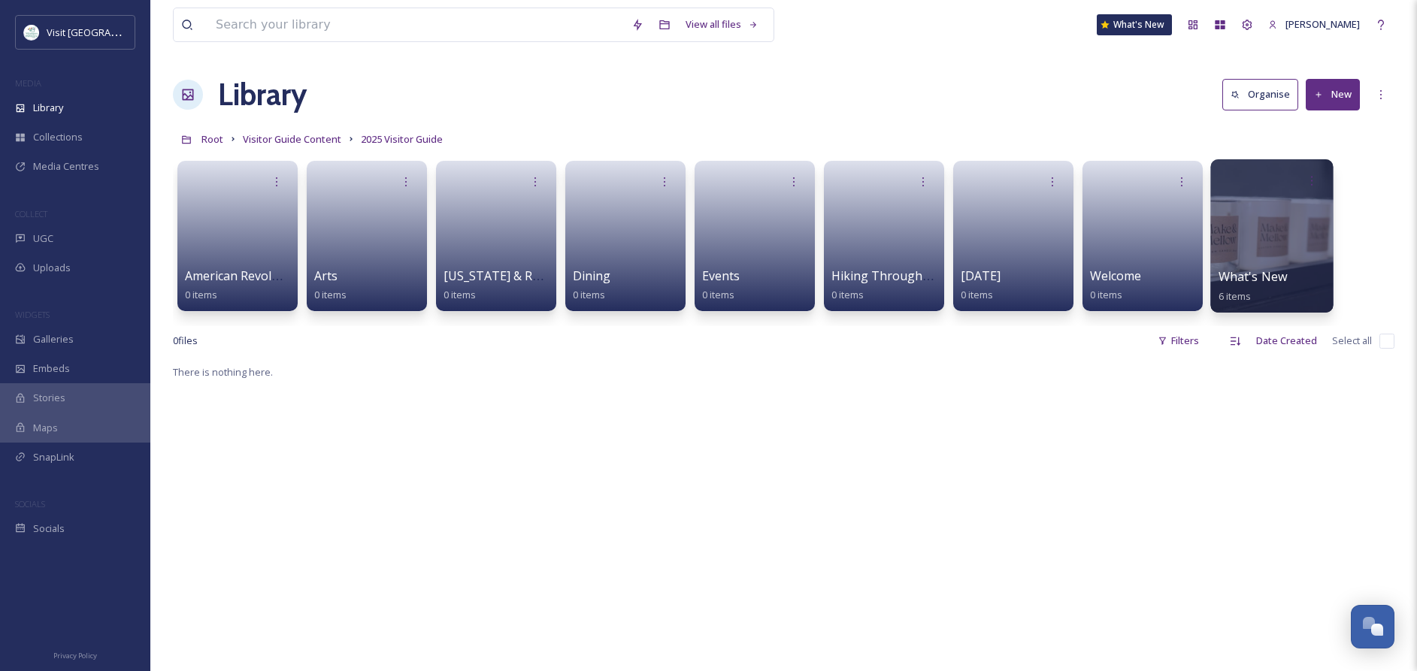
click at [1243, 254] on div at bounding box center [1271, 235] width 123 height 153
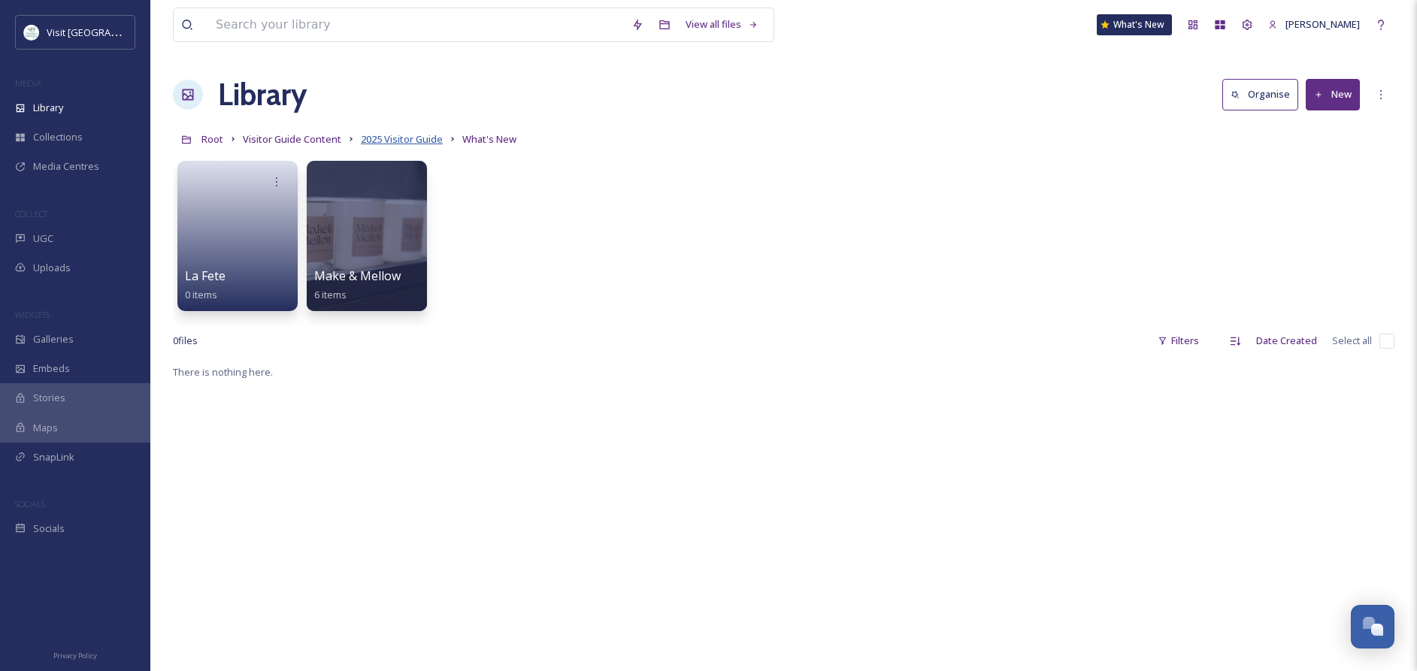
click at [416, 143] on span "2025 Visitor Guide" at bounding box center [402, 139] width 82 height 14
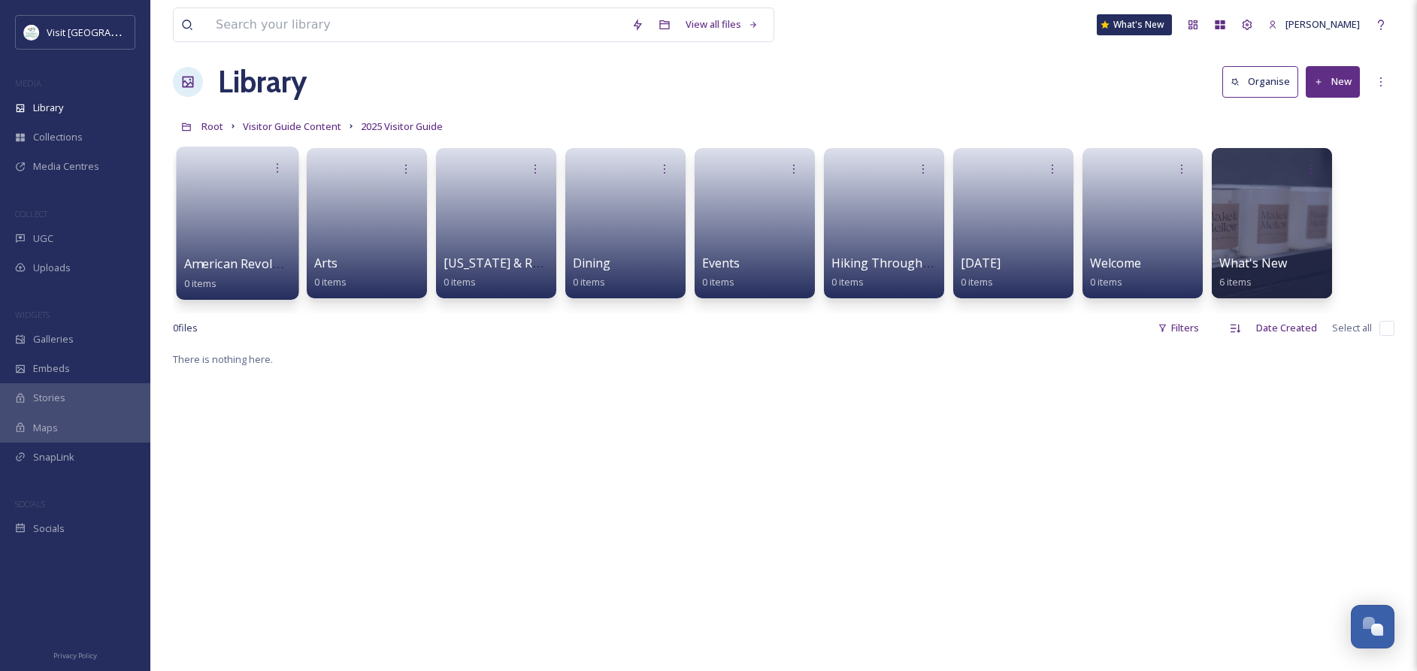
scroll to position [17, 0]
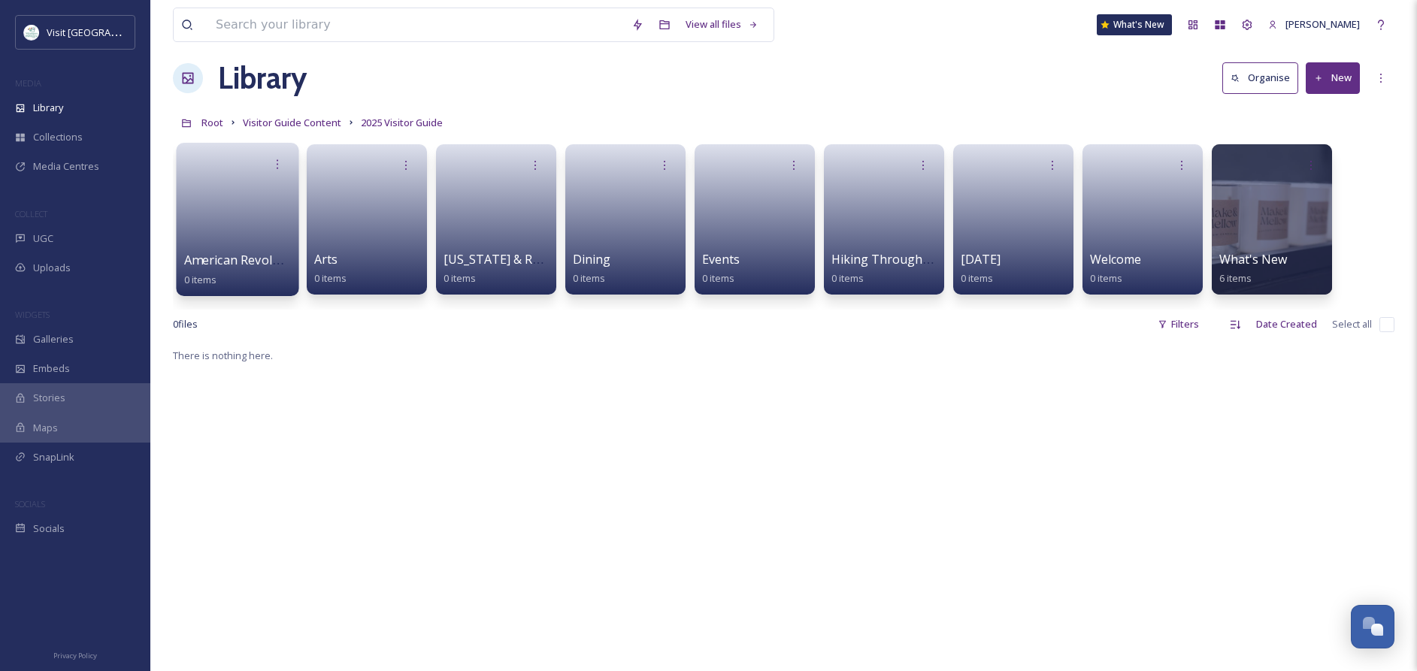
click at [261, 248] on link at bounding box center [238, 214] width 108 height 73
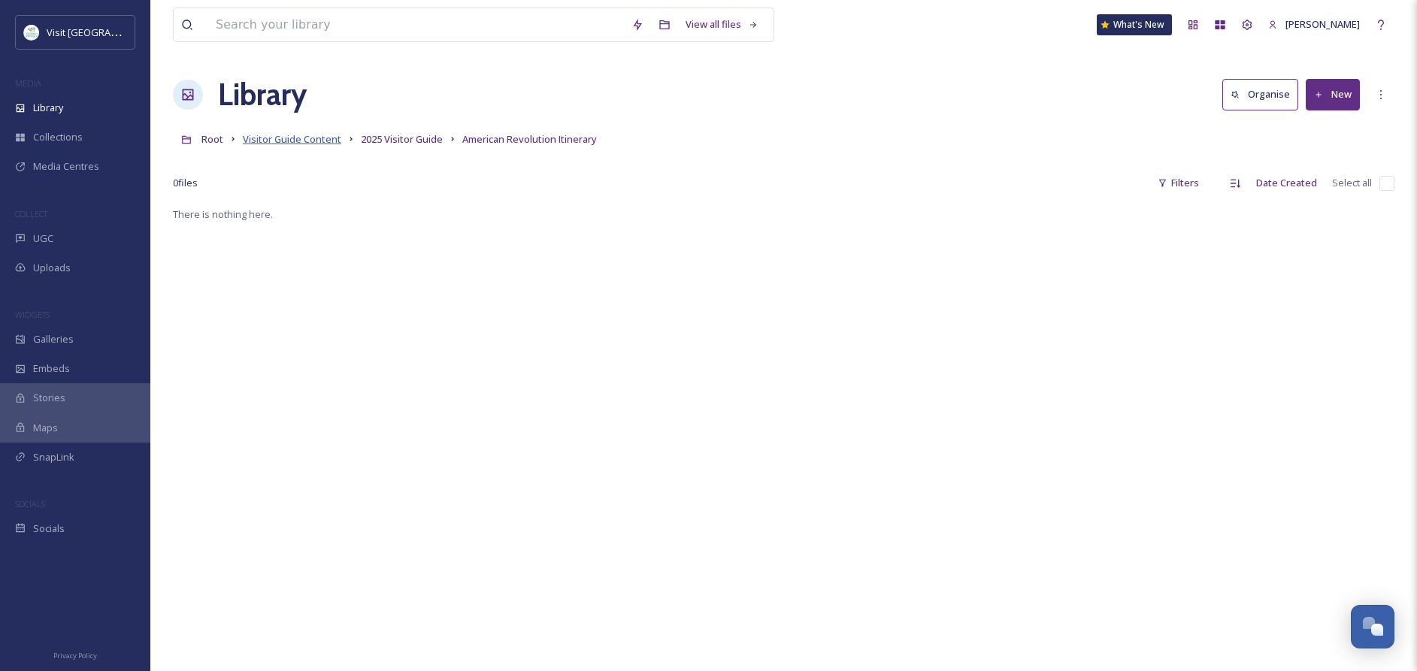
click at [289, 138] on span "Visitor Guide Content" at bounding box center [292, 139] width 98 height 14
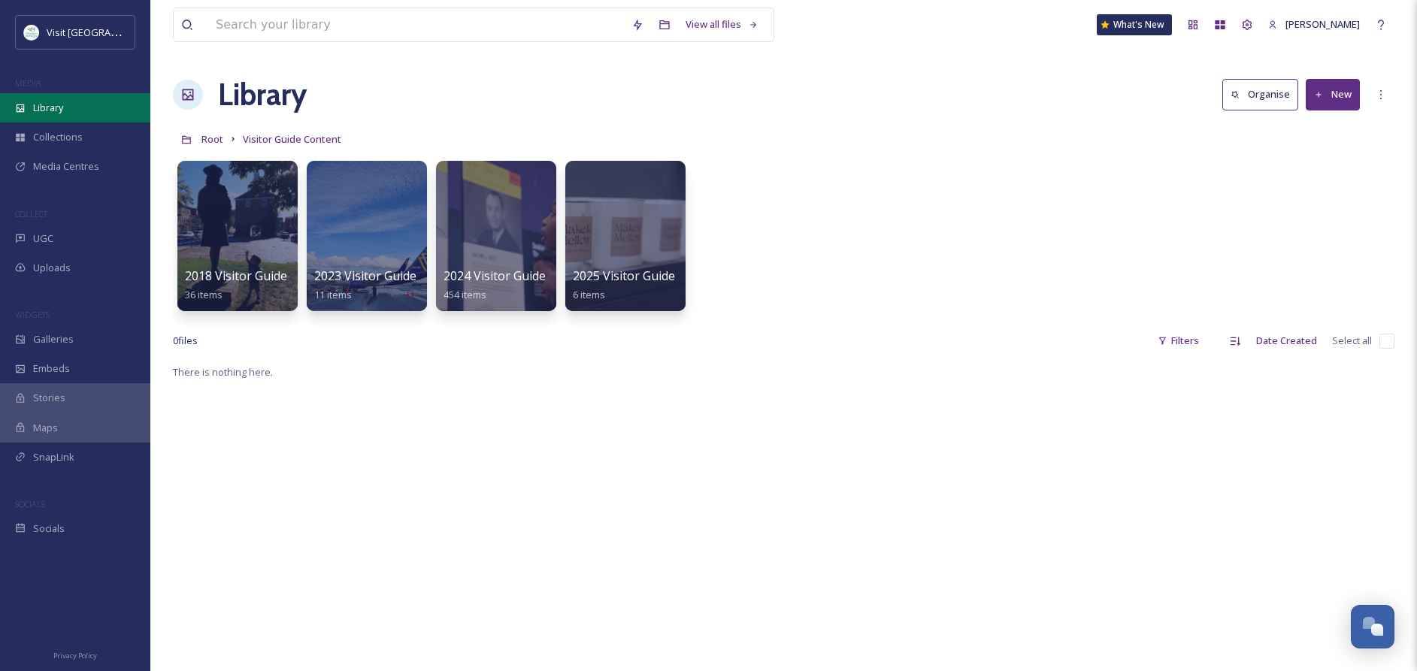
click at [41, 104] on span "Library" at bounding box center [48, 108] width 30 height 14
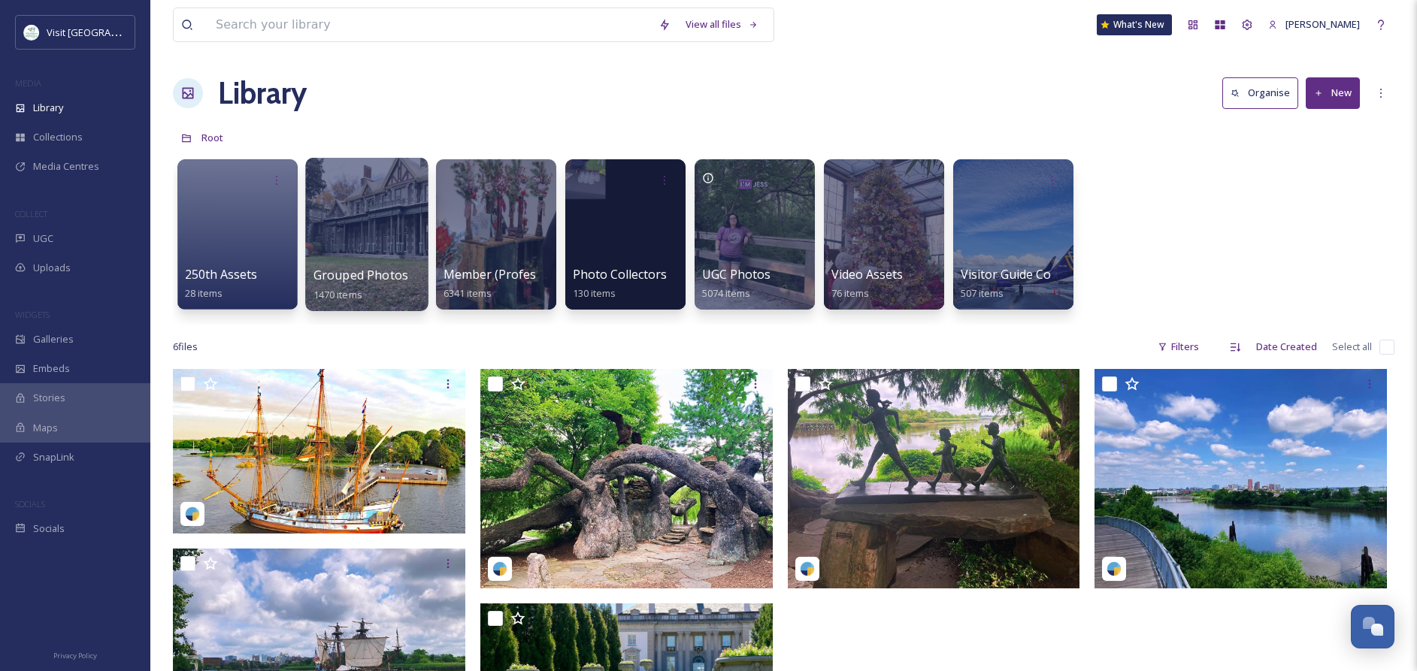
scroll to position [2, 0]
click at [383, 230] on div at bounding box center [366, 233] width 123 height 153
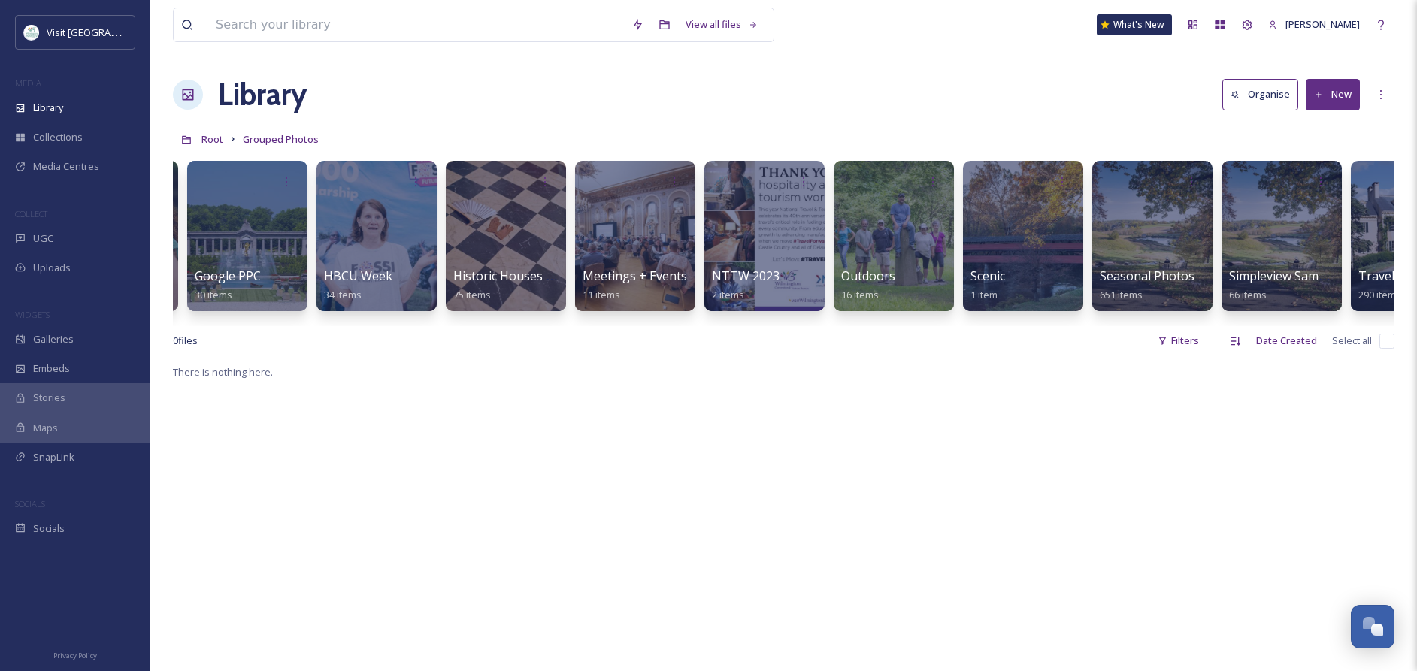
scroll to position [0, 977]
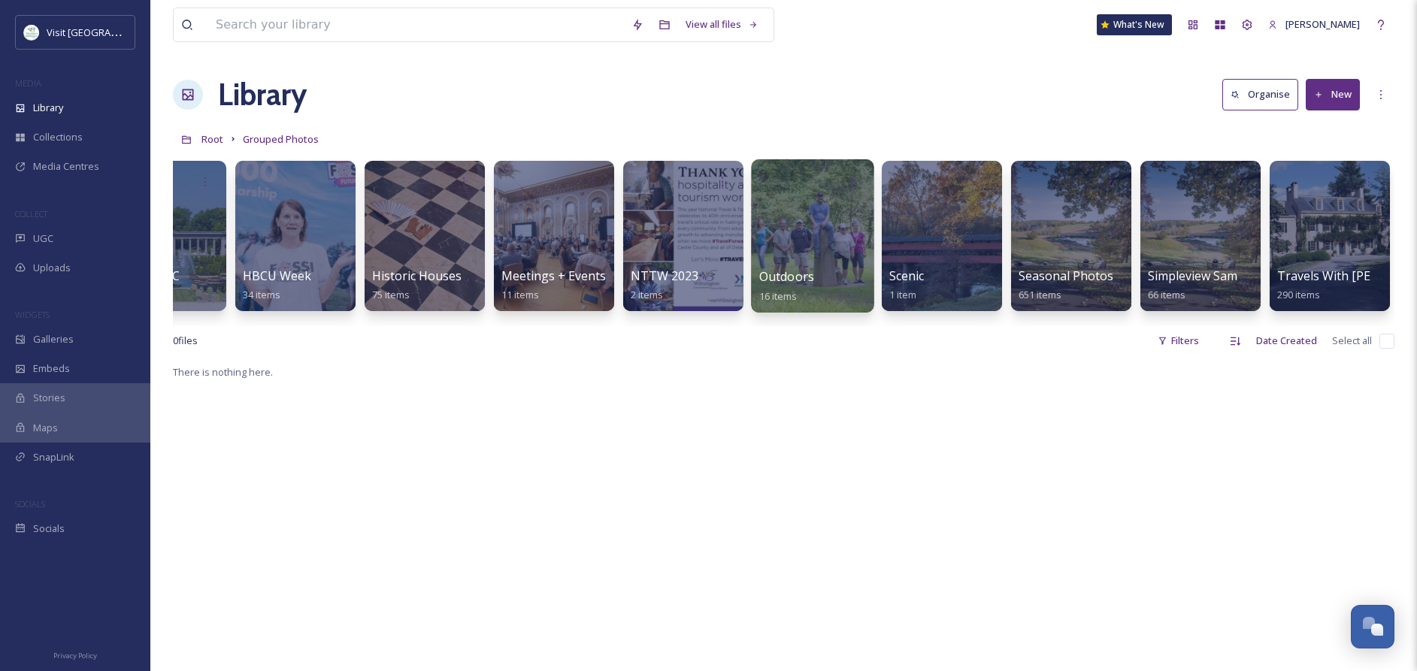
click at [820, 251] on div at bounding box center [812, 235] width 123 height 153
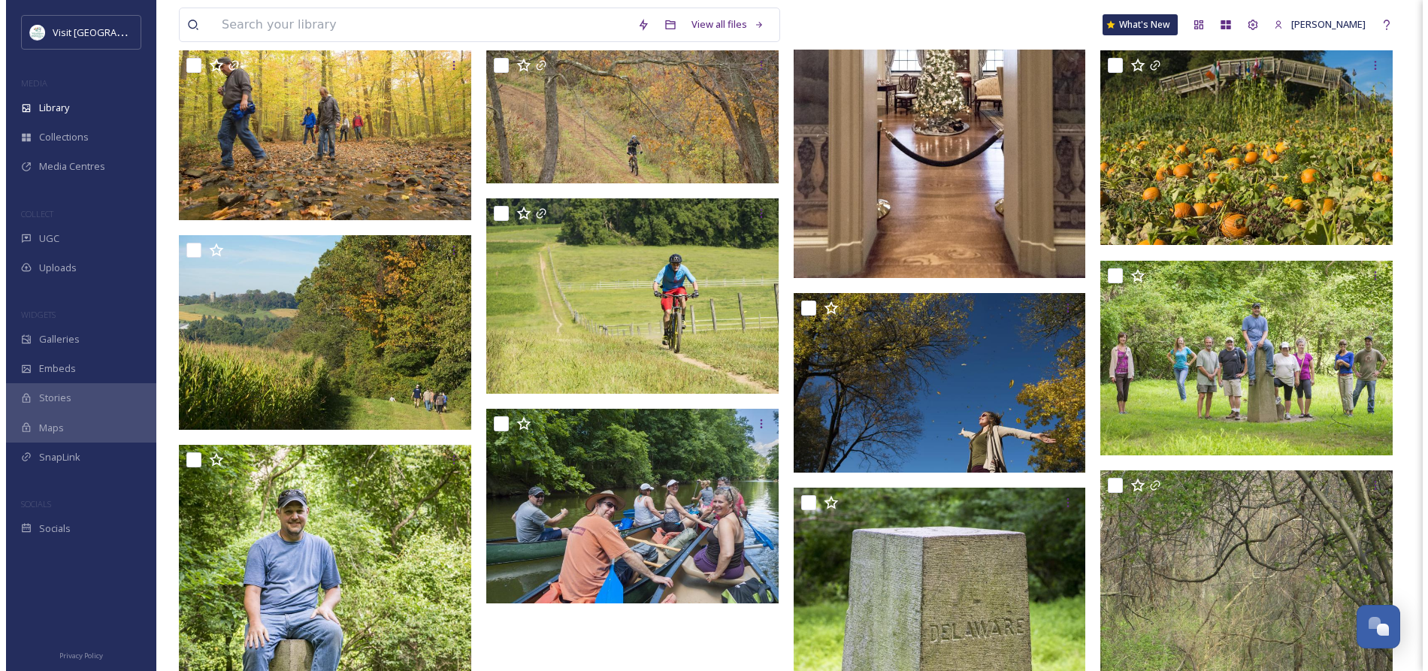
scroll to position [341, 0]
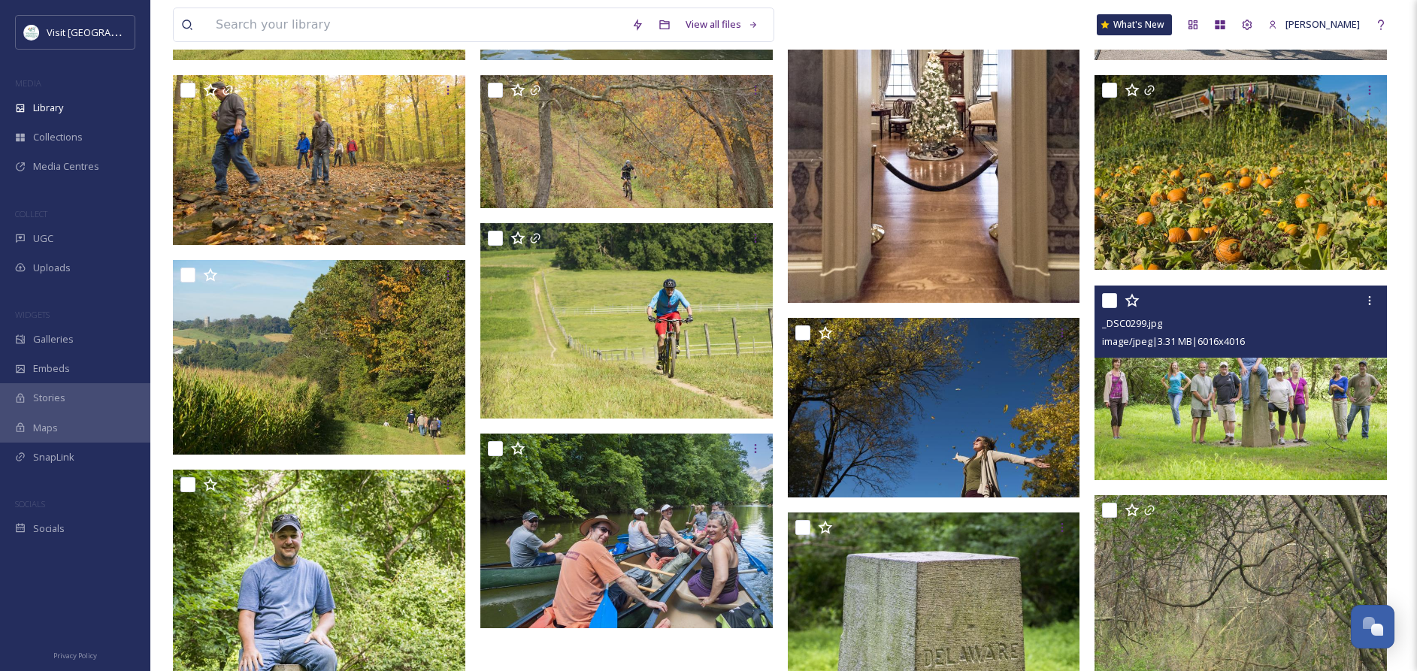
click at [1227, 420] on img at bounding box center [1241, 383] width 292 height 195
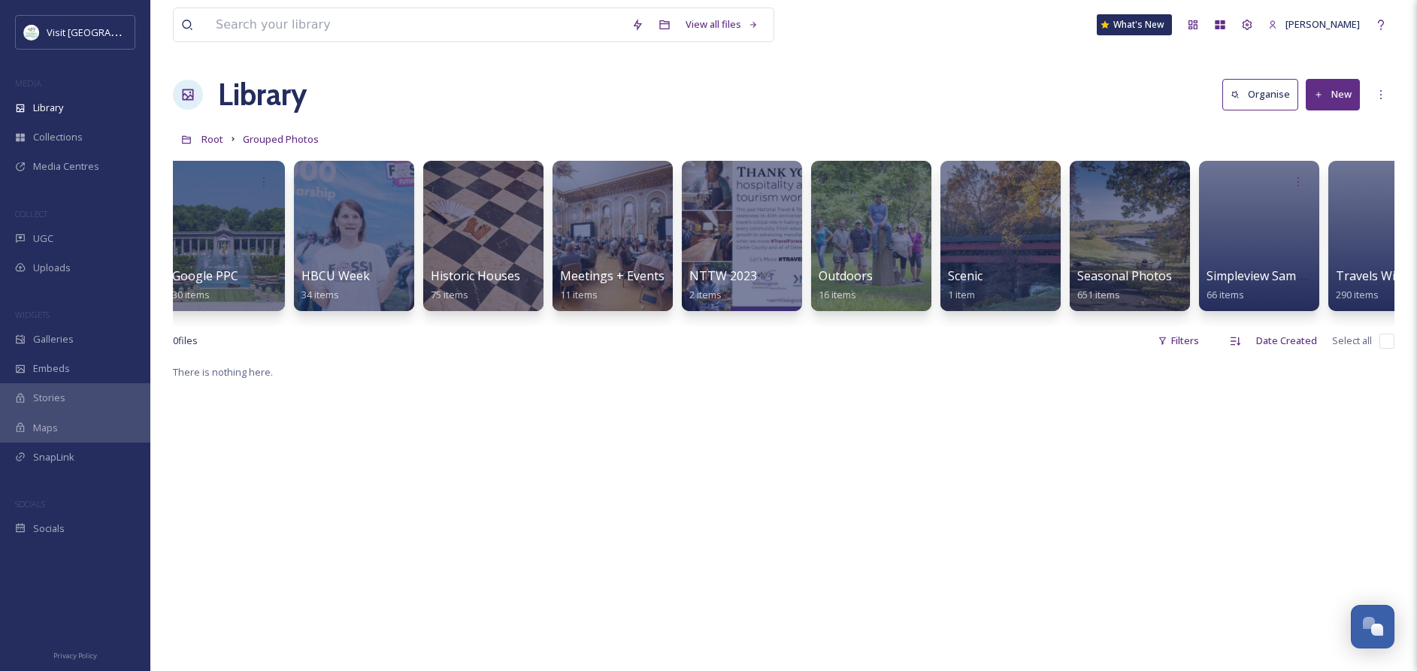
scroll to position [0, 977]
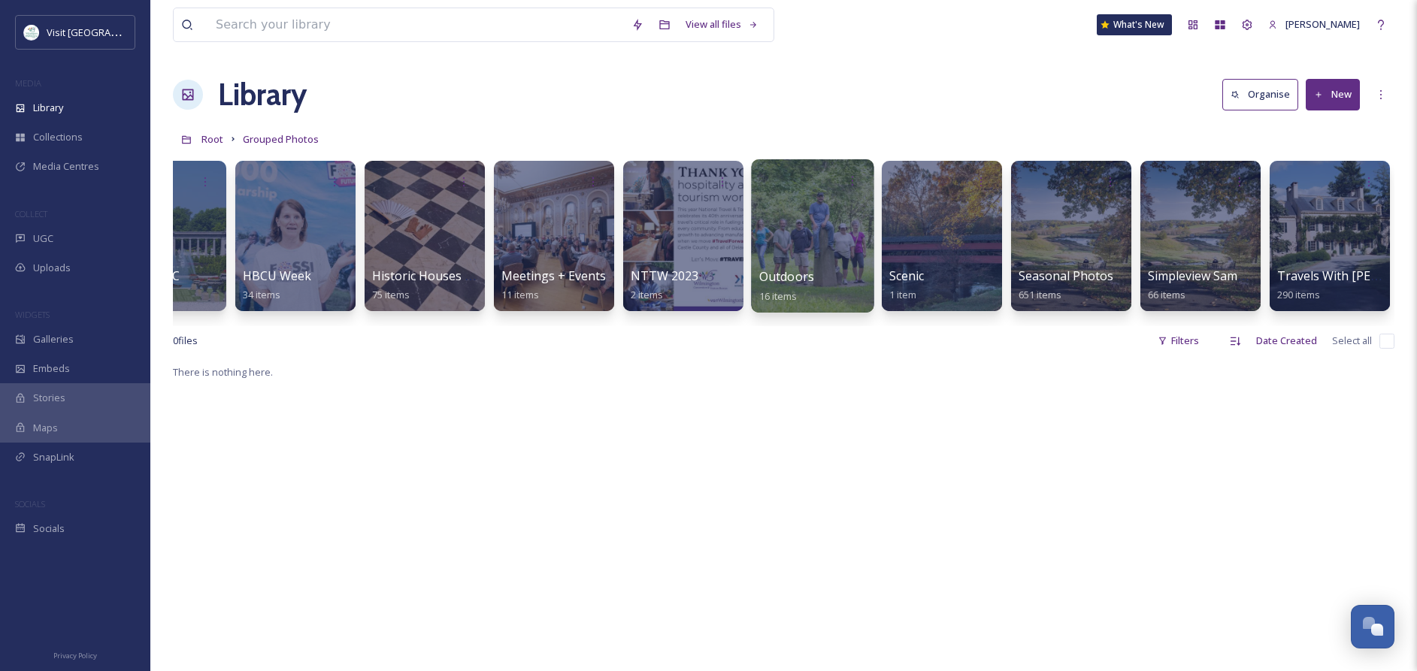
click at [798, 246] on div at bounding box center [812, 235] width 123 height 153
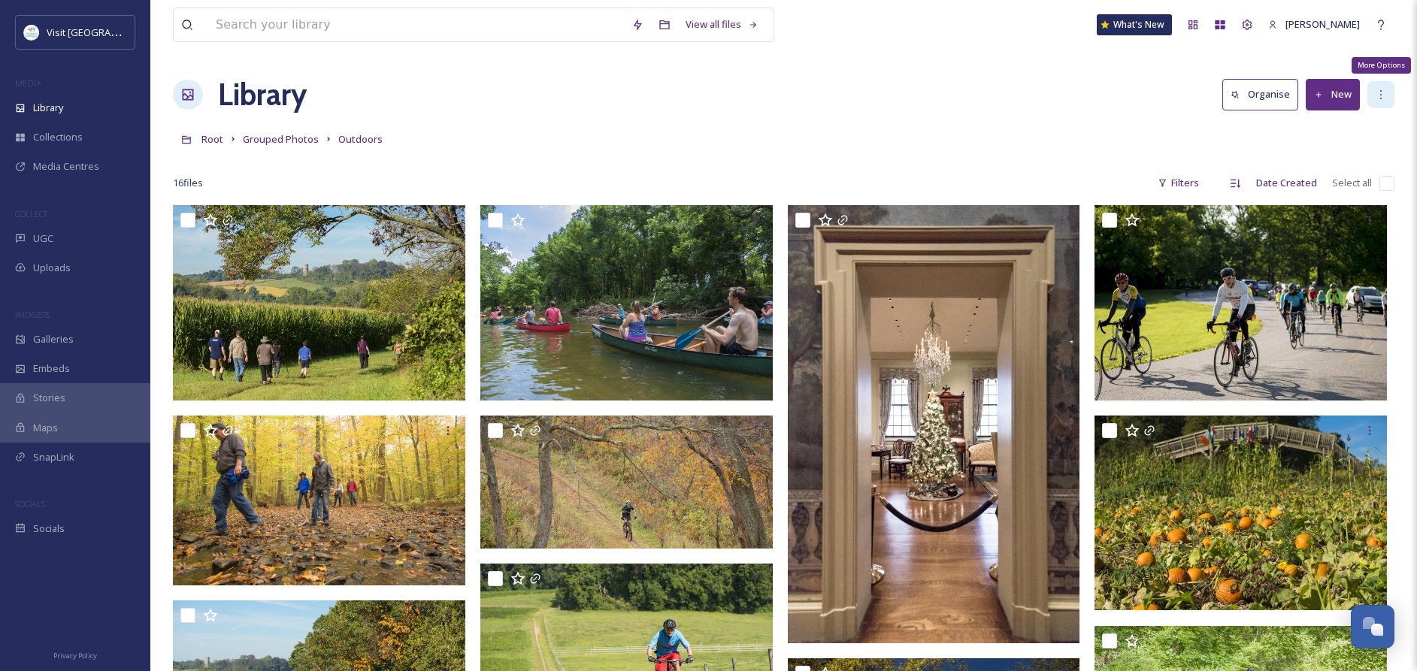
click at [1382, 96] on icon at bounding box center [1381, 95] width 12 height 12
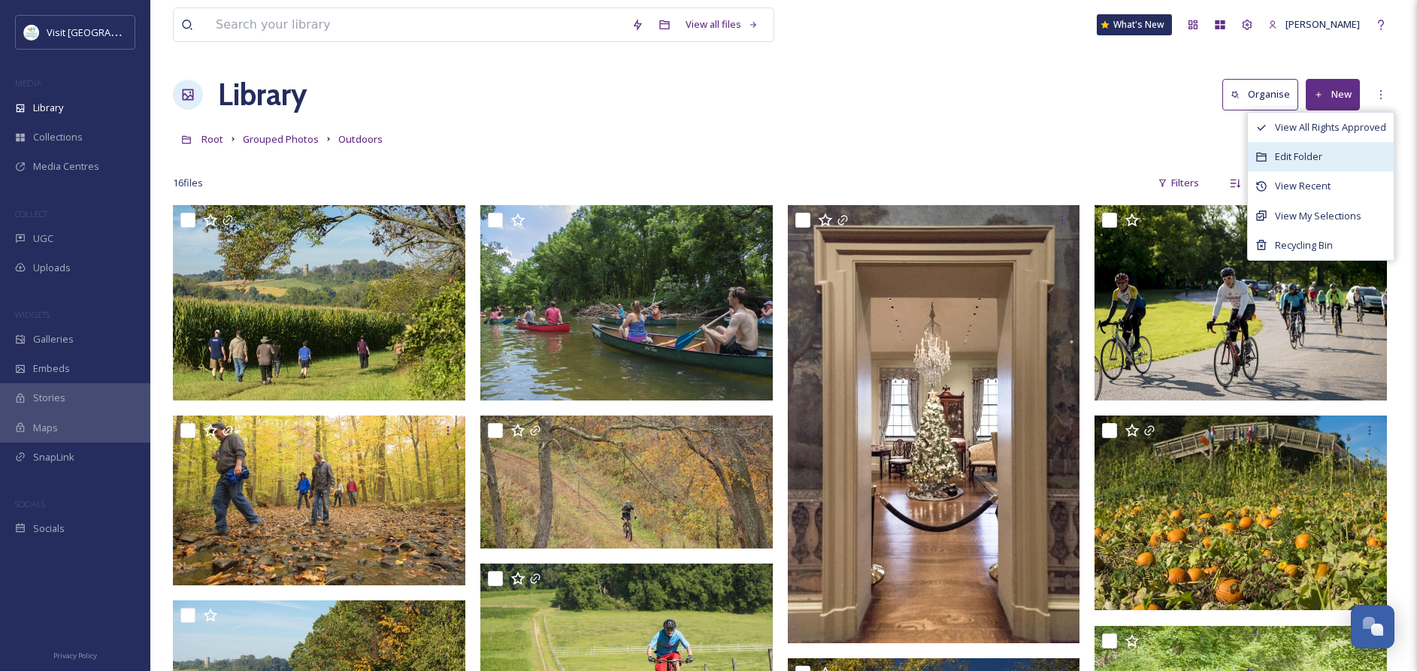
click at [1310, 155] on span "Edit Folder" at bounding box center [1298, 157] width 47 height 14
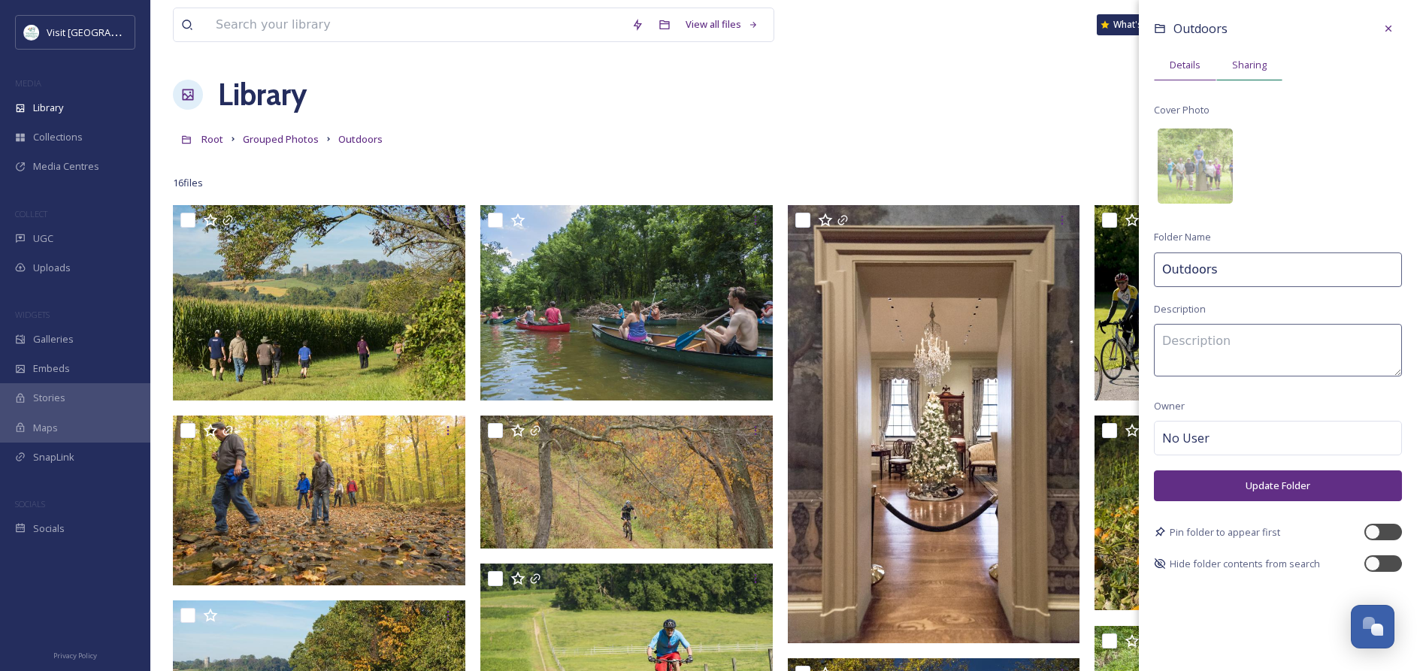
click at [1253, 64] on span "Sharing" at bounding box center [1249, 65] width 35 height 14
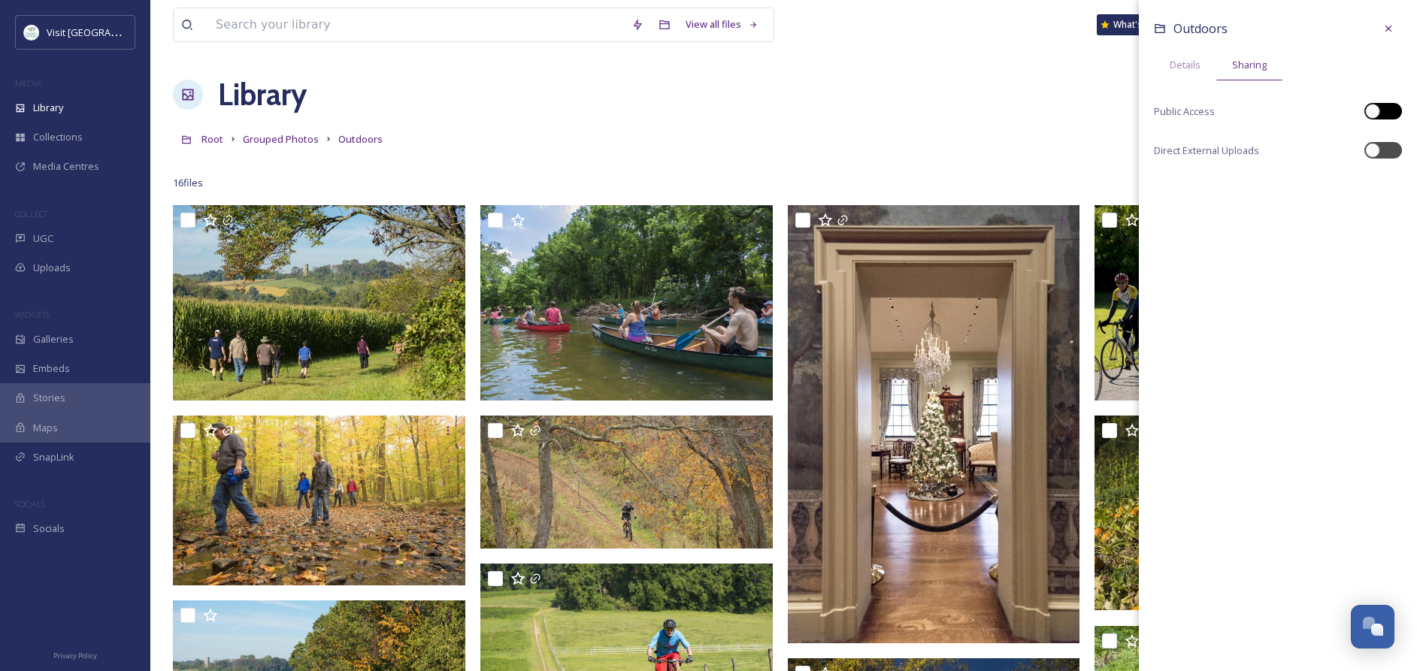
click at [1388, 111] on div at bounding box center [1391, 112] width 8 height 8
checkbox input "true"
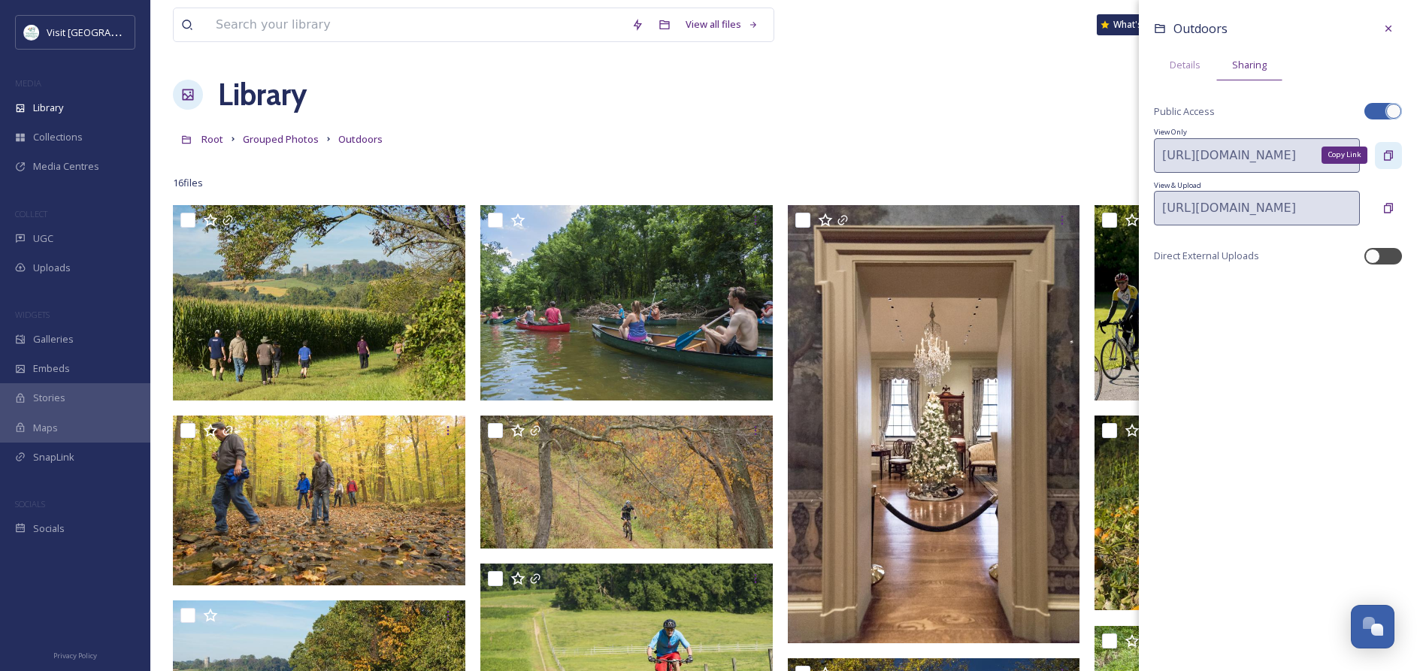
click at [1389, 156] on icon at bounding box center [1389, 156] width 12 height 12
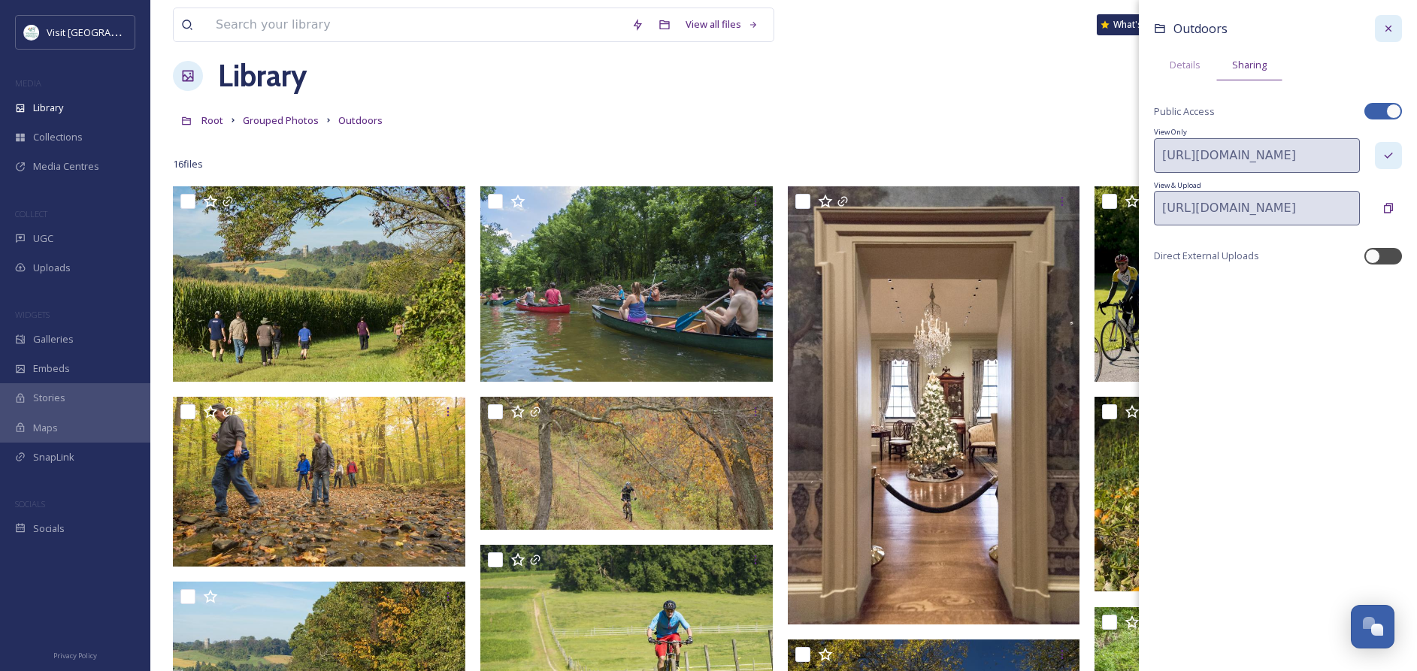
click at [1389, 29] on icon at bounding box center [1389, 29] width 6 height 6
